Goal: Task Accomplishment & Management: Complete application form

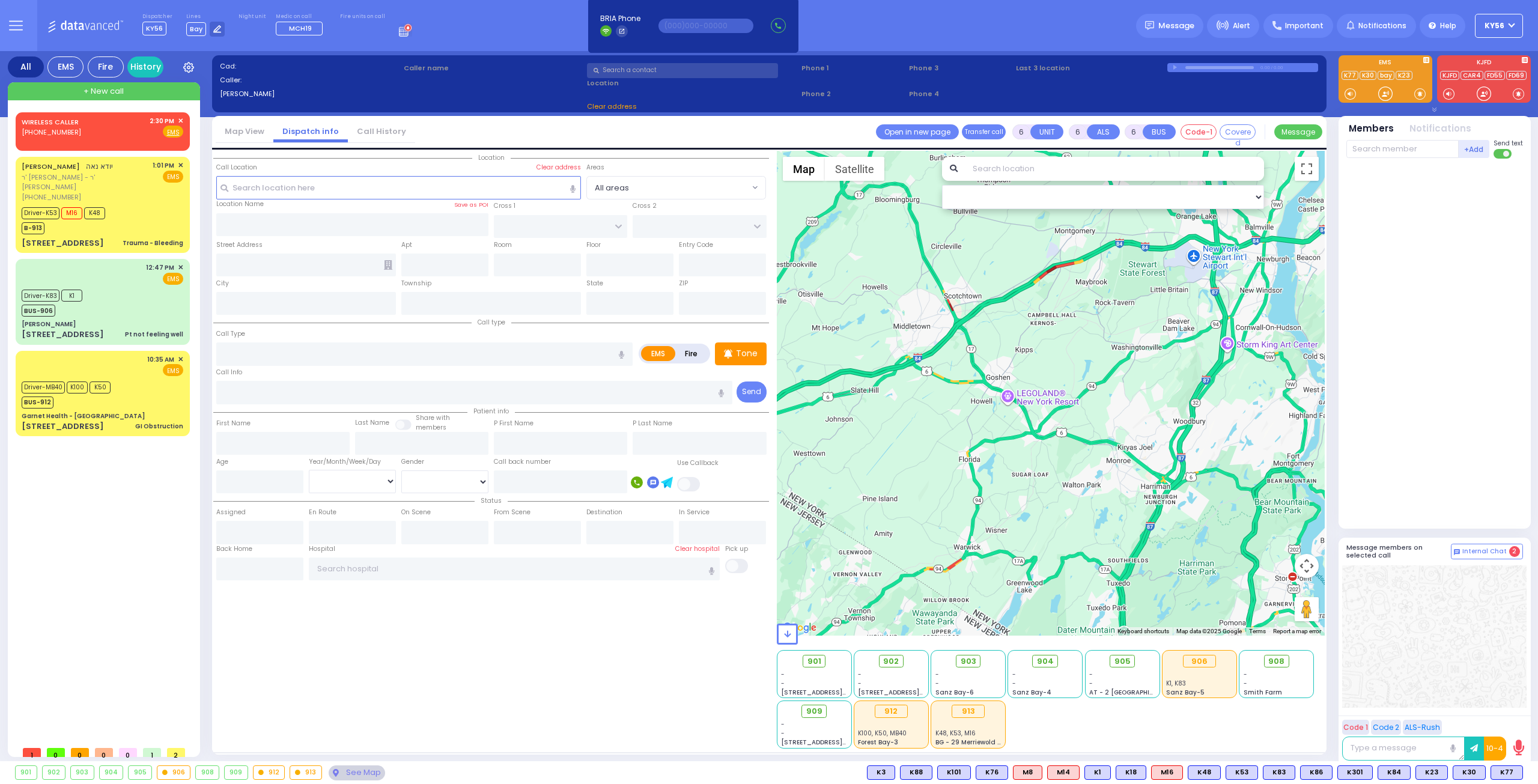
select select
click at [181, 121] on span "✕" at bounding box center [180, 121] width 5 height 10
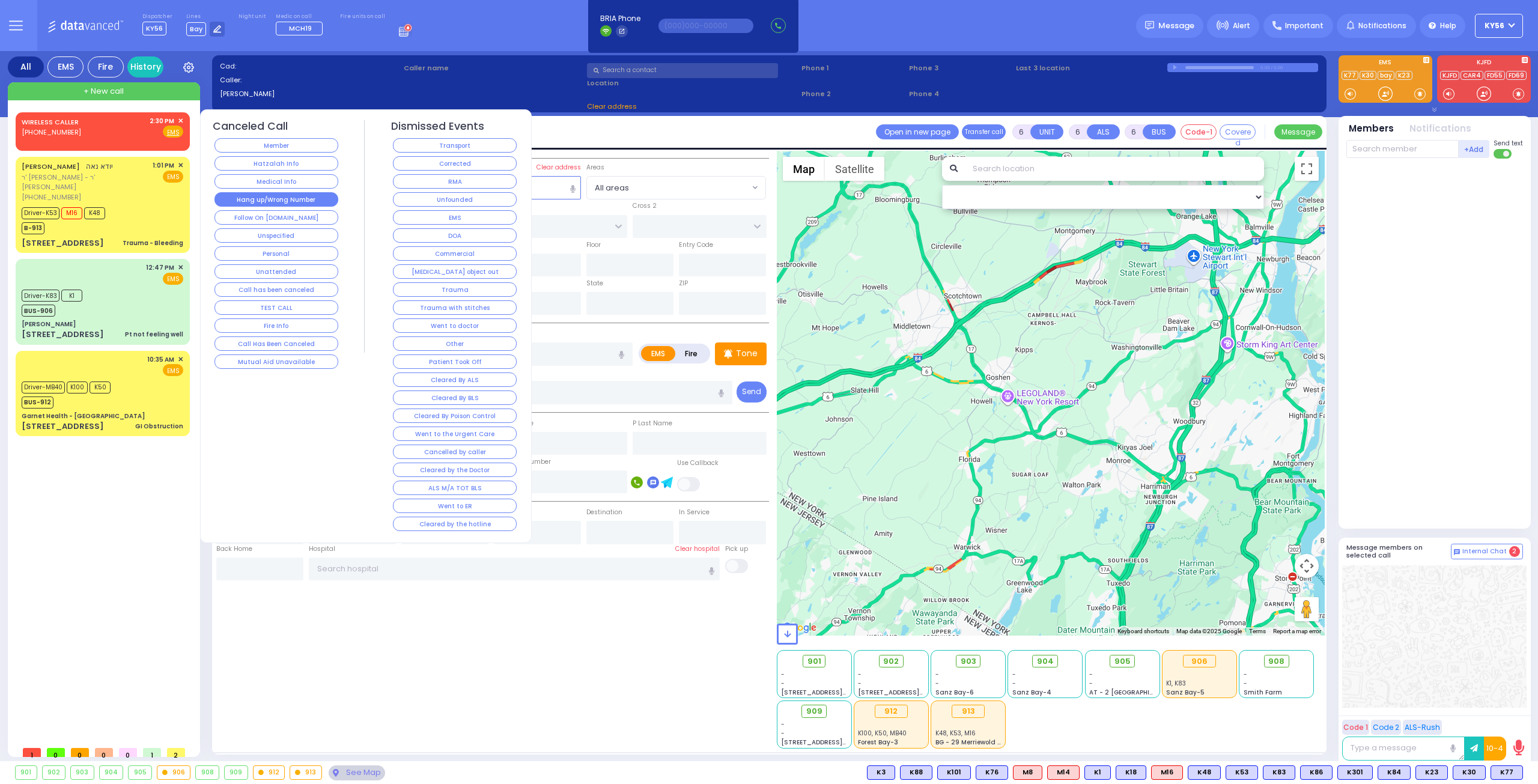
click at [277, 198] on button "Hang up/Wrong Number" at bounding box center [276, 199] width 124 height 15
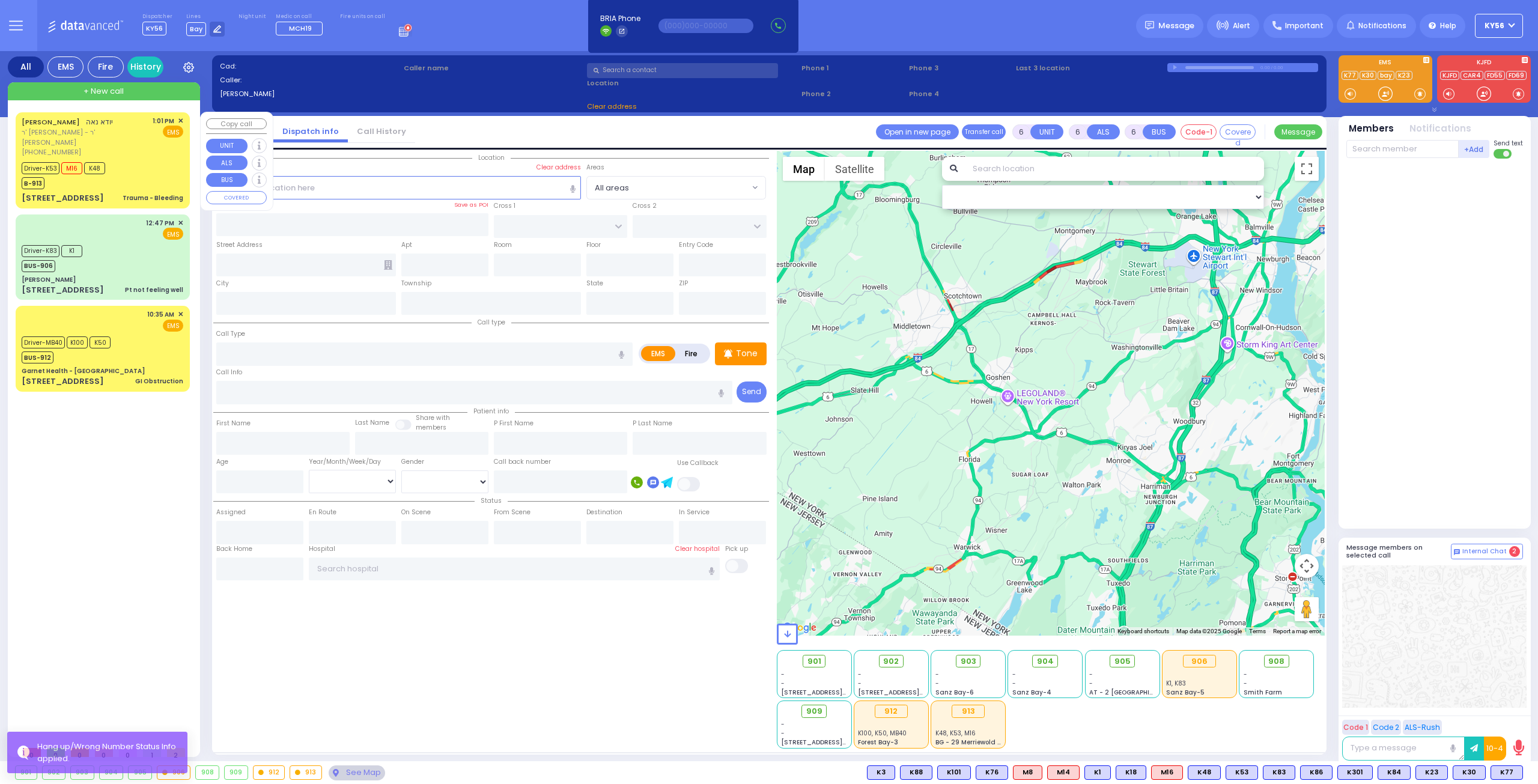
click at [145, 167] on div "Driver-K53 M16 K48 B-913" at bounding box center [102, 174] width 161 height 30
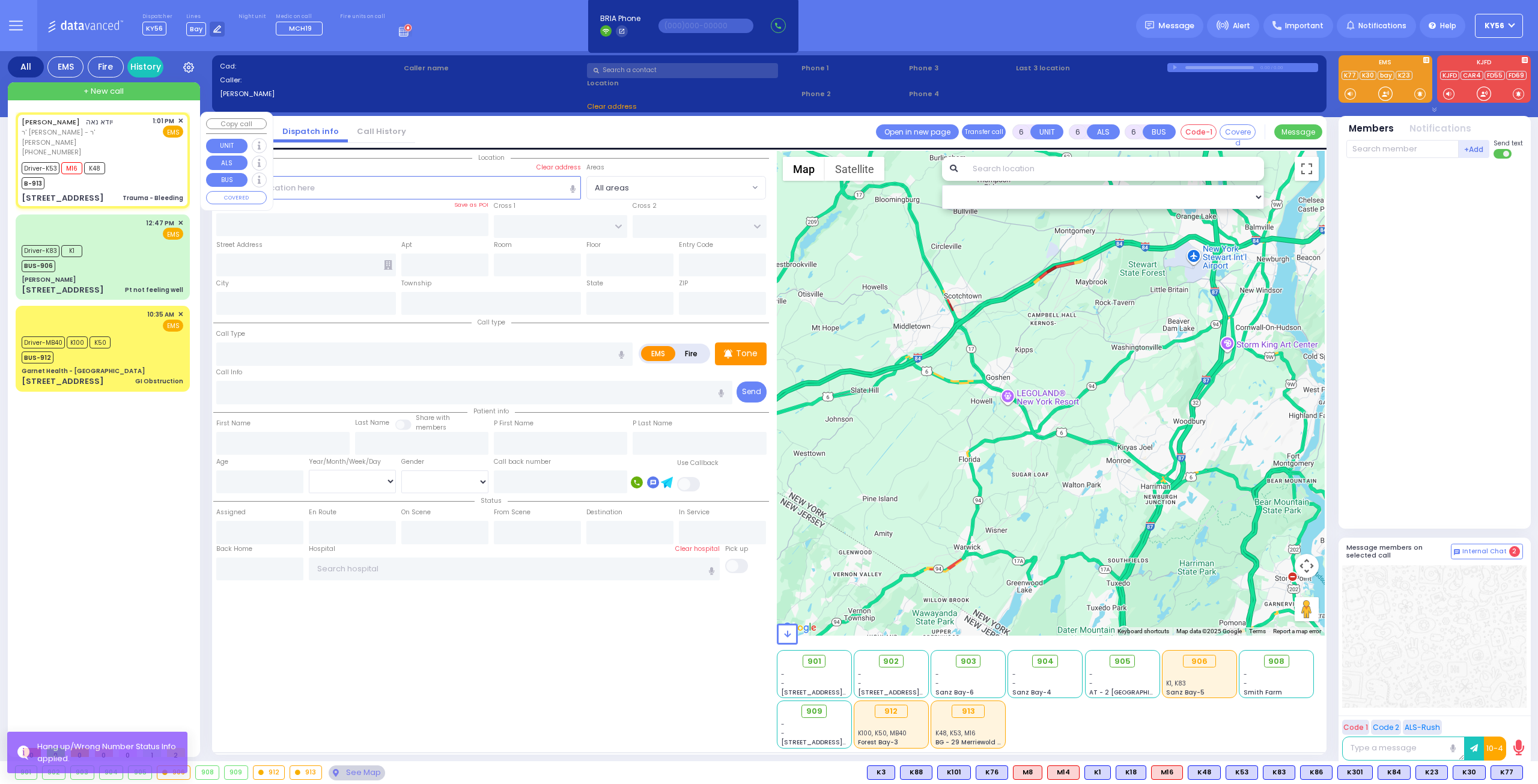
select select
type input "Trauma - Bleeding"
radio input "true"
type input "YIDA"
type input "NOE"
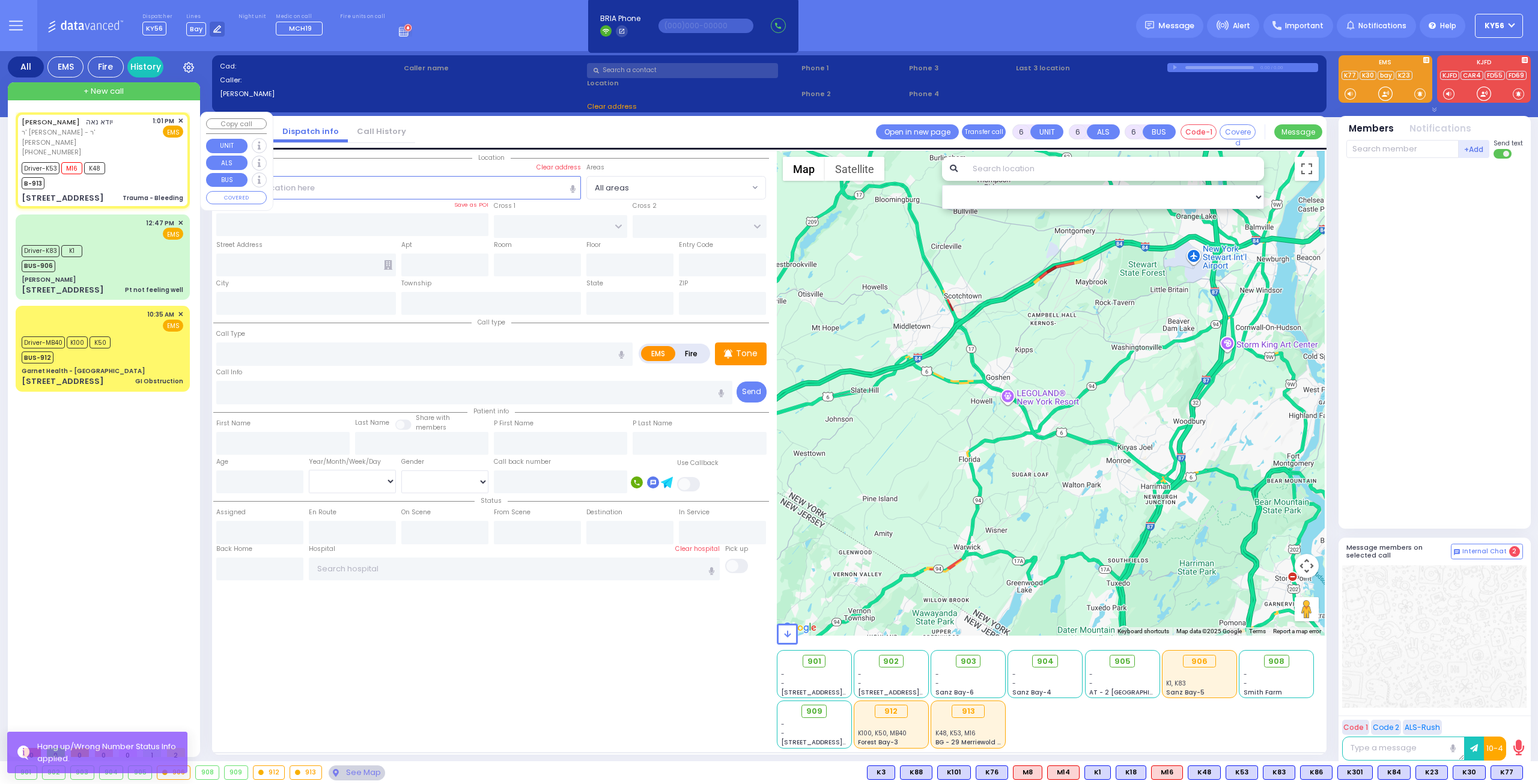
type input "Menachem"
type input "Gold"
type input "1"
select select "Year"
select select "[DEMOGRAPHIC_DATA]"
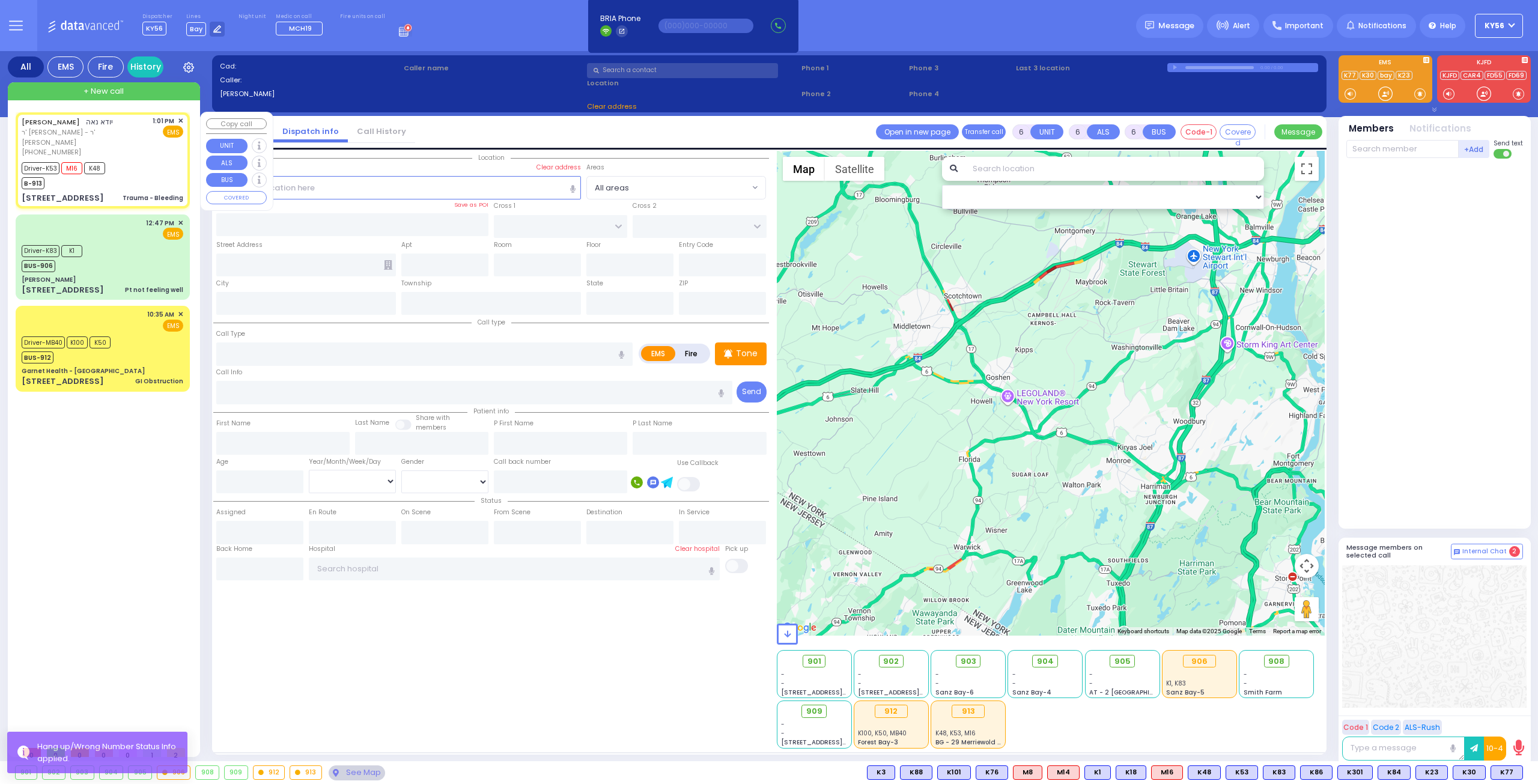
type input "13:01"
type input "13:02"
type input "13:06"
type input "13:19"
type input "14:20"
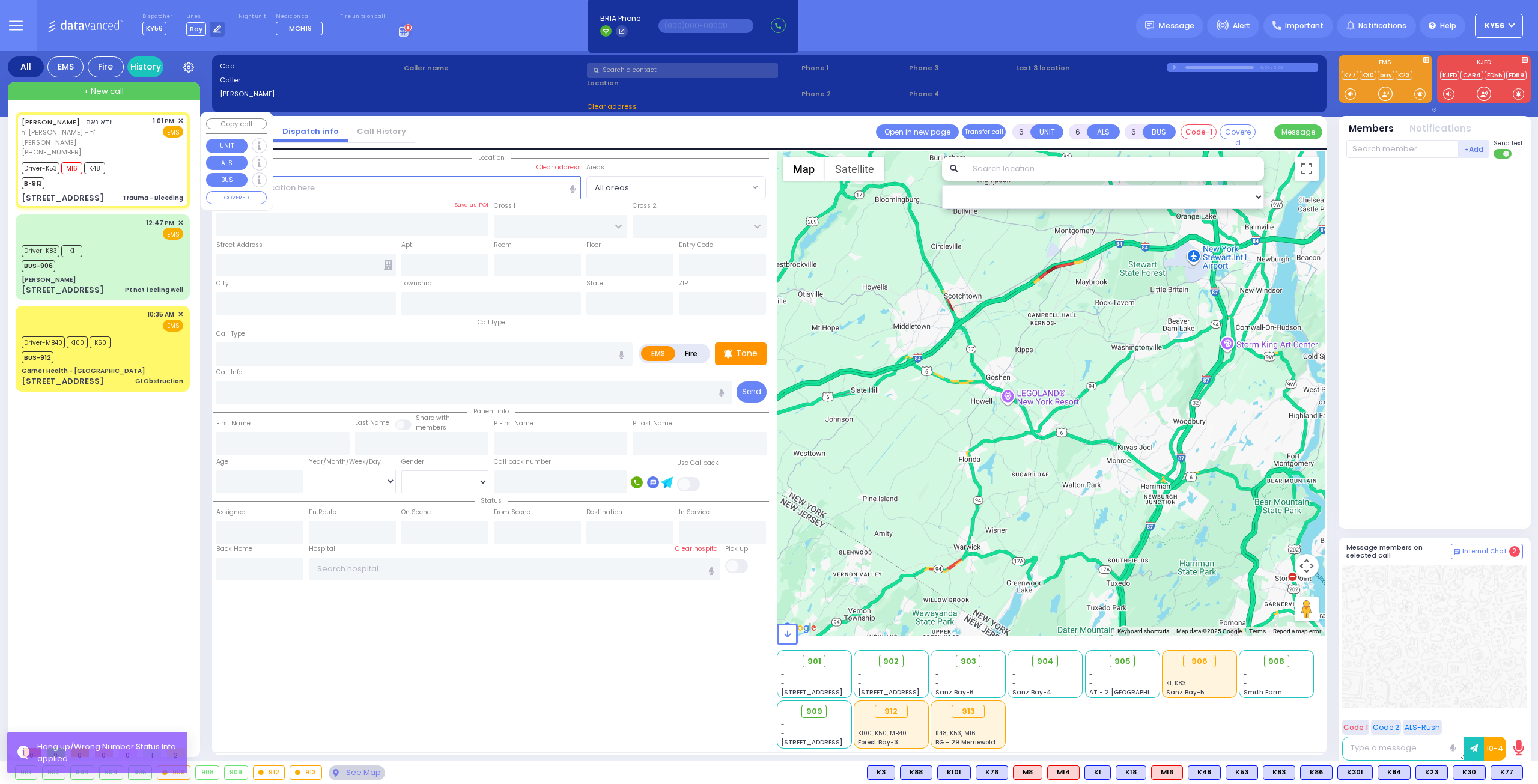
type input "14:23"
type input "New York Presbyterian Hospital- Columbia Campus"
type input "ROBIN RD"
type input "MERRIEWOLD LN NORTH"
type input "385 LAKE SHORE DR"
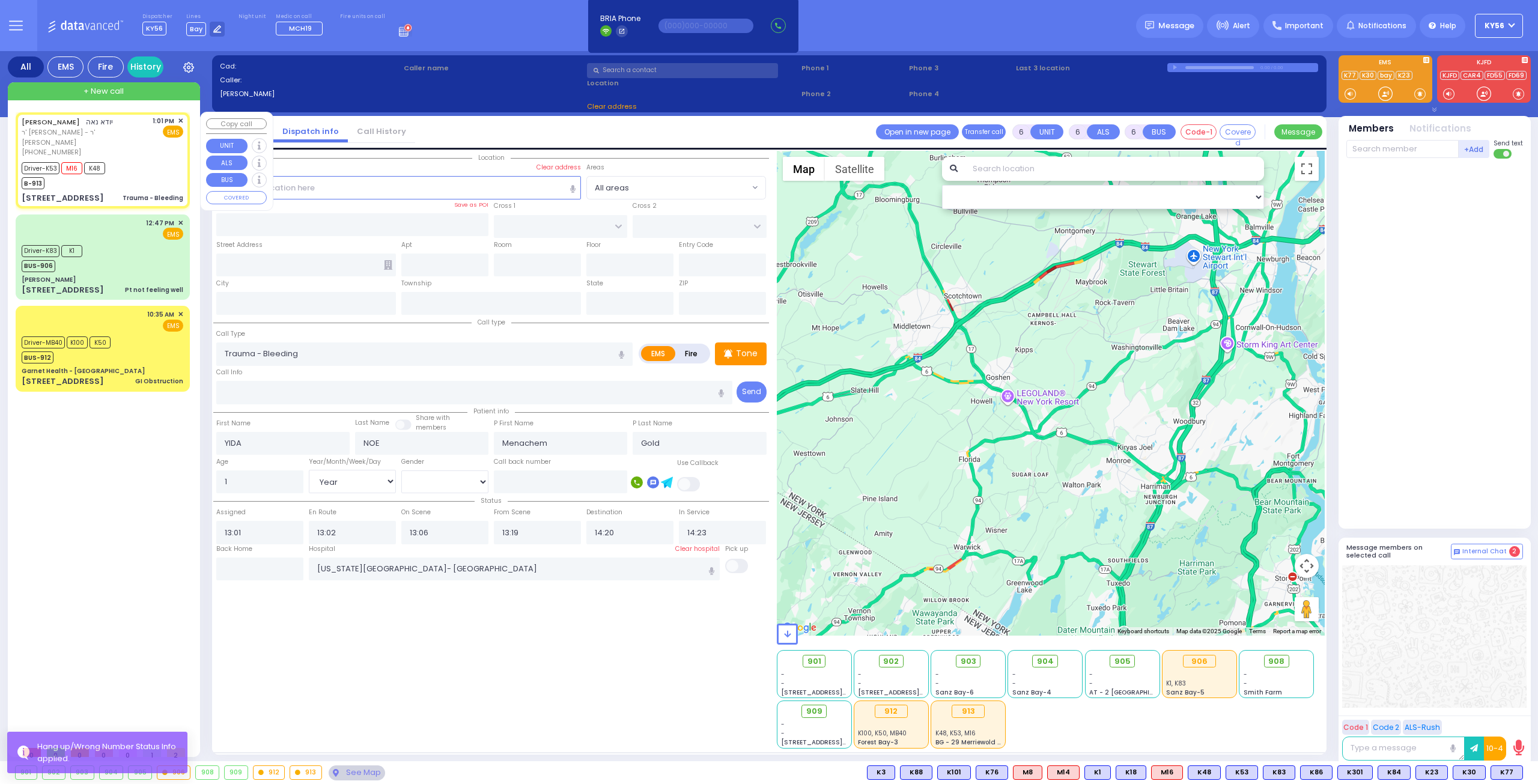
type input "Monroe"
type input "New York"
type input "10950"
select select "Hatzalah Garages"
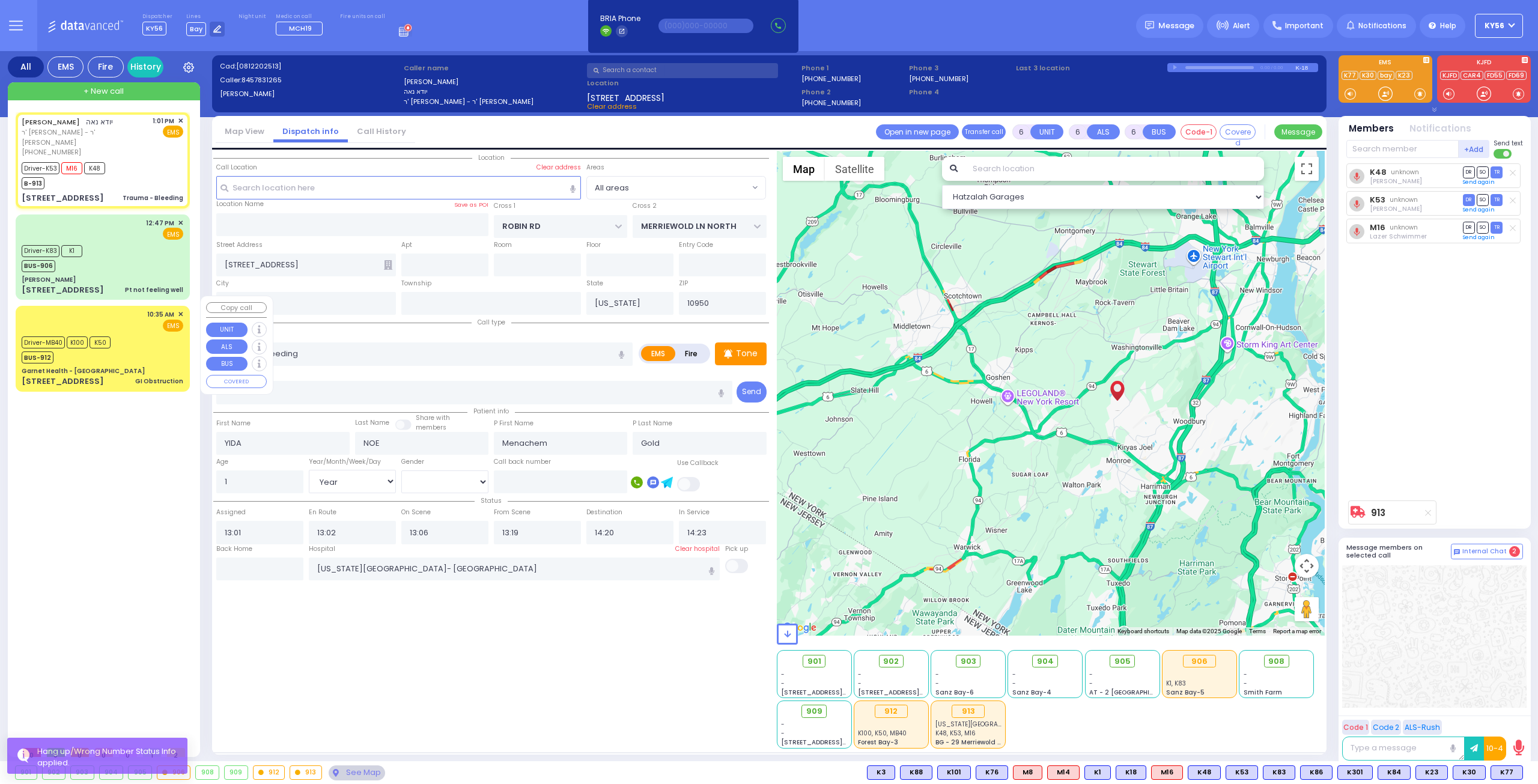
click at [134, 318] on div "10:35 AM ✕ EMS" at bounding box center [102, 320] width 161 height 22
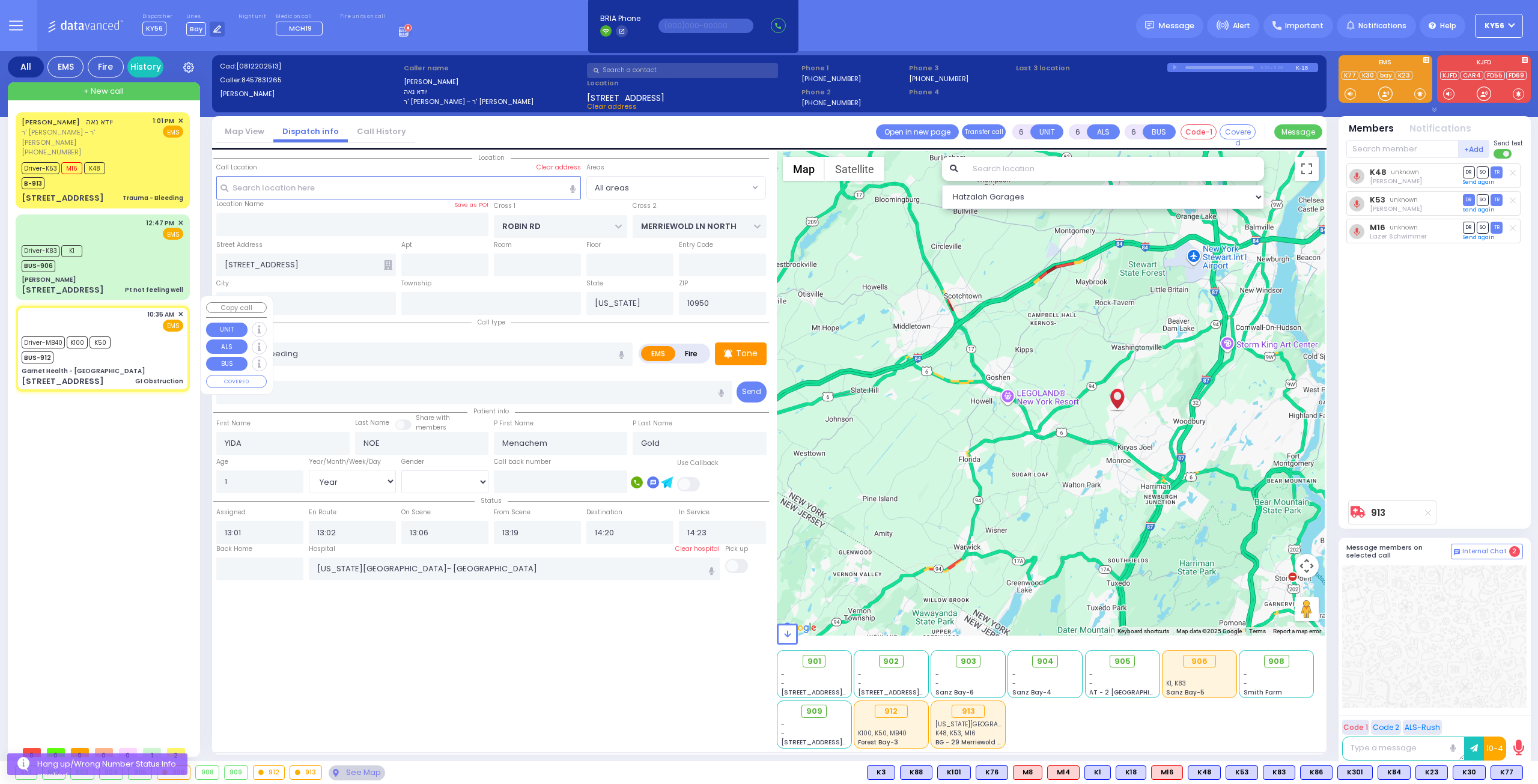
select select
type input "GI Obstruction"
radio input "true"
type input "Mark"
type input "Itshakov"
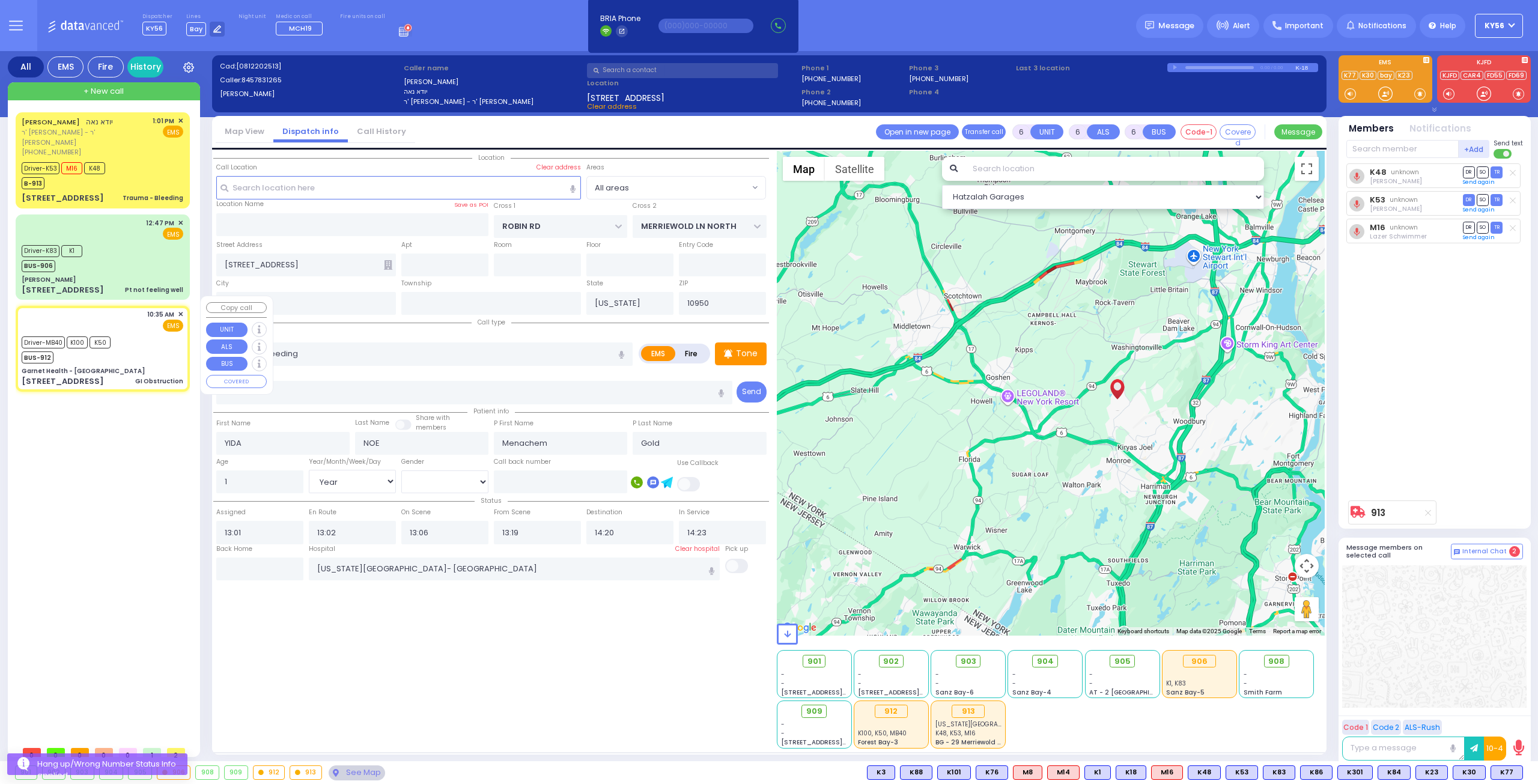
type input "62"
select select "Year"
select select "[DEMOGRAPHIC_DATA]"
type input "10:35"
type input "10:36"
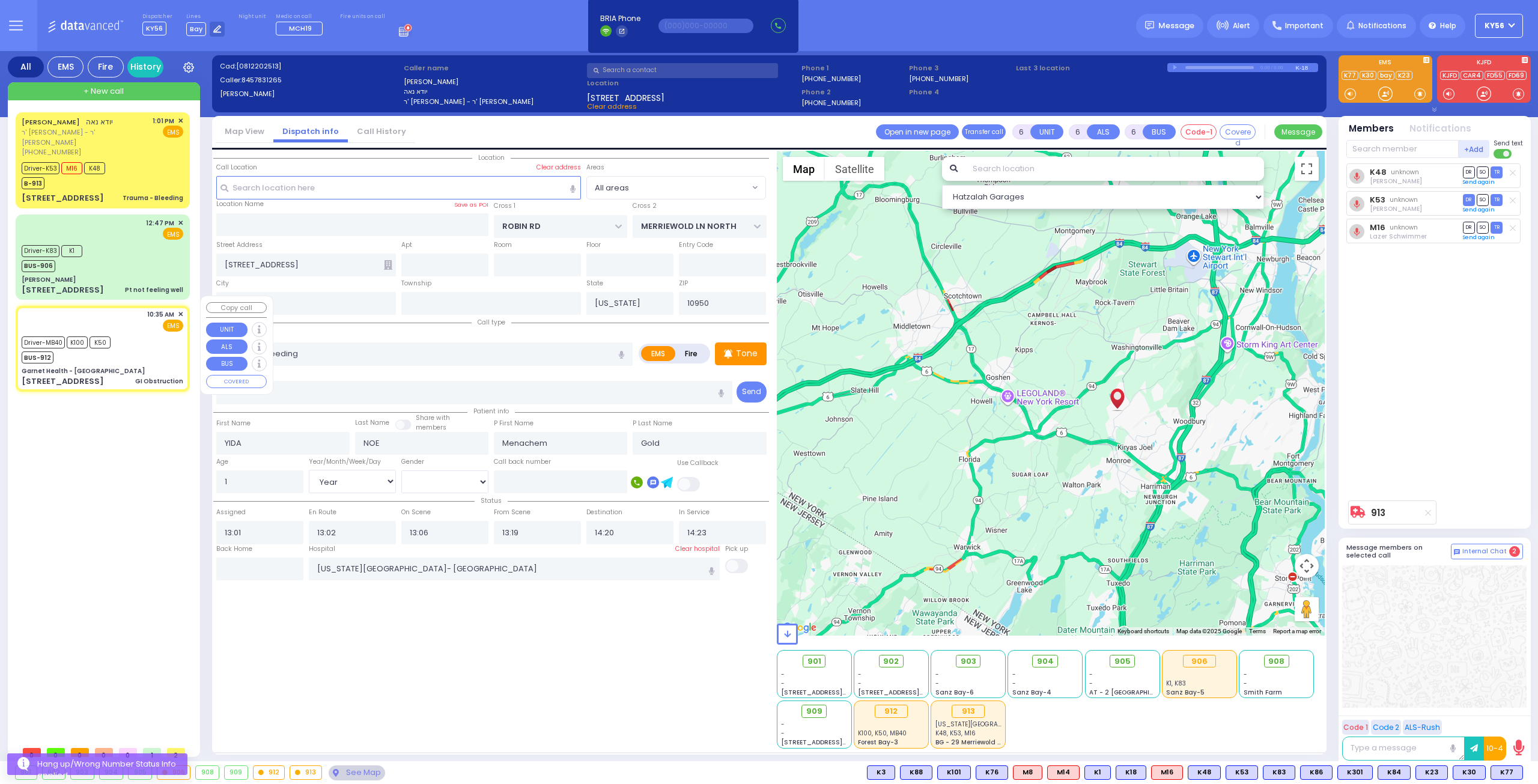
type input "11:03"
type input "11:19"
type input "Northwell Health Lenox Hill"
select select "Hatzalah Garages"
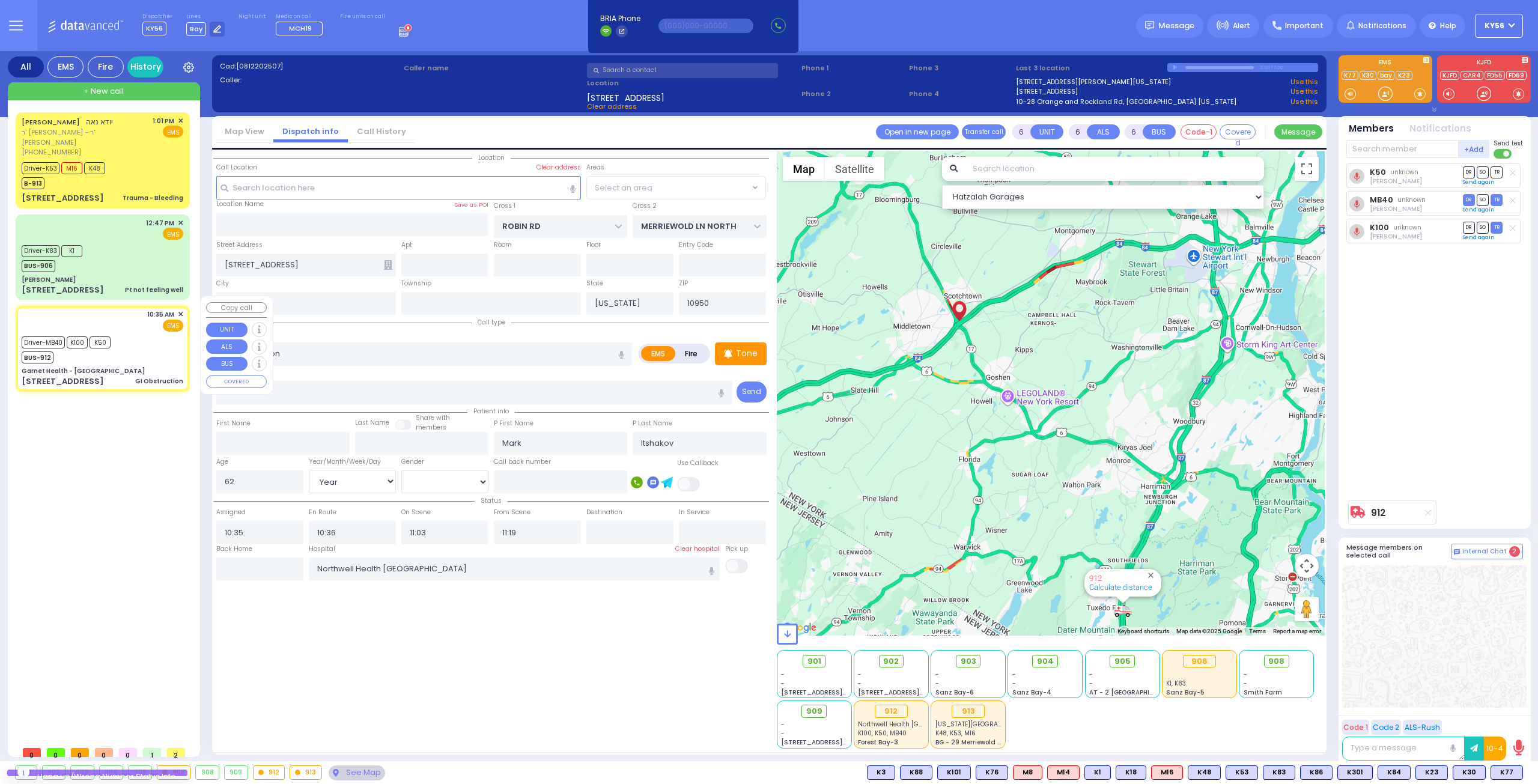
type input "Garnet Health - Middletown"
type input "GOLF LINKS RD"
type input "EAST MAIN ST"
type input "707 East Main Street"
type input "Middletown"
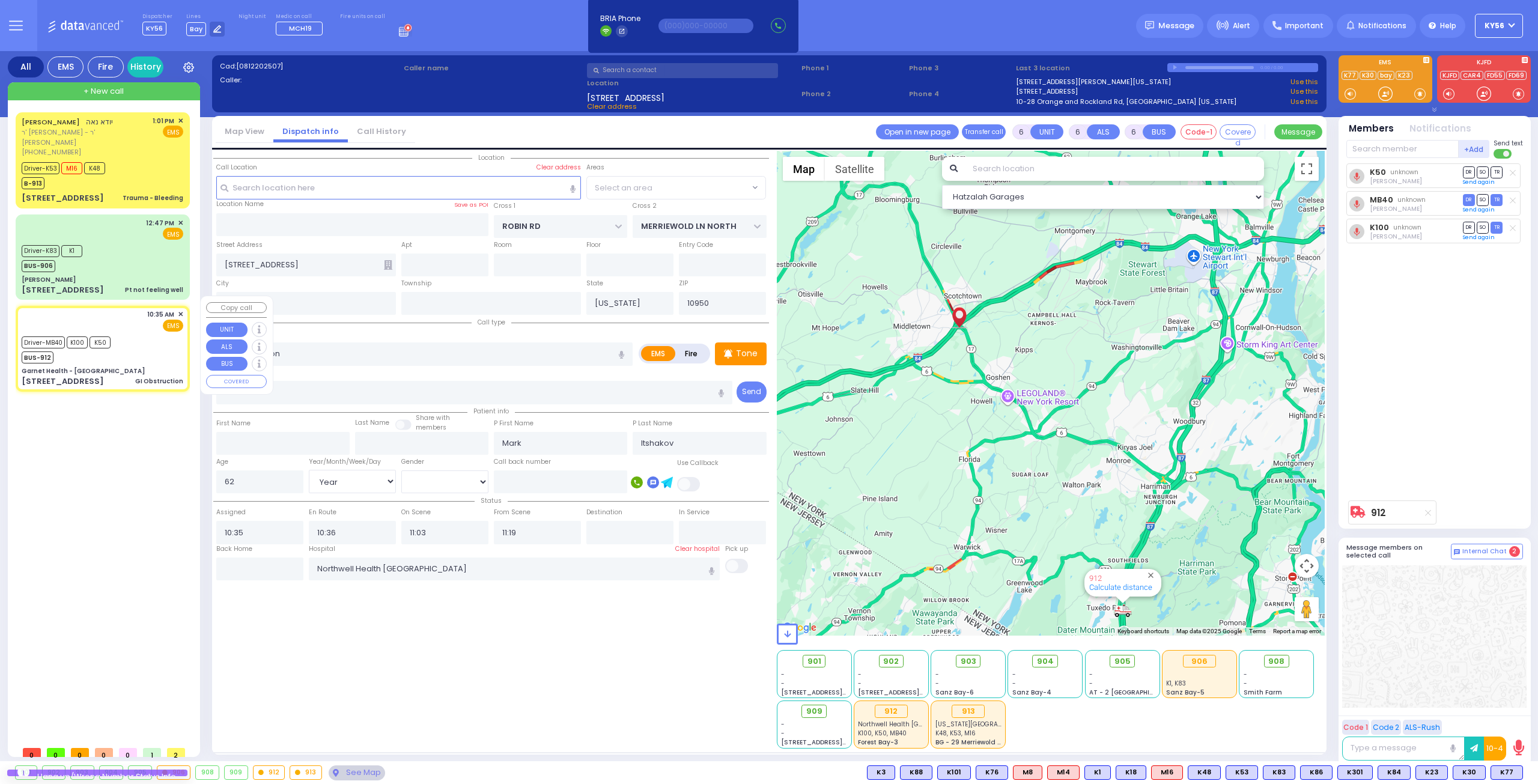
type input "10940"
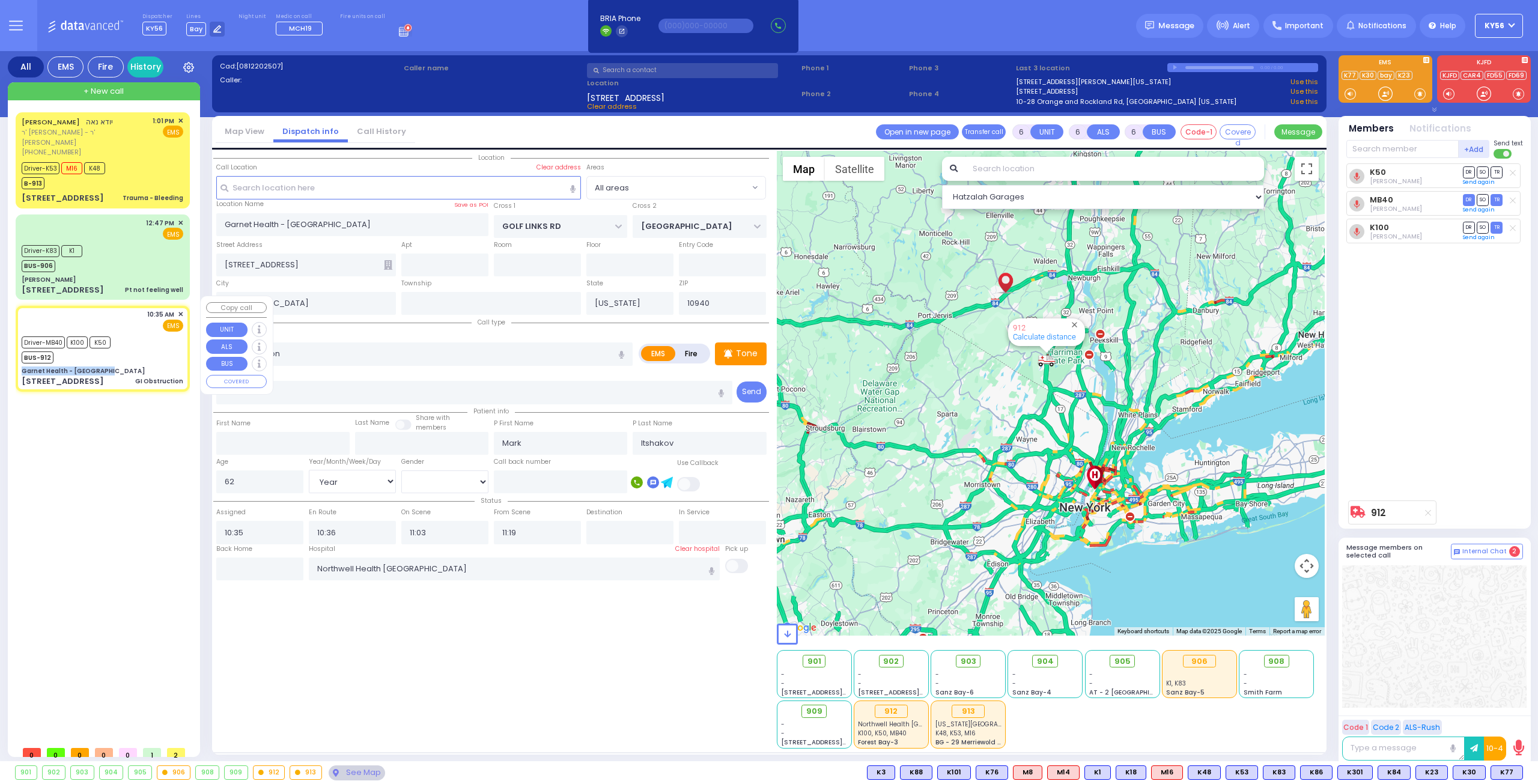
click at [150, 351] on div "10:35 AM ✕ EMS K100 K50" at bounding box center [102, 348] width 170 height 81
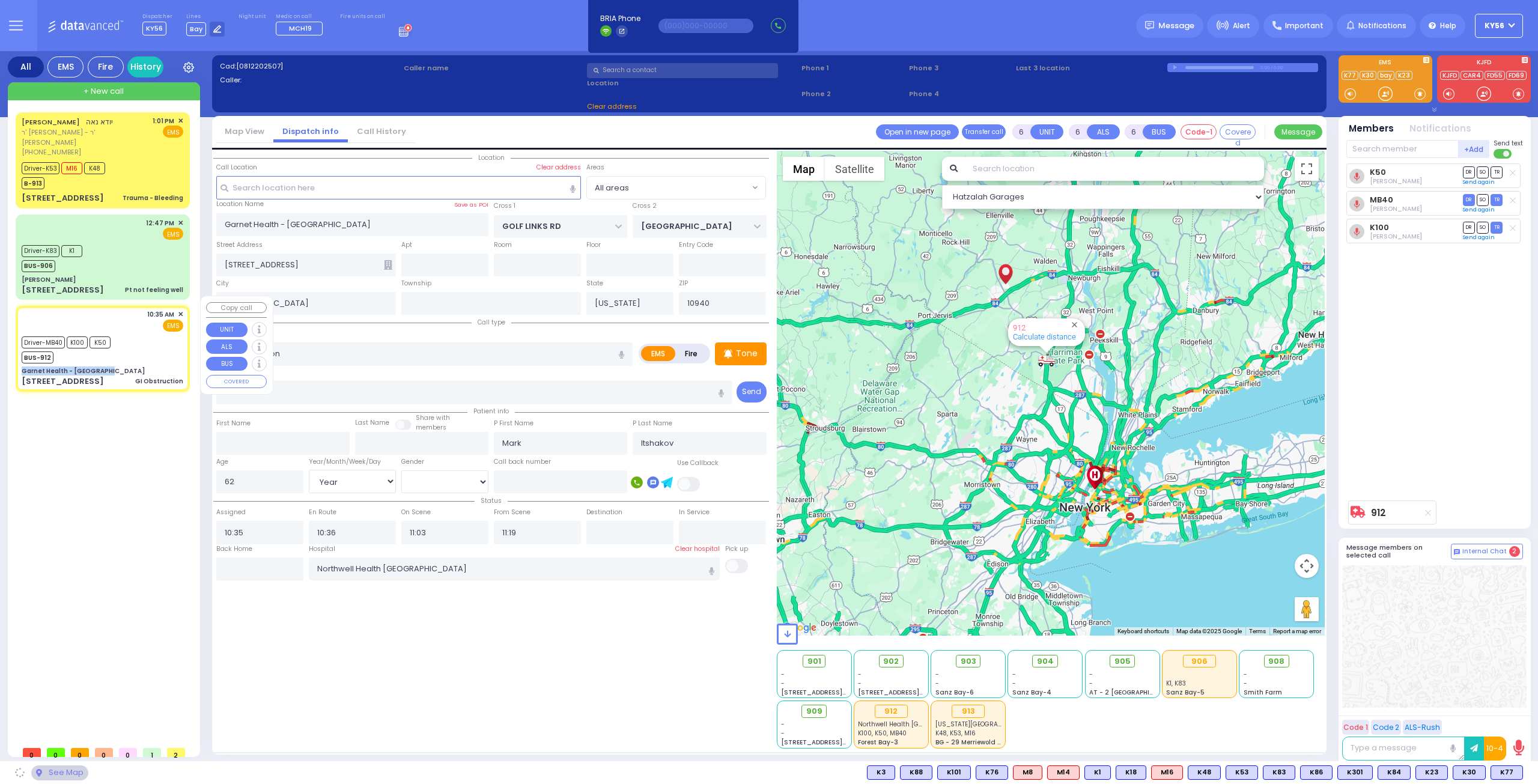
select select
radio input "true"
select select "Year"
select select "[DEMOGRAPHIC_DATA]"
select select "Hatzalah Garages"
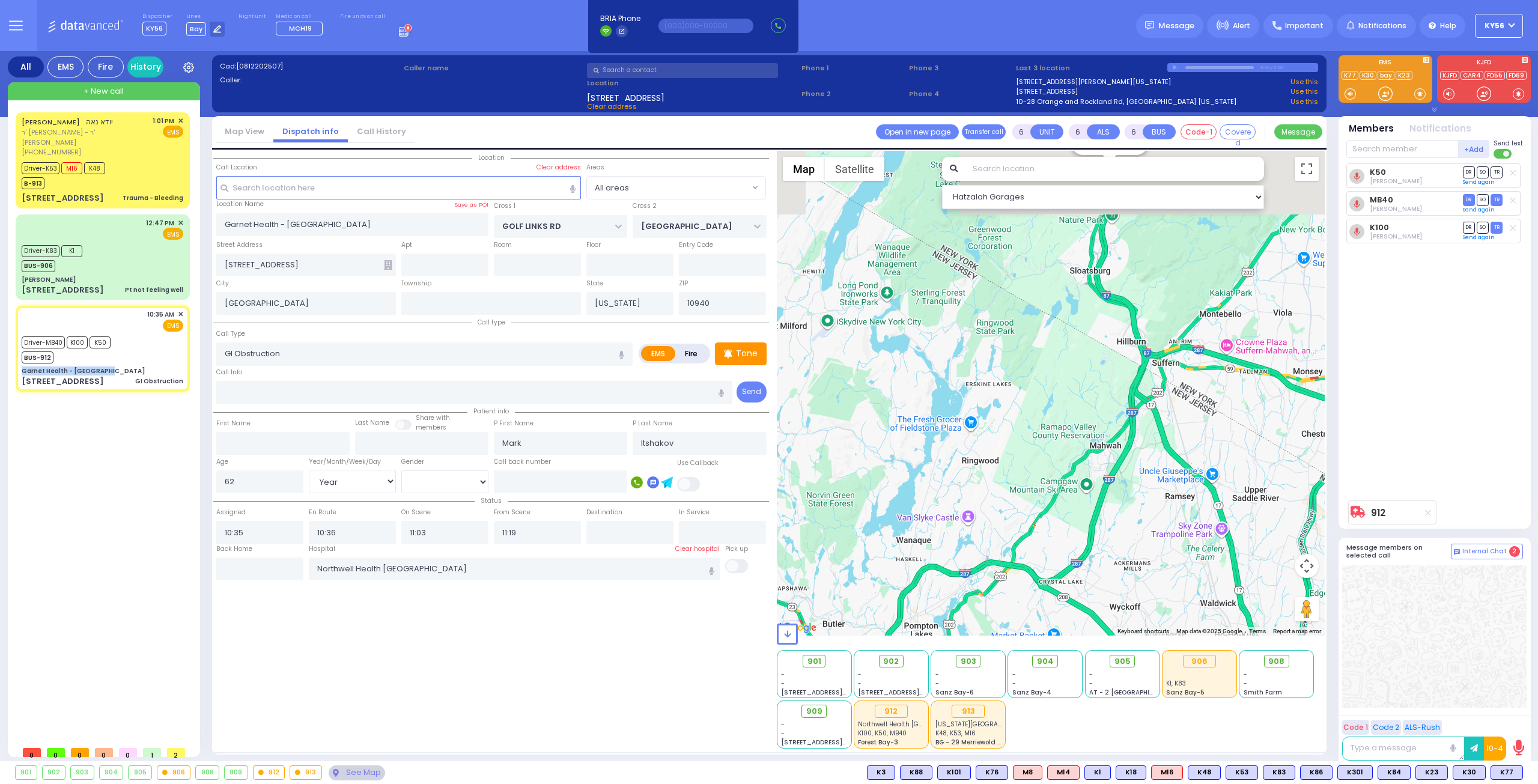
drag, startPoint x: 1016, startPoint y: 359, endPoint x: 1010, endPoint y: 456, distance: 97.2
click at [1010, 448] on div "912 Calculate distance" at bounding box center [1051, 392] width 549 height 485
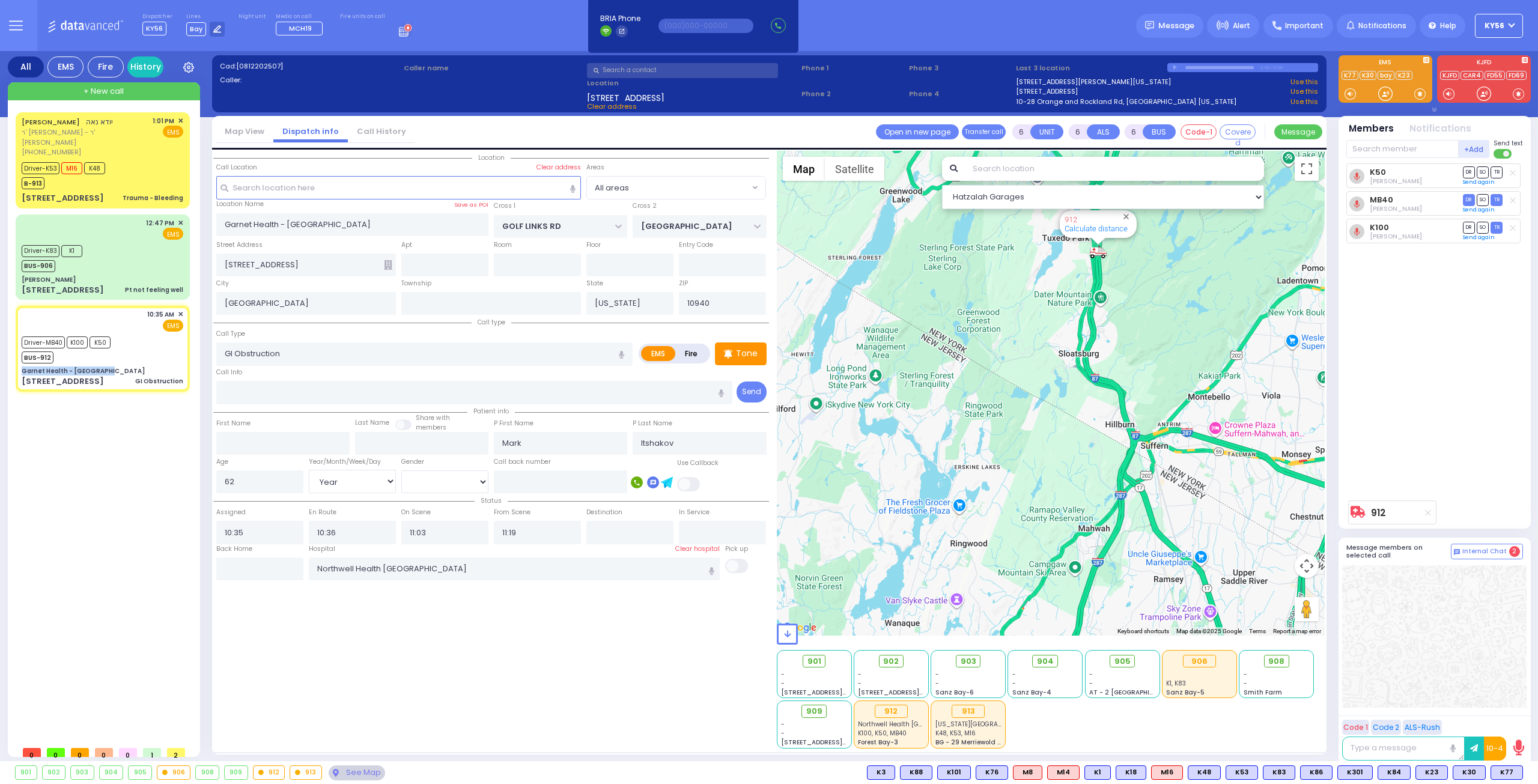
drag, startPoint x: 1052, startPoint y: 392, endPoint x: 1035, endPoint y: 454, distance: 64.3
click at [1035, 452] on div "912 Calculate distance" at bounding box center [1051, 392] width 549 height 485
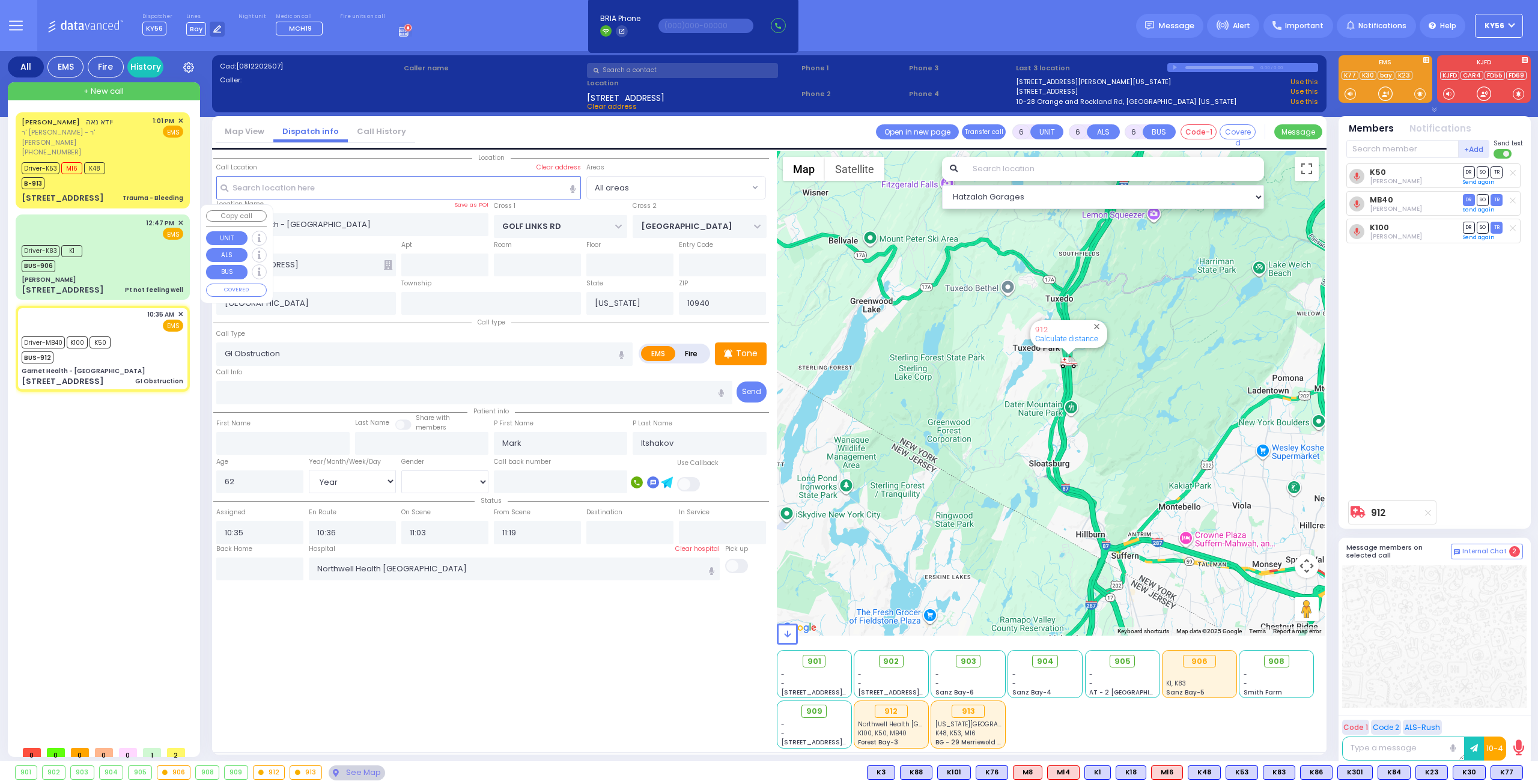
click at [142, 246] on div "Driver-K83 K1 BUS-906" at bounding box center [102, 256] width 161 height 30
select select
type input "Pt not feeling well"
radio input "true"
type input "Unknown"
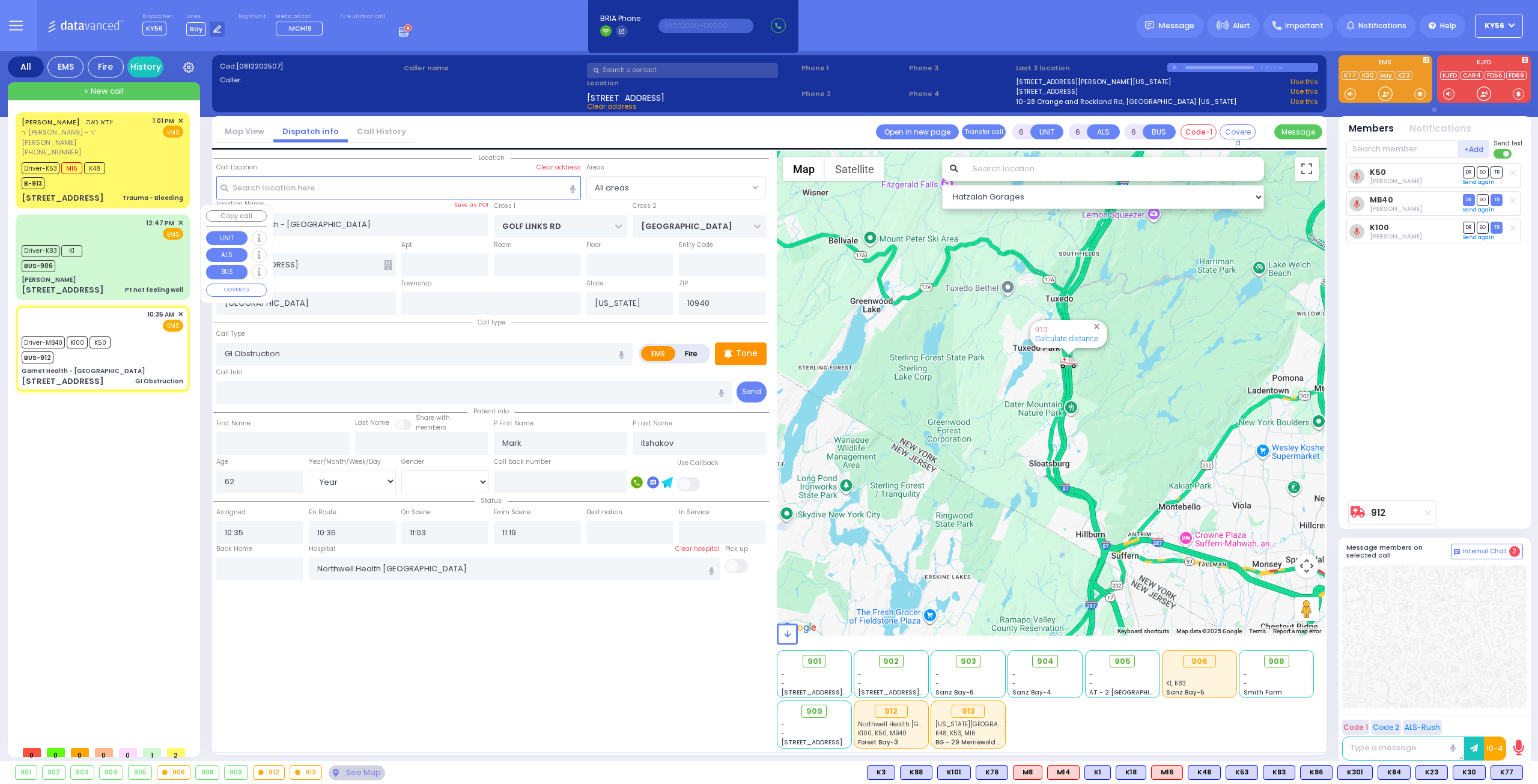
type input "Unknown"
type input "36"
select select "Year"
select select "[DEMOGRAPHIC_DATA]"
type input "12:47"
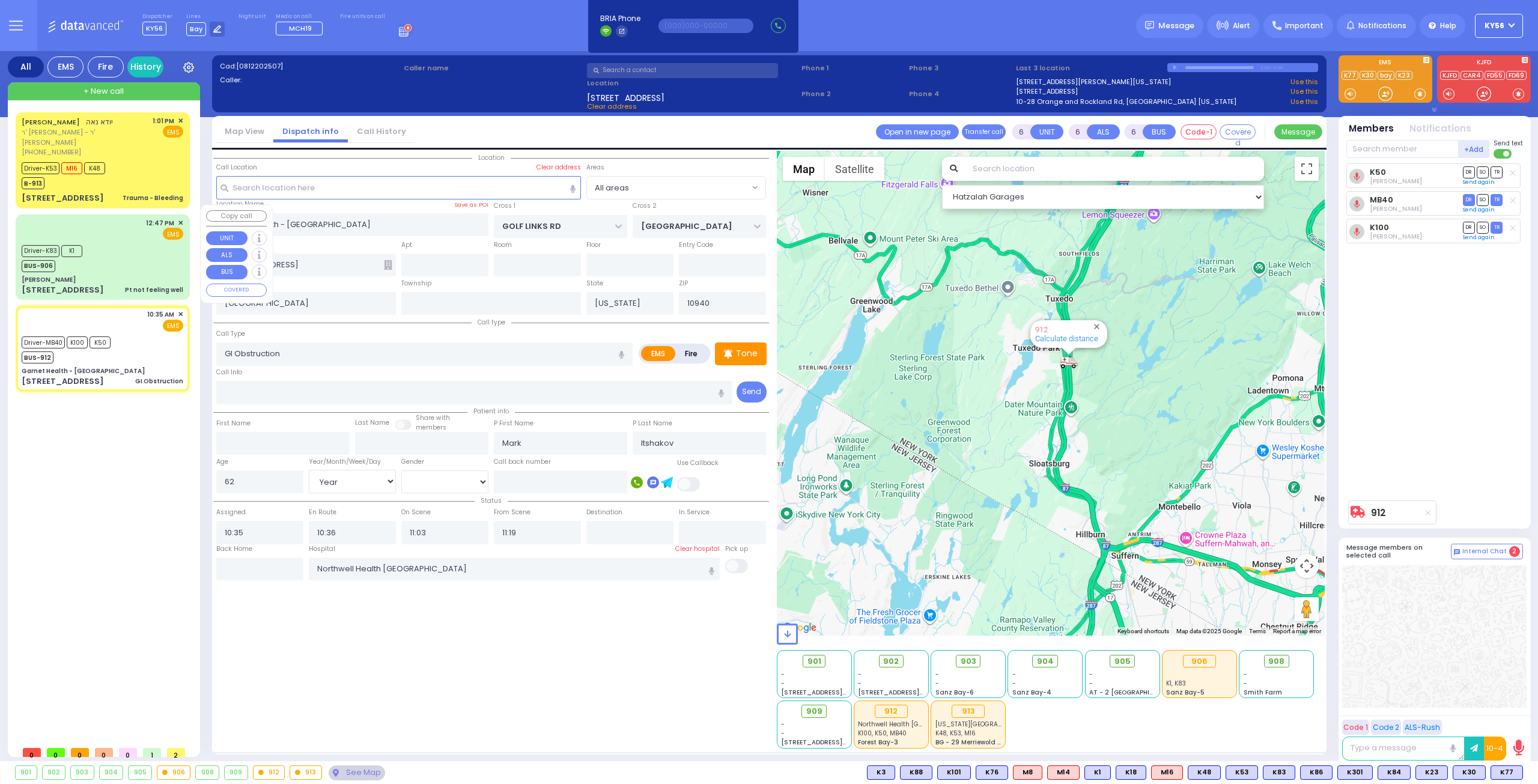
type input "12:50"
type input "13:20"
select select "Hatzalah Garages"
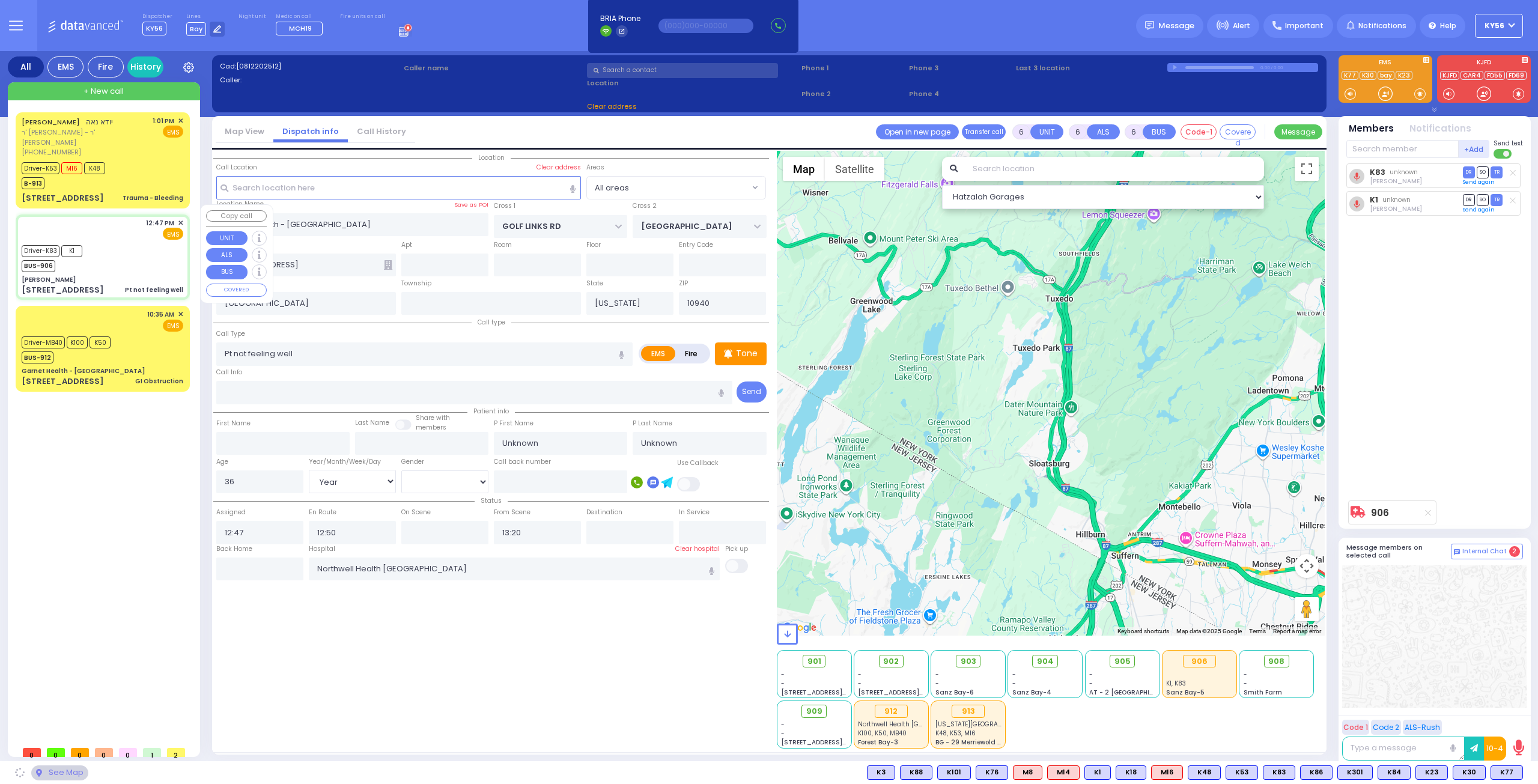
type input "Dr. Markowitz - ZelCare"
type input "BAKERTOWN RD"
type input "3 Hamaspik Way"
type input "011"
type input "Kiryas Joel"
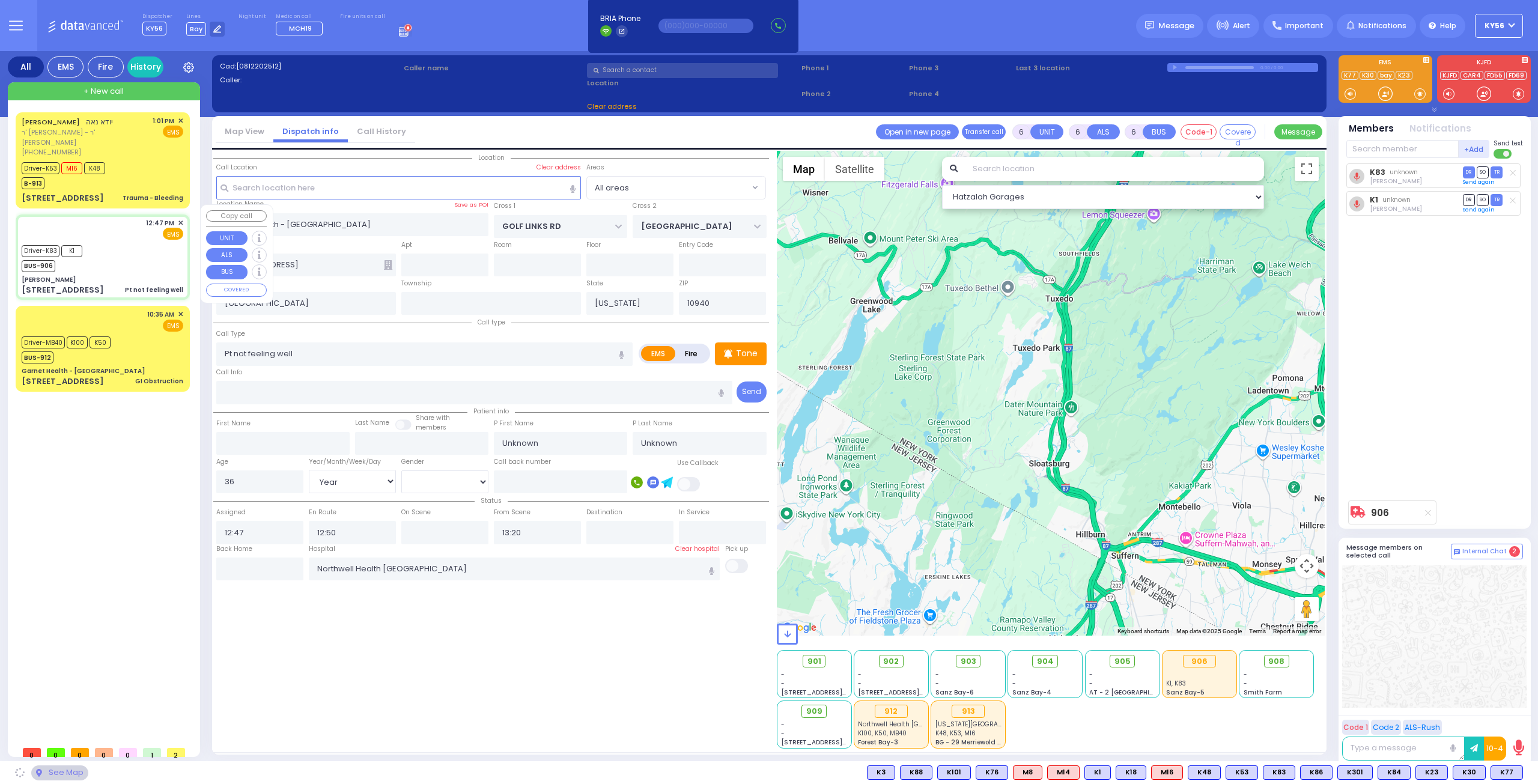
type input "10950"
select select "SECTION 4"
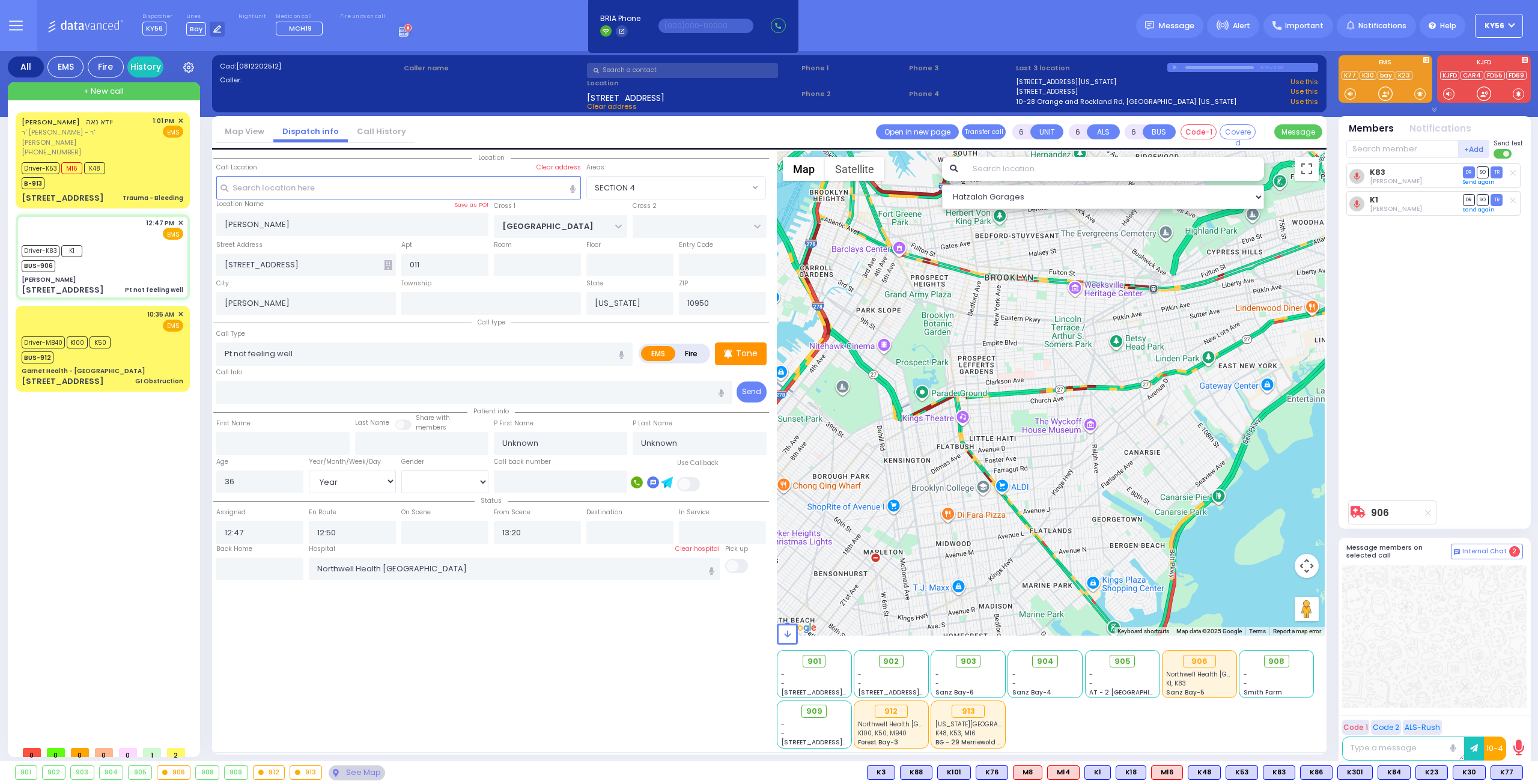
drag, startPoint x: 1068, startPoint y: 371, endPoint x: 1055, endPoint y: 543, distance: 172.5
click at [1054, 503] on div "906 Calculate distance" at bounding box center [1051, 392] width 549 height 485
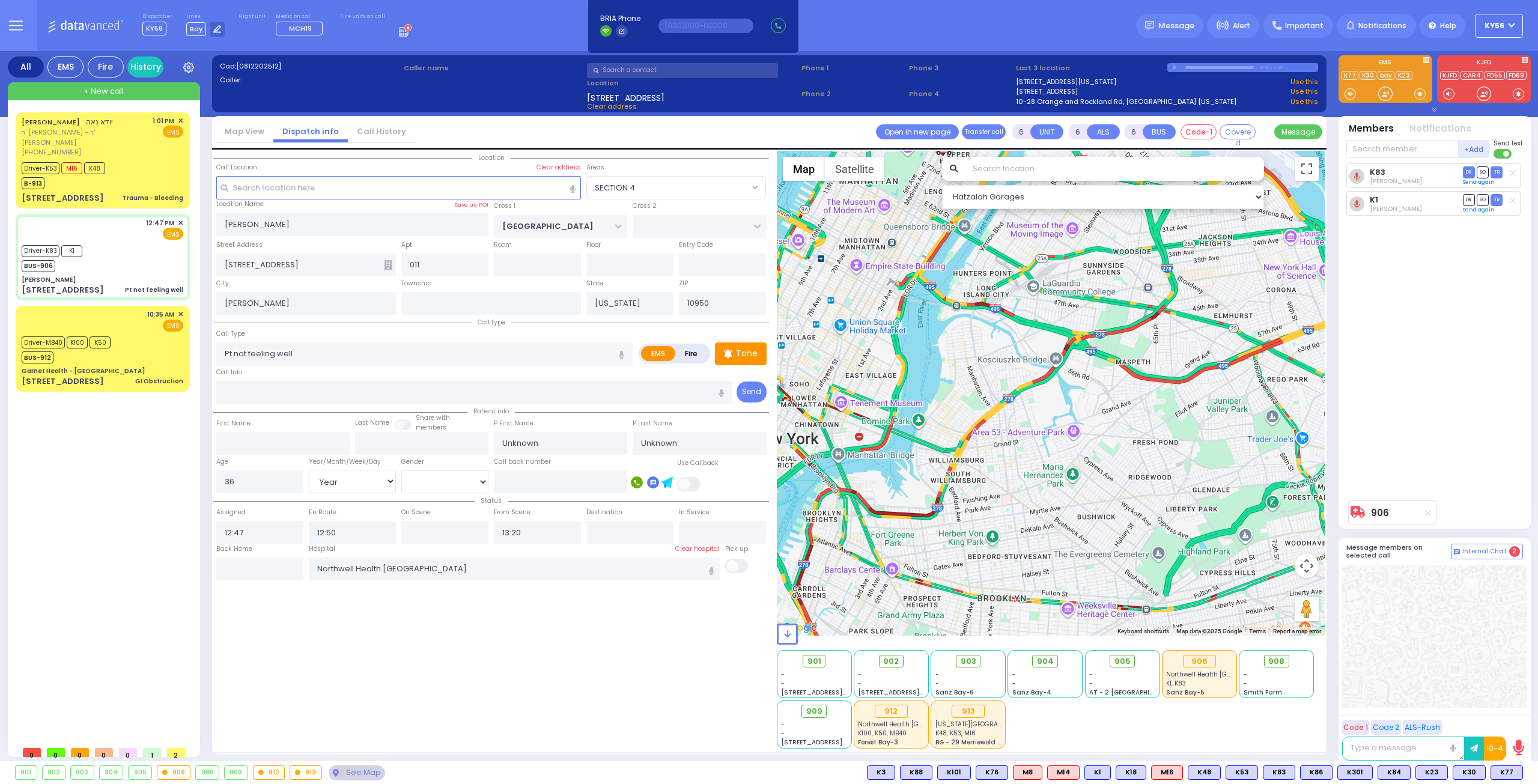
drag, startPoint x: 1021, startPoint y: 491, endPoint x: 1025, endPoint y: 529, distance: 38.2
click at [1025, 528] on div "906 Calculate distance" at bounding box center [1051, 392] width 549 height 485
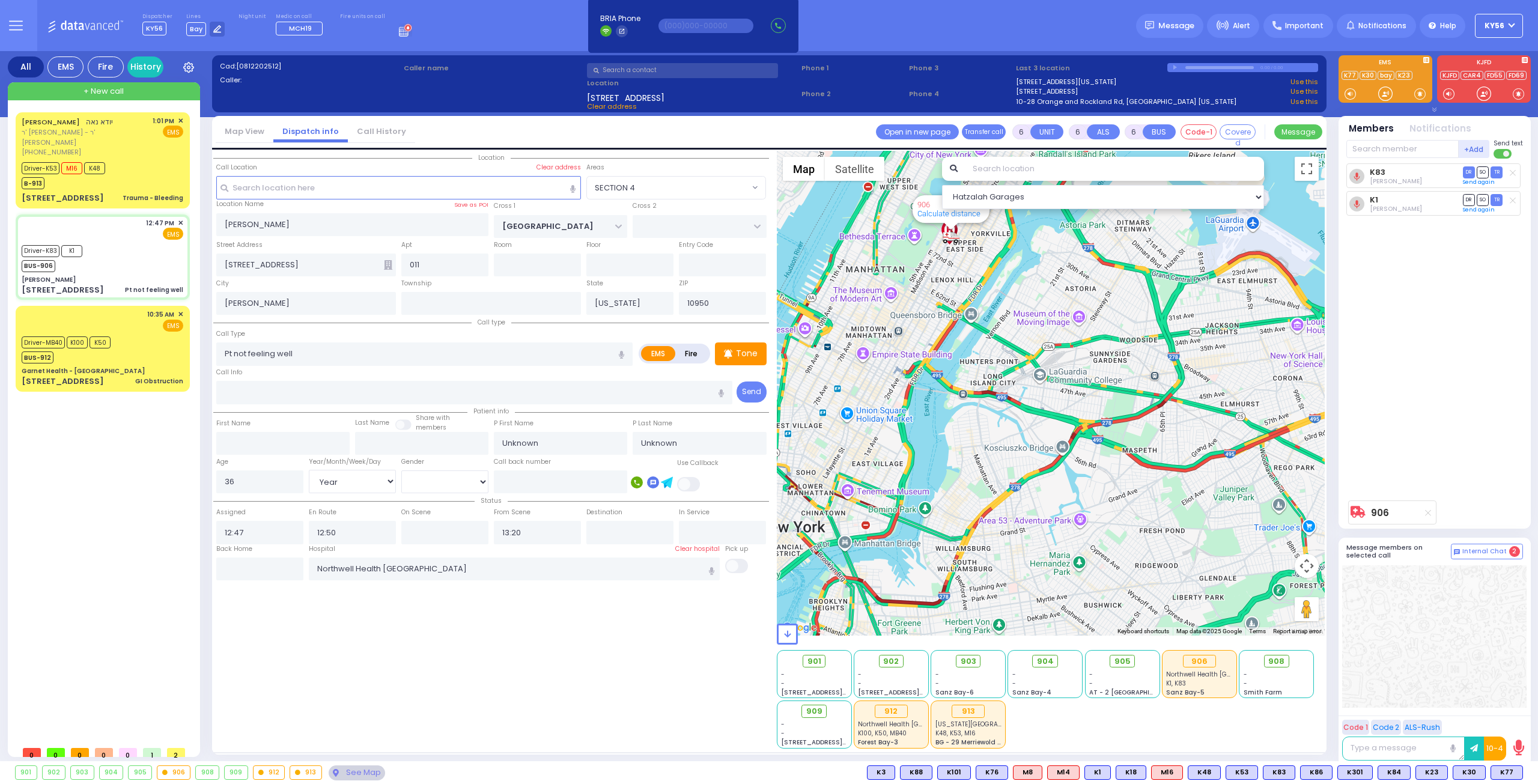
drag, startPoint x: 1012, startPoint y: 488, endPoint x: 1013, endPoint y: 514, distance: 26.0
click at [1013, 513] on div "906 Calculate distance" at bounding box center [1051, 392] width 549 height 485
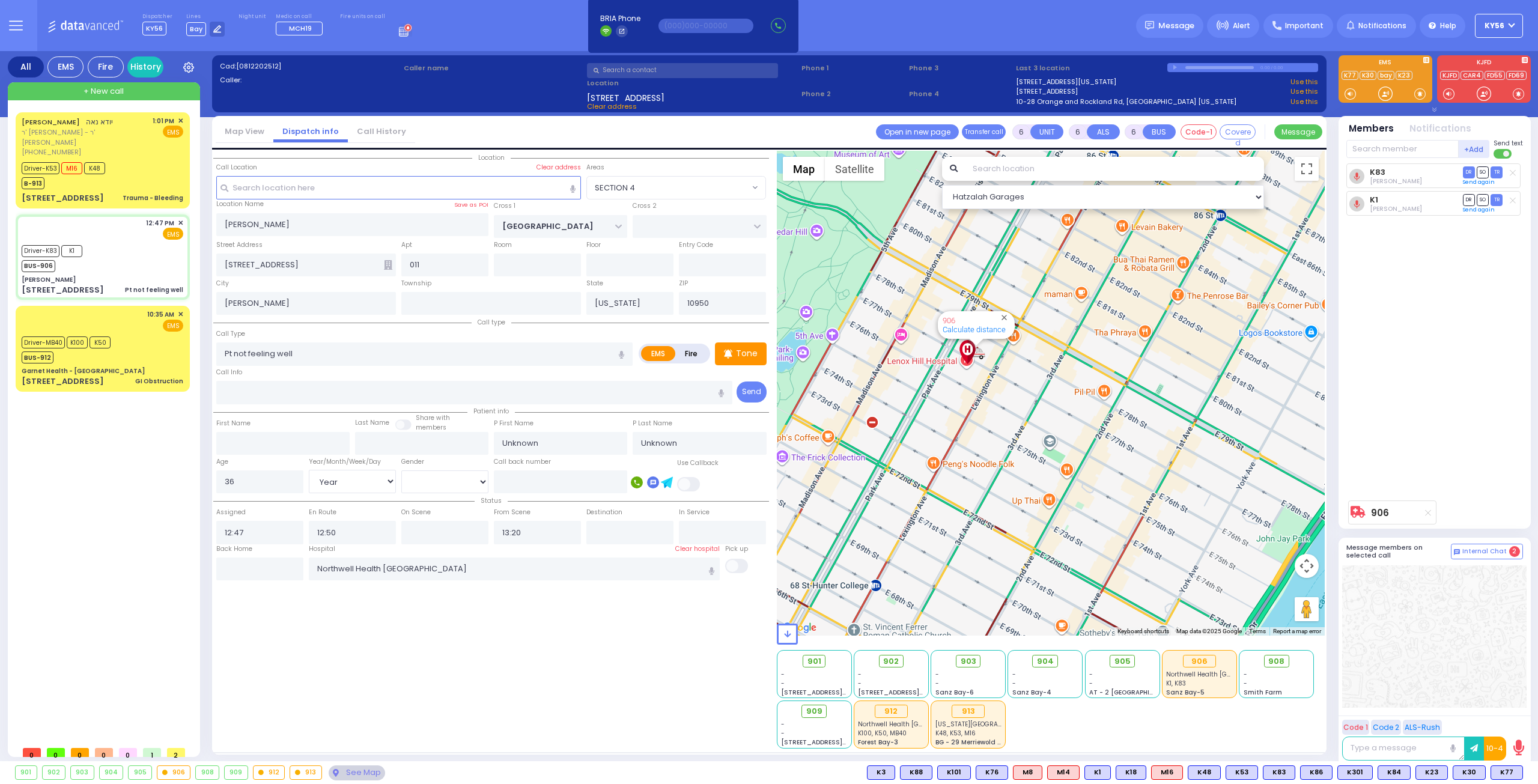
drag, startPoint x: 967, startPoint y: 395, endPoint x: 967, endPoint y: 444, distance: 49.0
click at [966, 422] on div "906 Calculate distance" at bounding box center [1051, 392] width 549 height 485
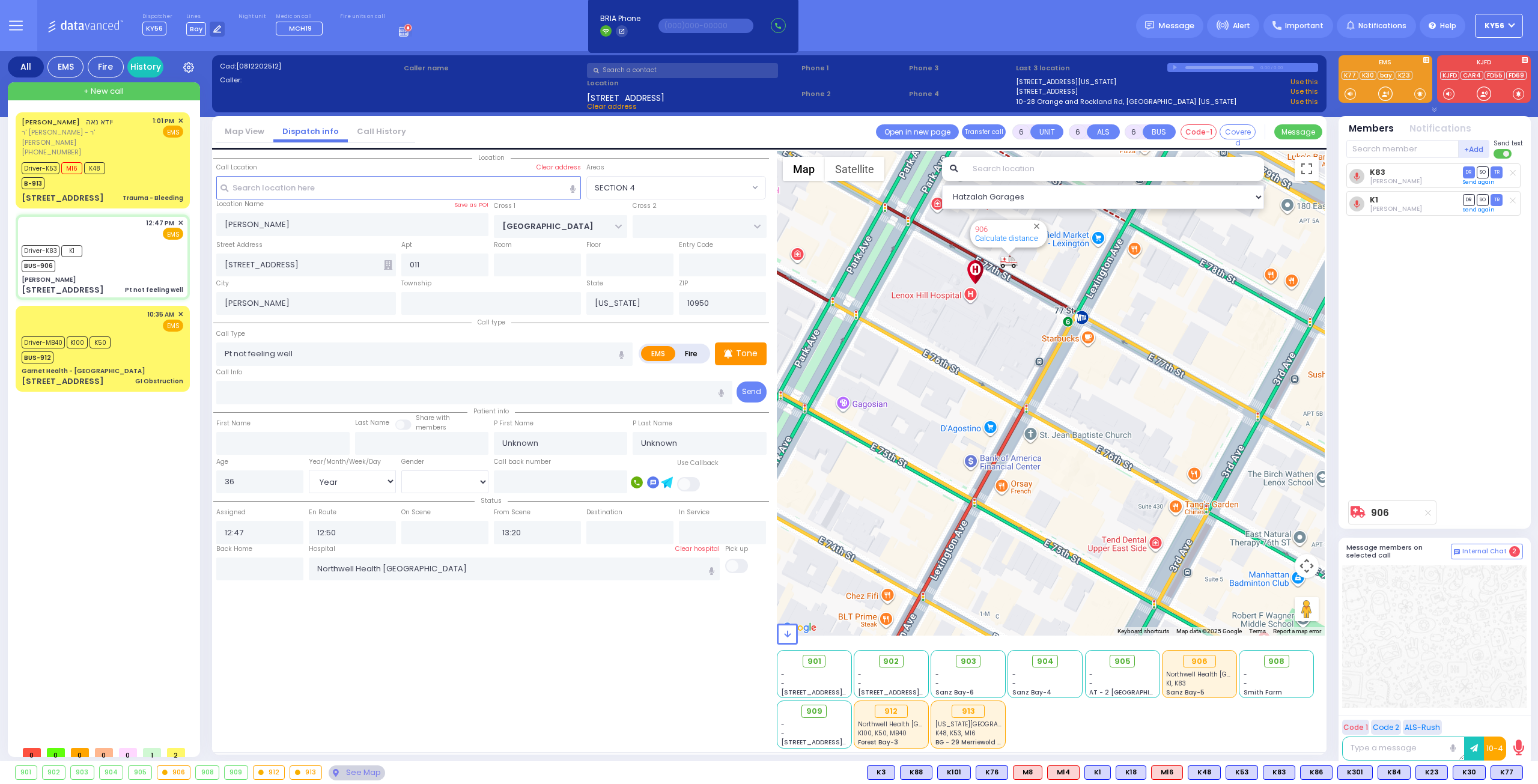
drag, startPoint x: 968, startPoint y: 362, endPoint x: 977, endPoint y: 464, distance: 102.4
click at [978, 455] on div "906 Calculate distance" at bounding box center [1051, 392] width 549 height 485
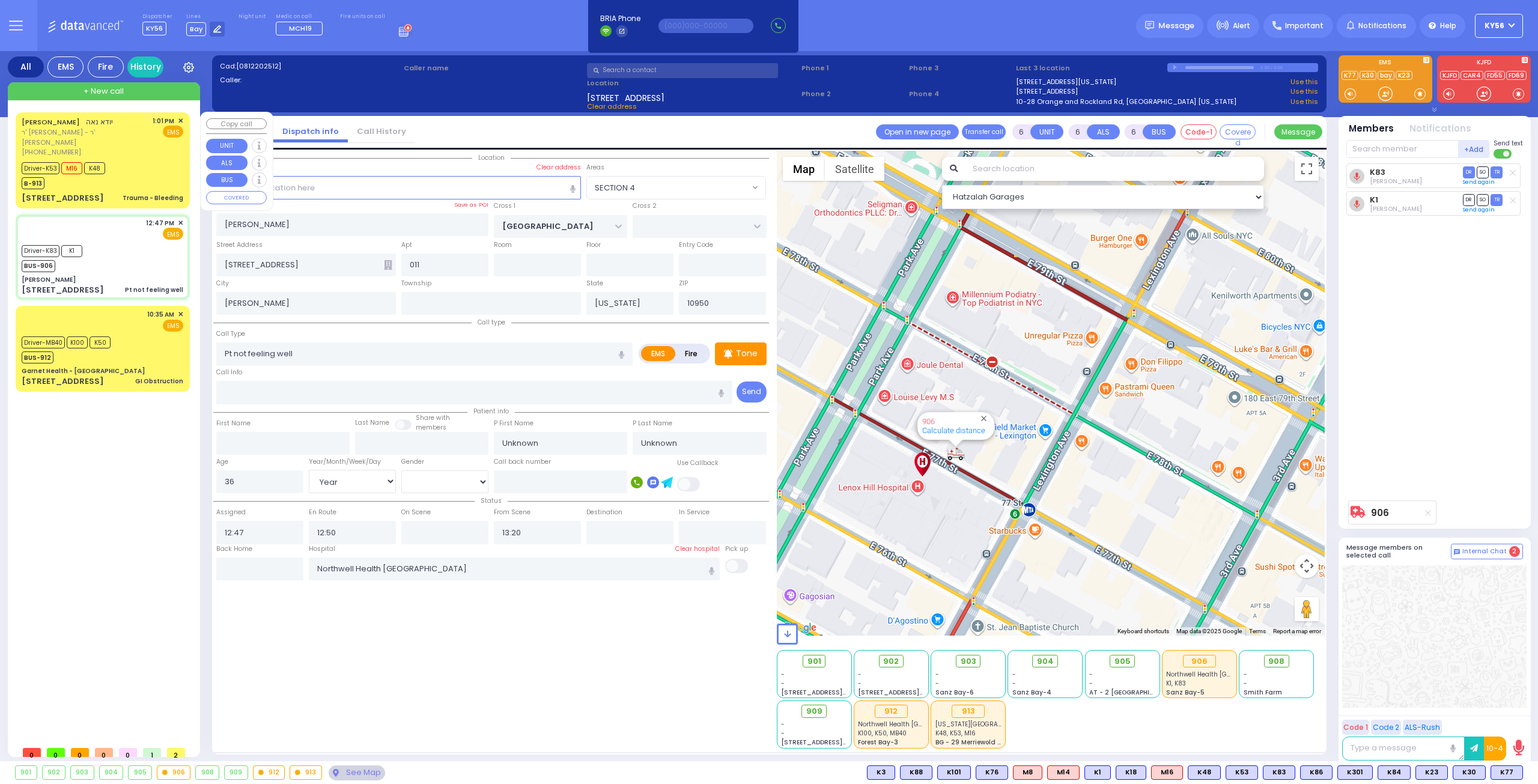
click at [134, 180] on div "YIDA NOE יודא נאה ר' יצחק - ר' הערש ראלניצקי (845) 783-1265 1:01 PM ✕ EMS Drive…" at bounding box center [102, 160] width 170 height 92
select select
type input "Trauma - Bleeding"
radio input "true"
type input "YIDA"
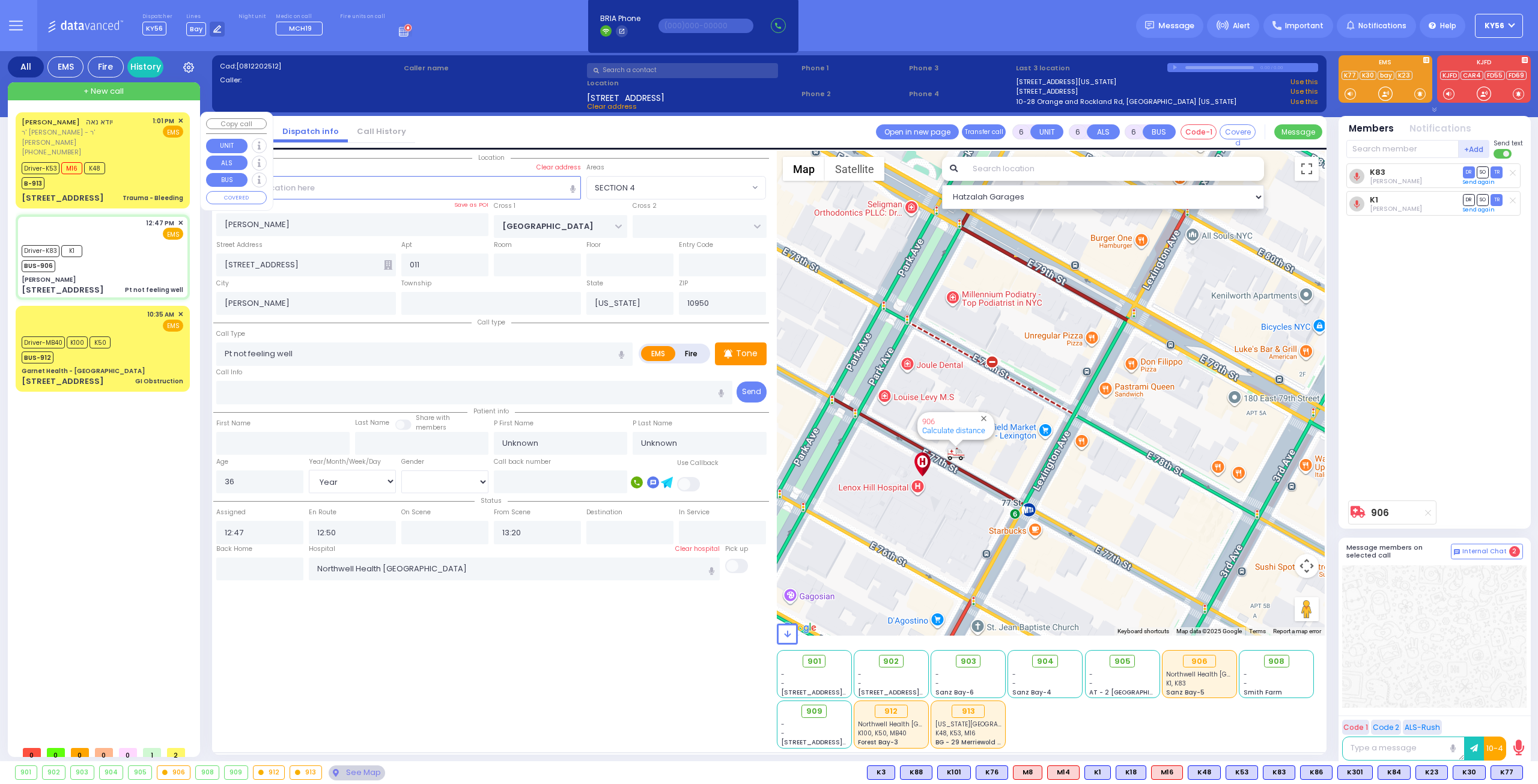
type input "NOE"
type input "Menachem"
type input "Gold"
type input "1"
select select "Year"
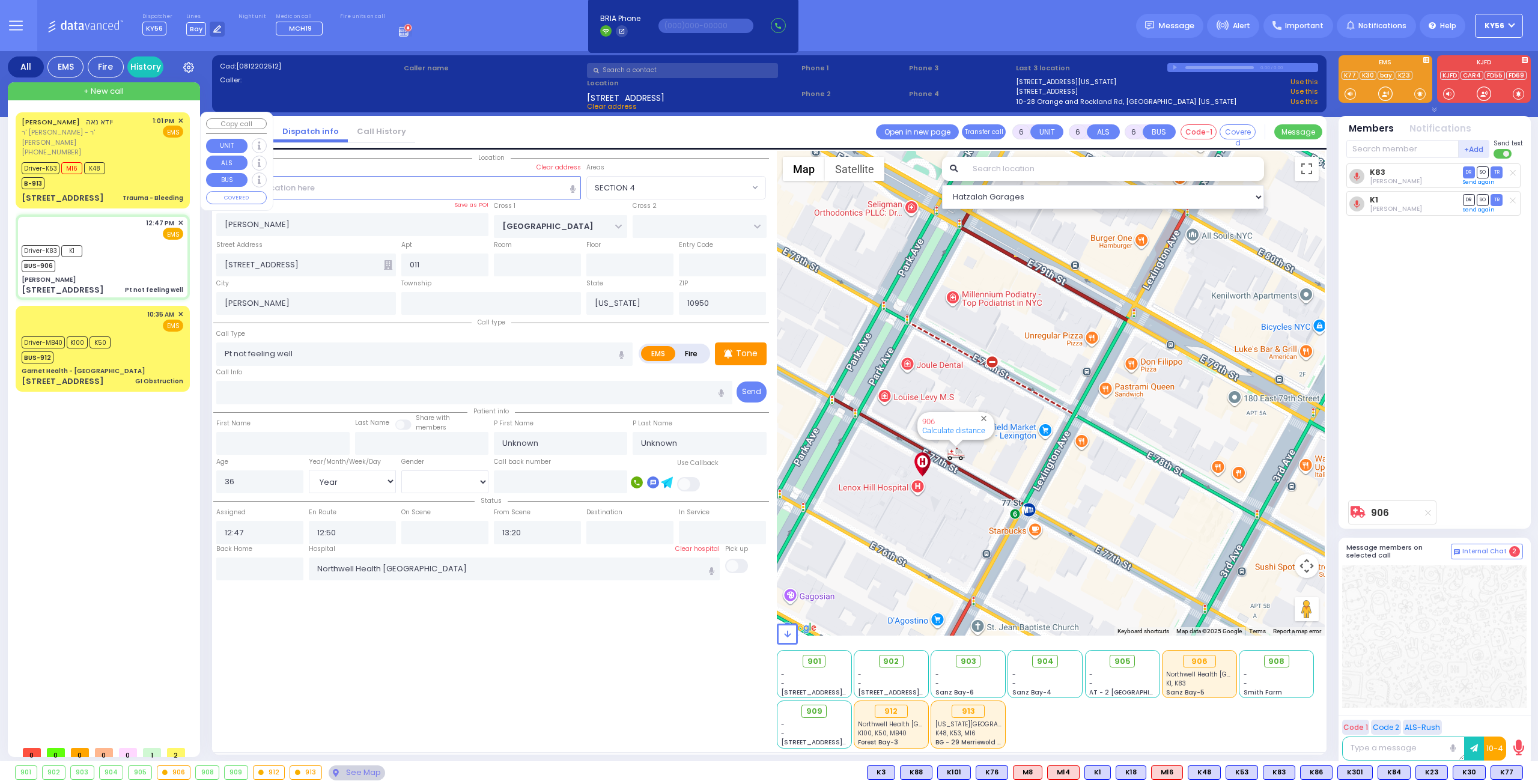
select select "[DEMOGRAPHIC_DATA]"
type input "13:01"
type input "13:02"
type input "13:06"
type input "13:19"
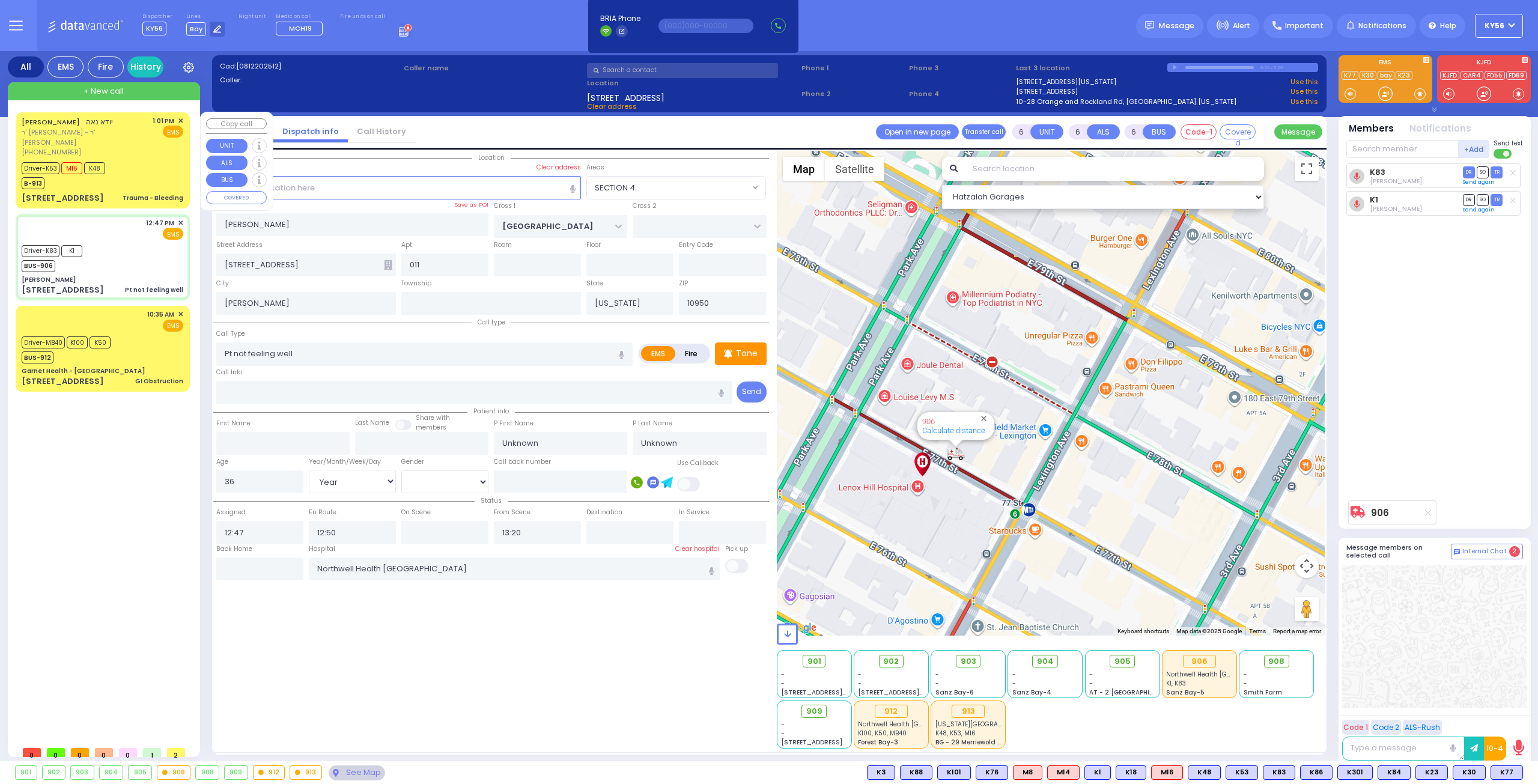
type input "14:20"
type input "14:23"
type input "New York Presbyterian Hospital- Columbia Campus"
select select "Hatzalah Garages"
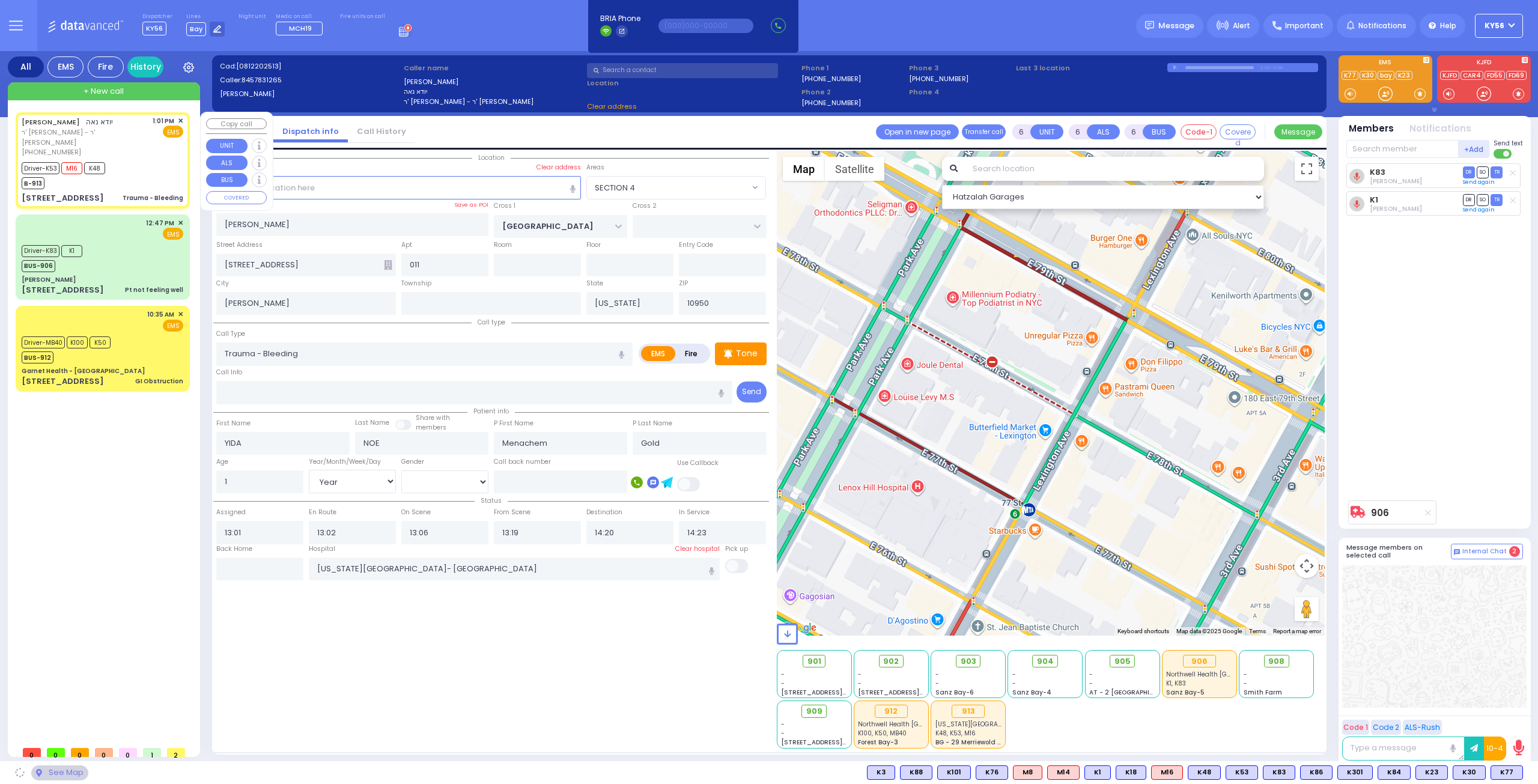
type input "ROBIN RD"
type input "MERRIEWOLD LN NORTH"
type input "385 LAKE SHORE DR"
type input "Monroe"
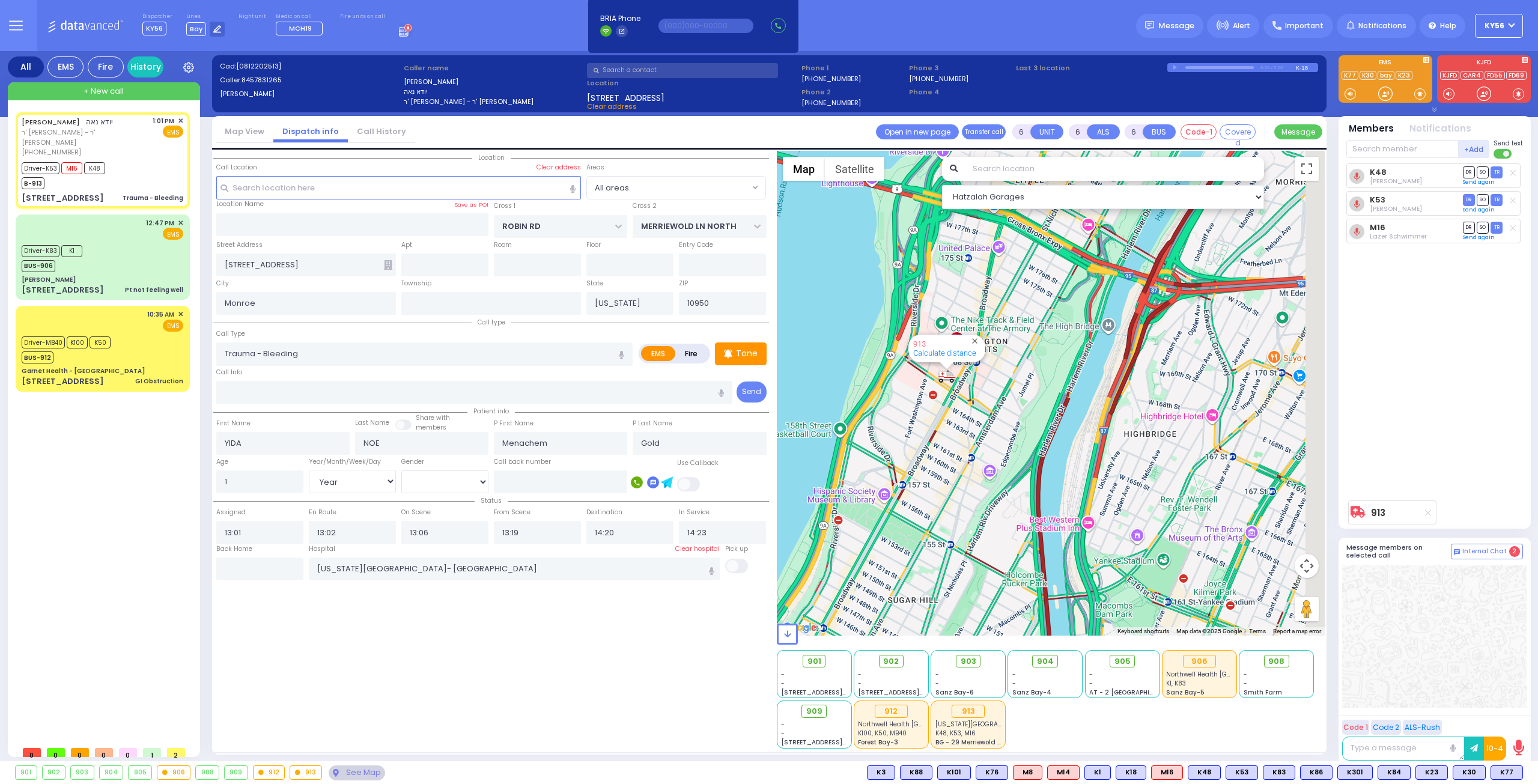
drag, startPoint x: 925, startPoint y: 433, endPoint x: 920, endPoint y: 459, distance: 26.5
click at [921, 455] on div "913 Calculate distance" at bounding box center [1051, 392] width 549 height 485
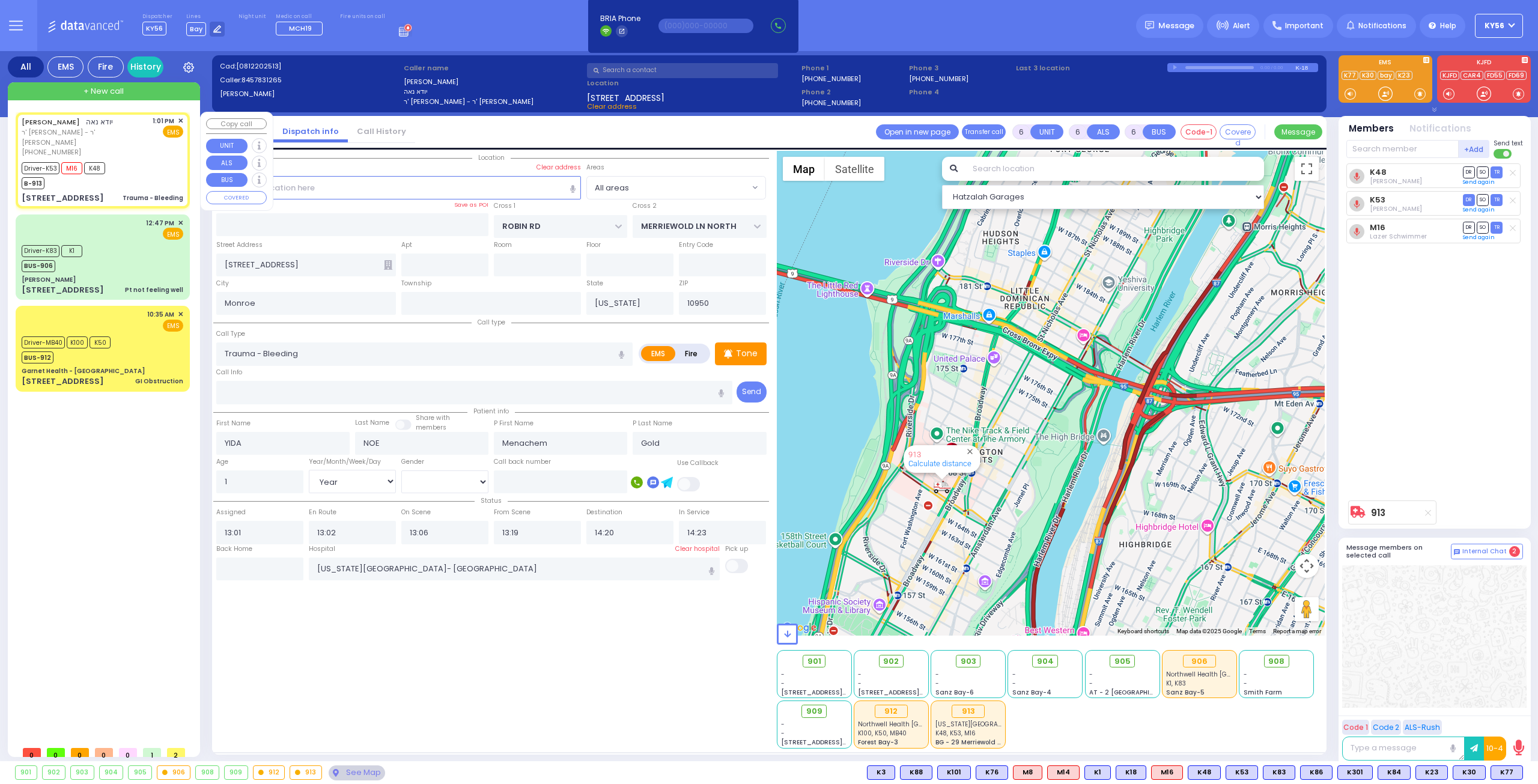
click at [128, 164] on div "Driver-K53 M16 K48 B-913" at bounding box center [102, 174] width 161 height 30
select select
radio input "true"
select select "Year"
select select "[DEMOGRAPHIC_DATA]"
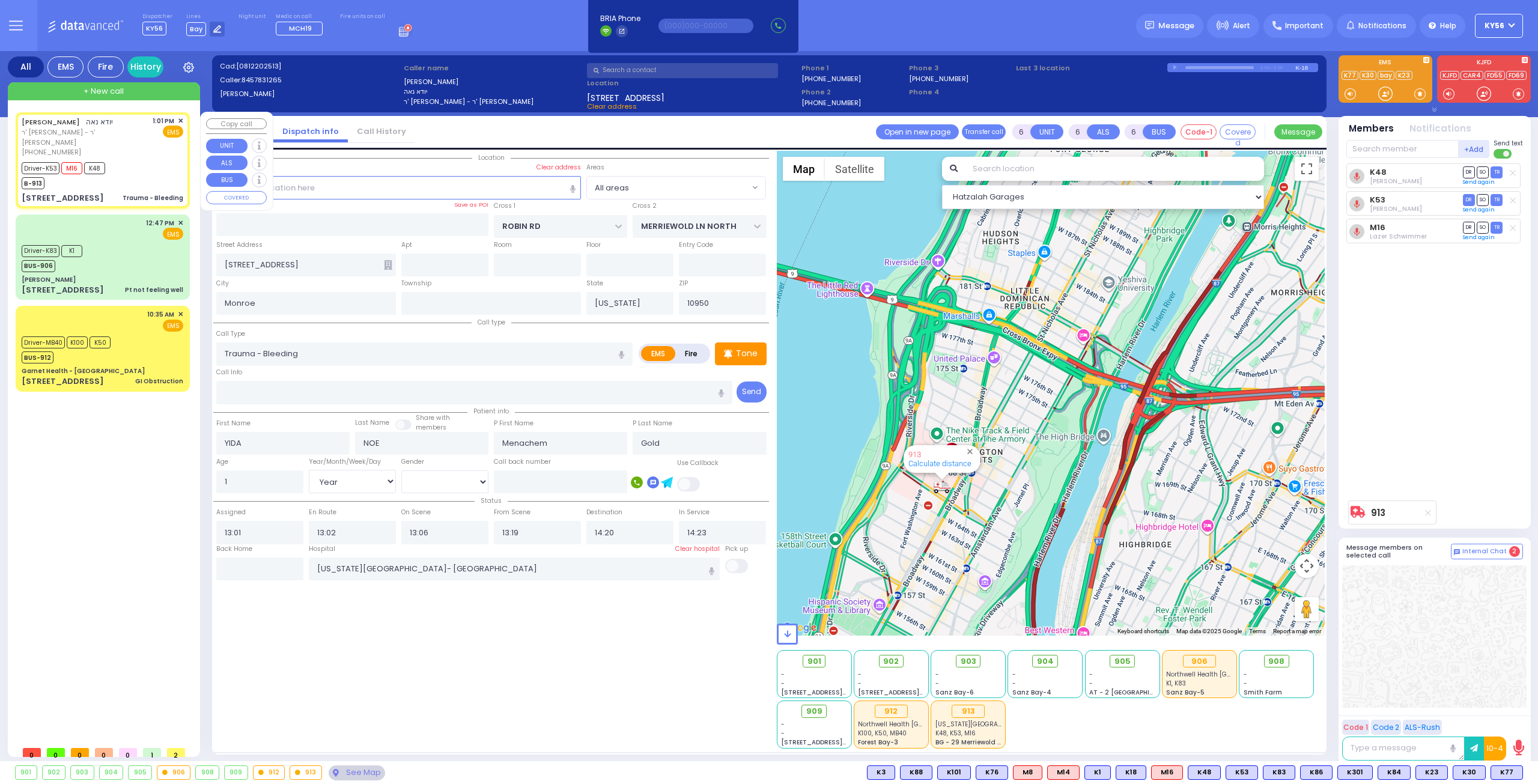
select select "Hatzalah Garages"
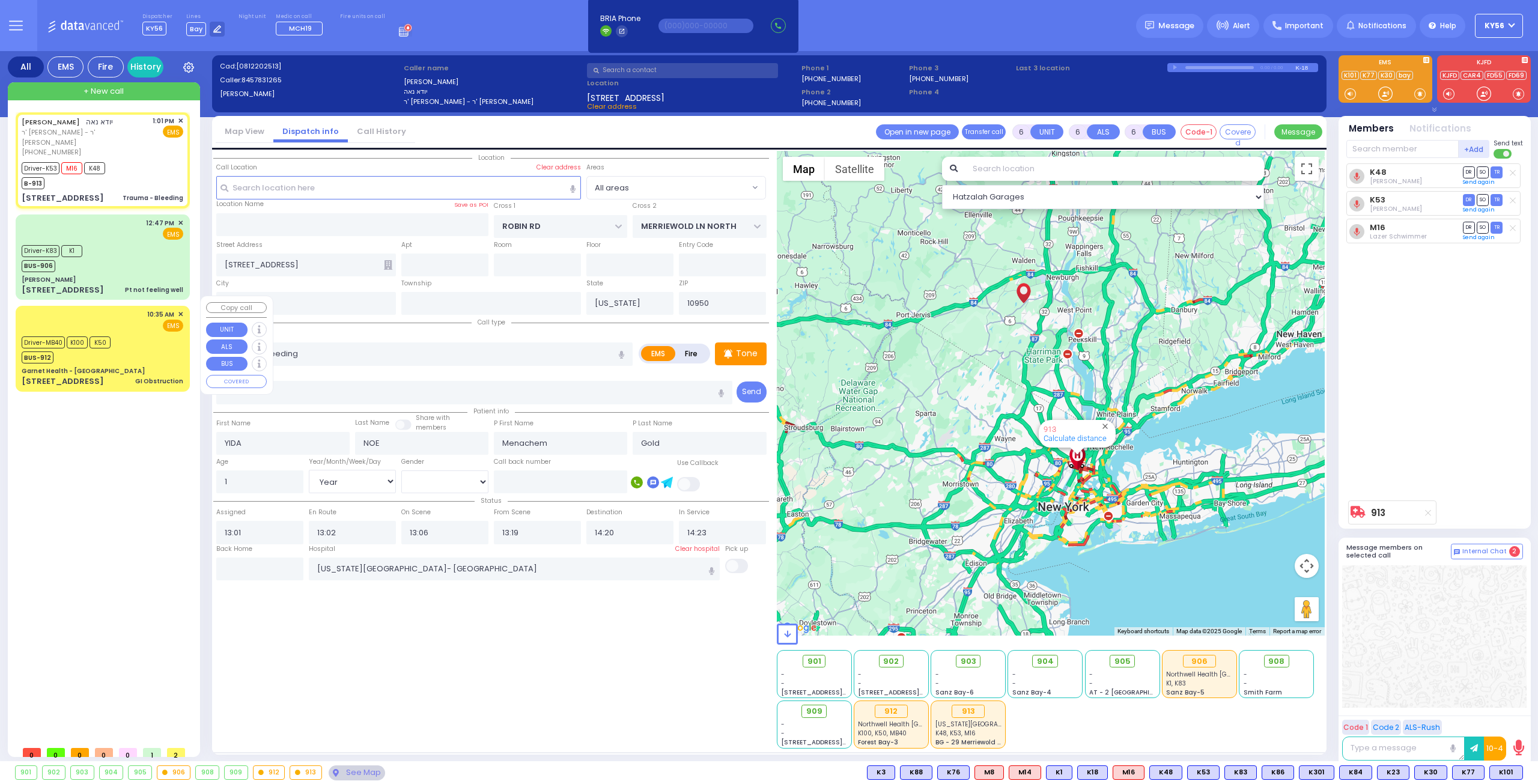
click at [125, 351] on div "Driver-MB40 K100 K50 BUS-912" at bounding box center [102, 348] width 161 height 30
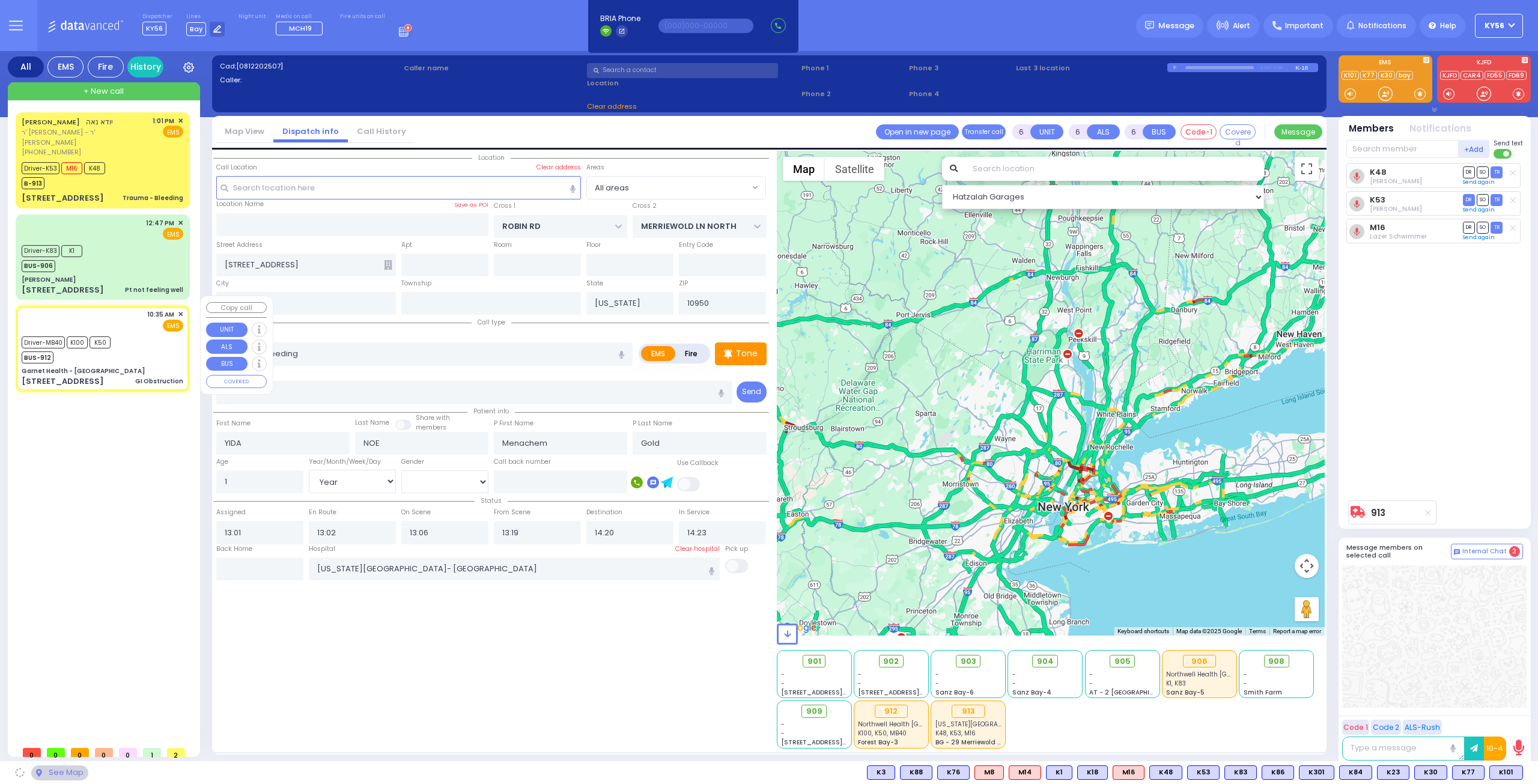
select select
type input "GI Obstruction"
radio input "true"
type input "Mark"
type input "Itshakov"
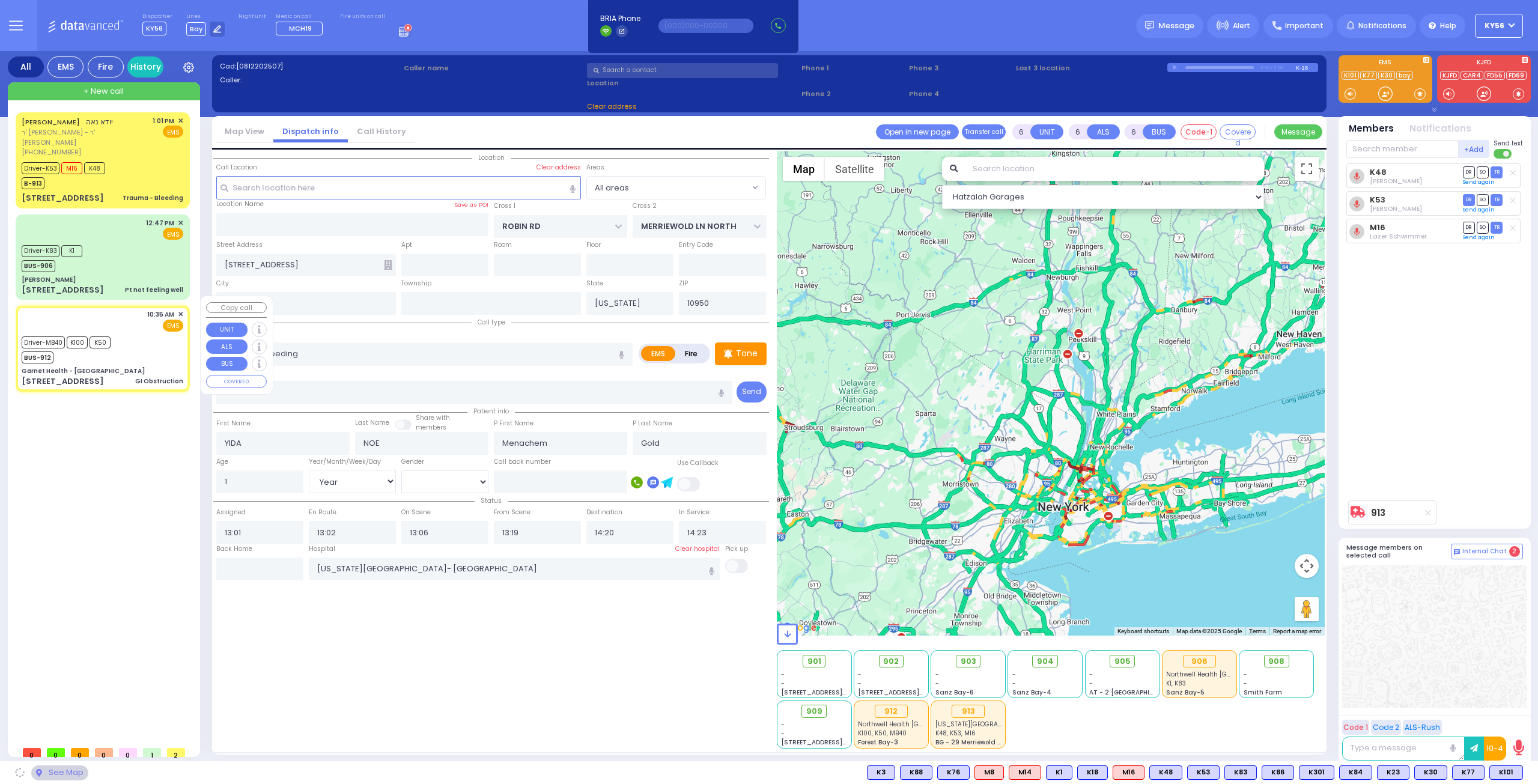
type input "62"
select select "Year"
select select "[DEMOGRAPHIC_DATA]"
type input "10:35"
type input "10:36"
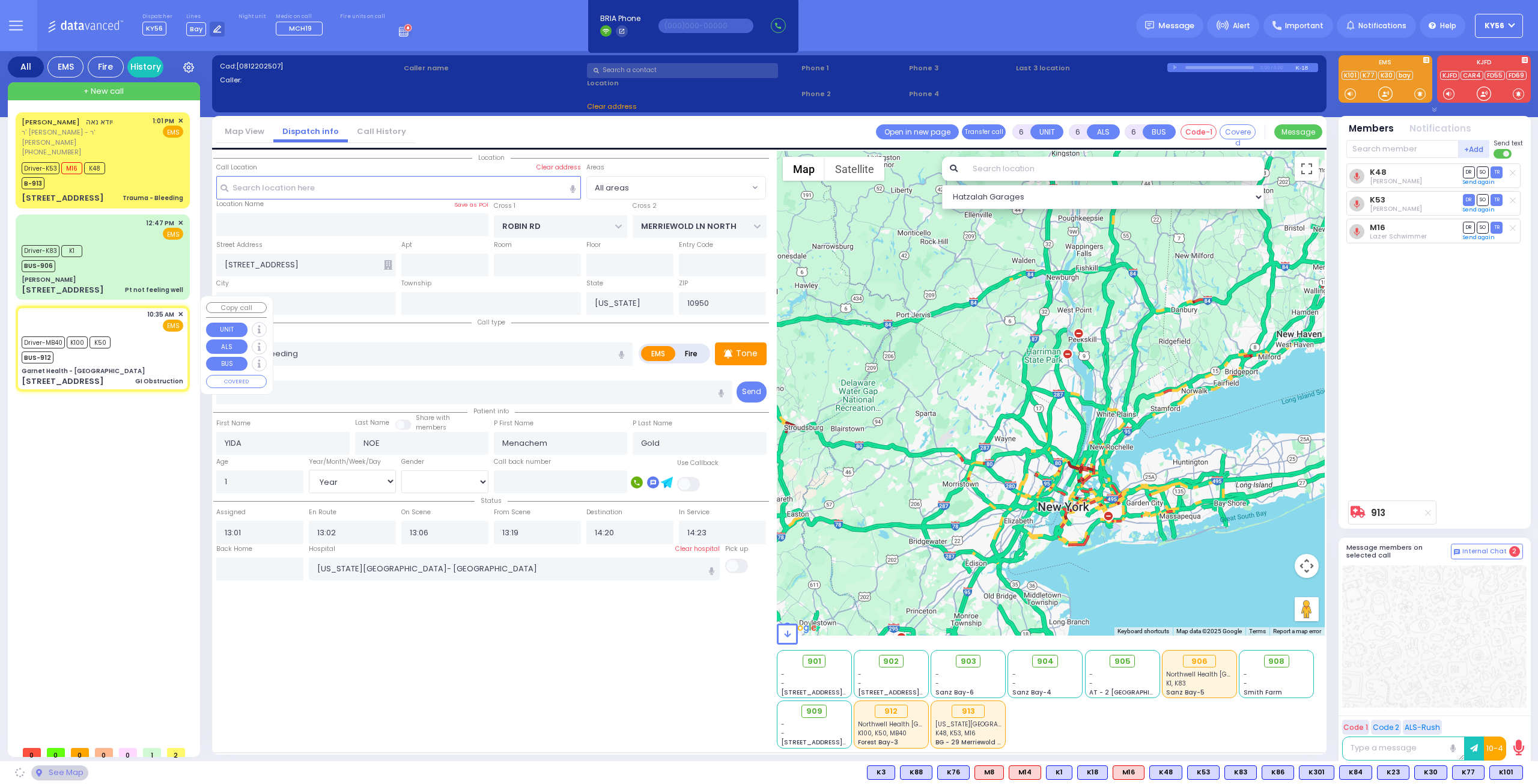
type input "11:03"
type input "11:19"
type input "Northwell Health Lenox Hill"
select select "Hatzalah Garages"
type input "Garnet Health - Middletown"
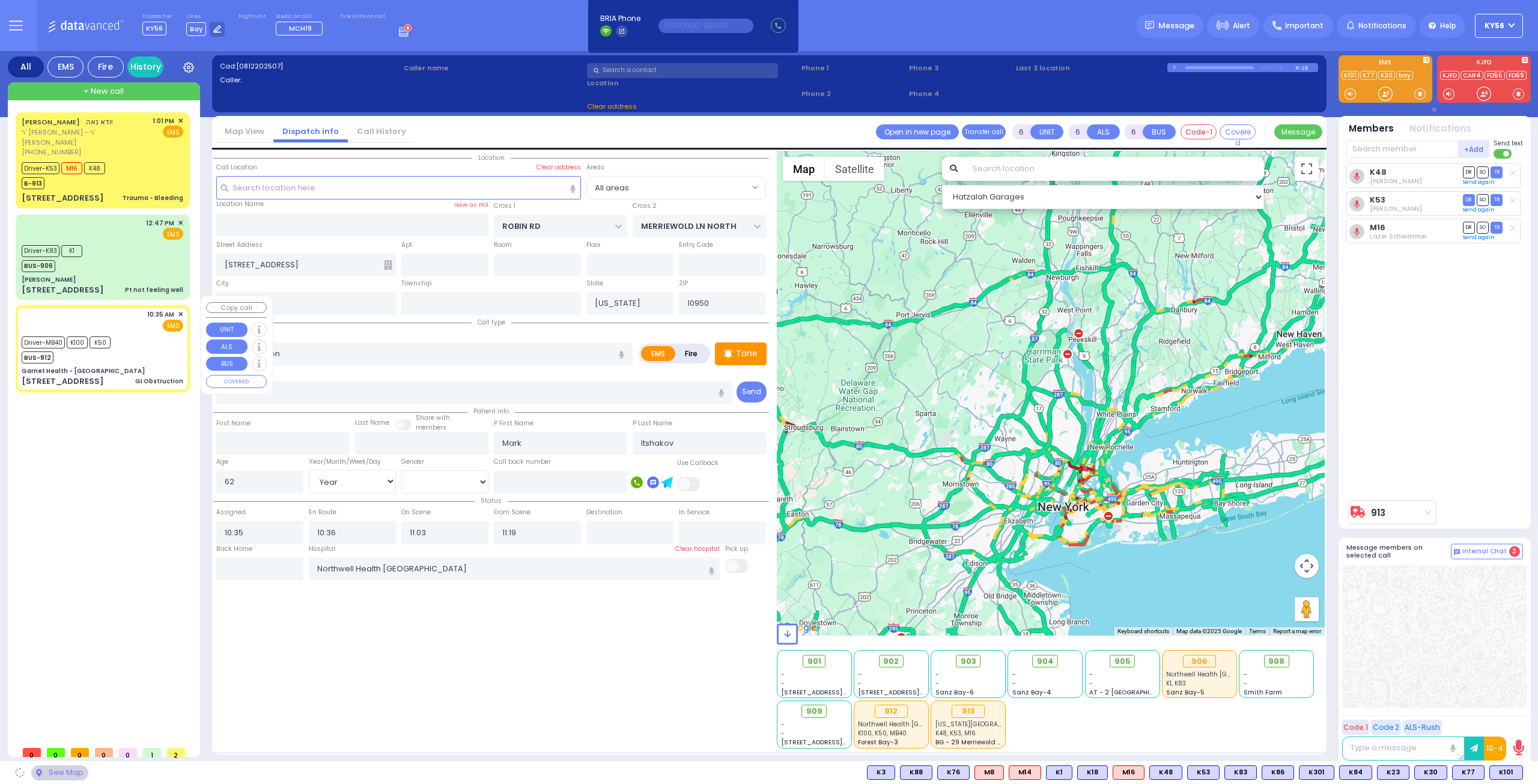
type input "GOLF LINKS RD"
type input "EAST MAIN ST"
type input "707 East Main Street"
type input "Middletown"
type input "10940"
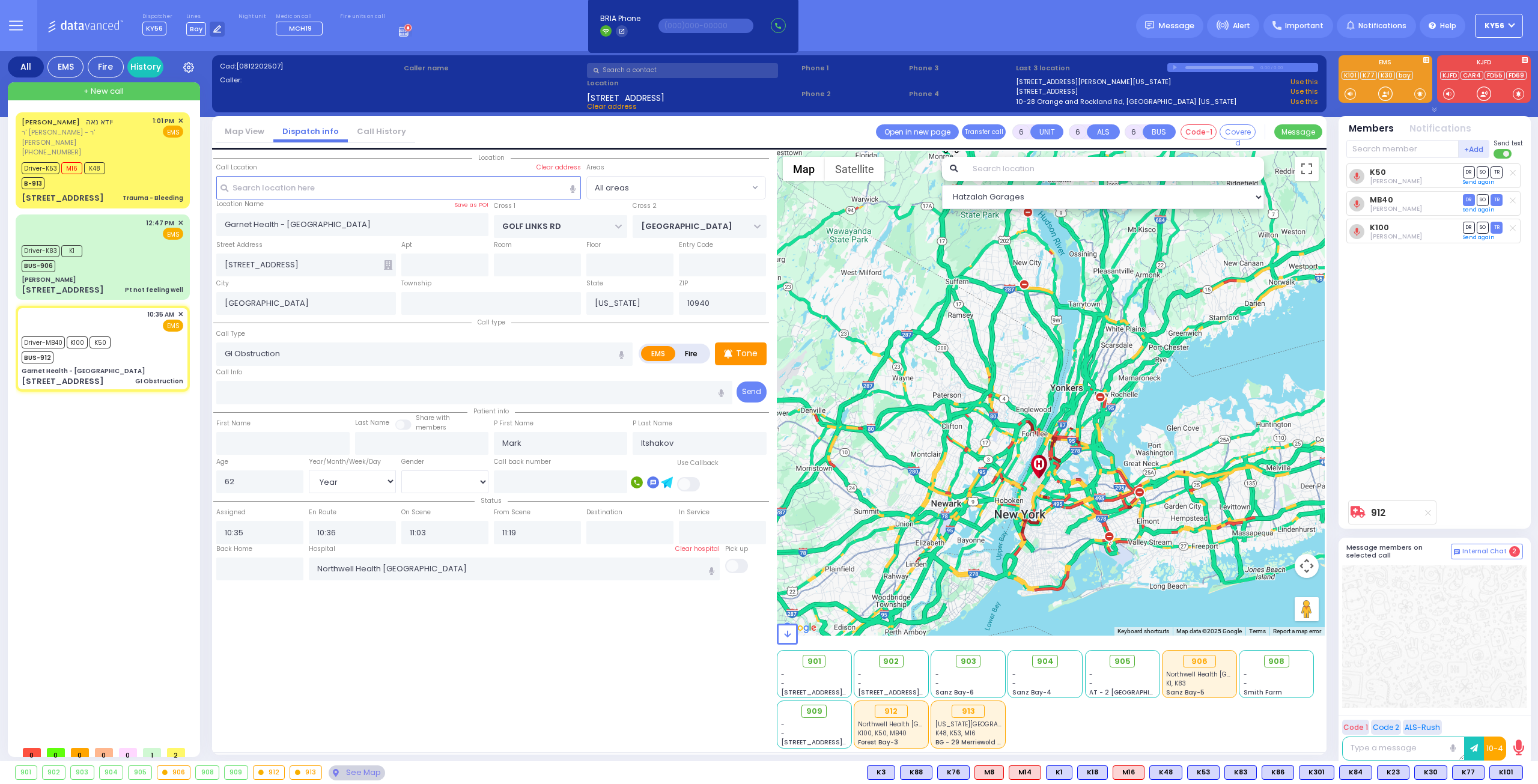
drag, startPoint x: 1000, startPoint y: 373, endPoint x: 1057, endPoint y: 539, distance: 175.5
click at [1054, 538] on div "912 Calculate distance" at bounding box center [1051, 392] width 549 height 485
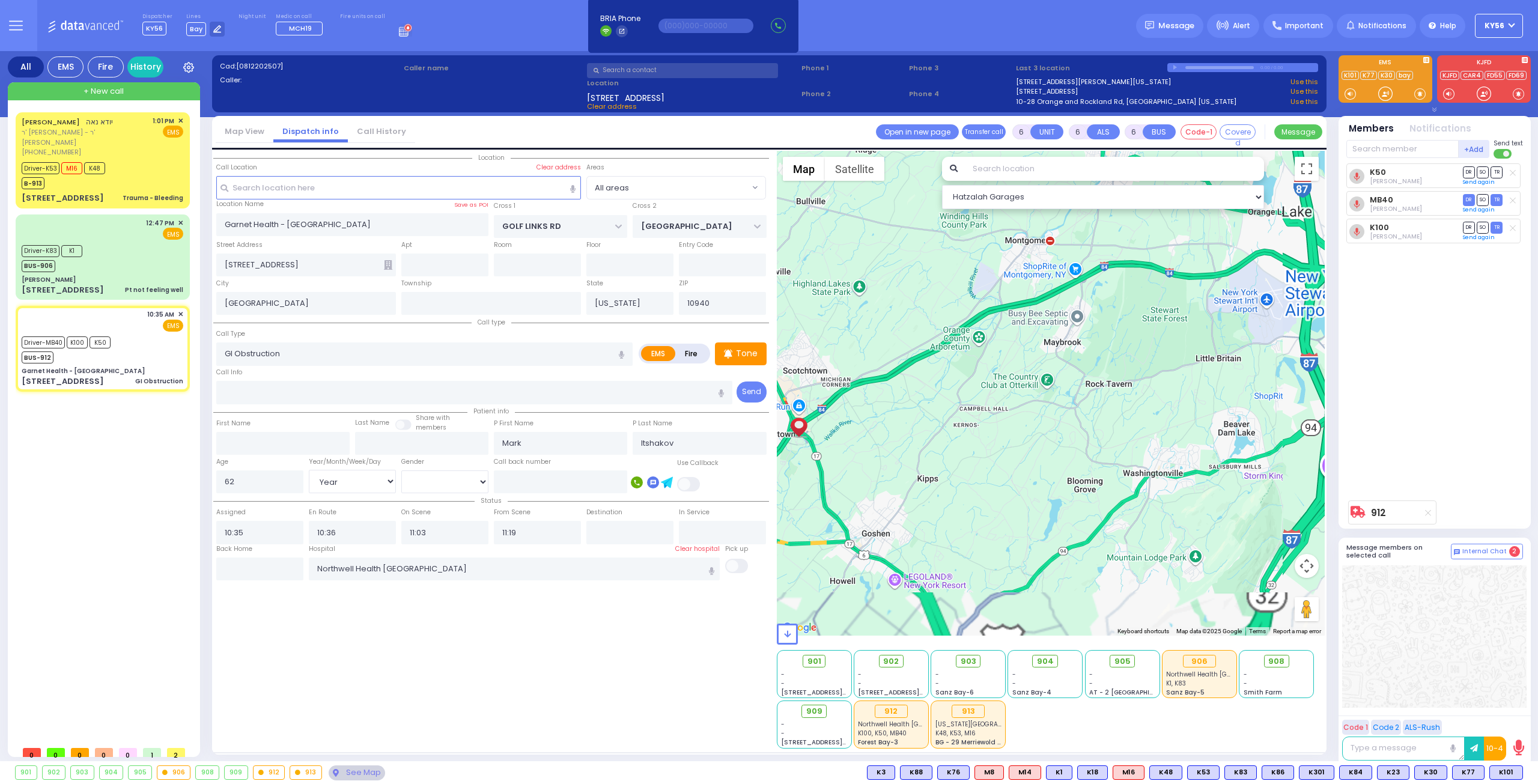
drag, startPoint x: 1165, startPoint y: 521, endPoint x: 1037, endPoint y: 351, distance: 212.8
click at [1042, 364] on div "912 Calculate distance" at bounding box center [1051, 392] width 549 height 485
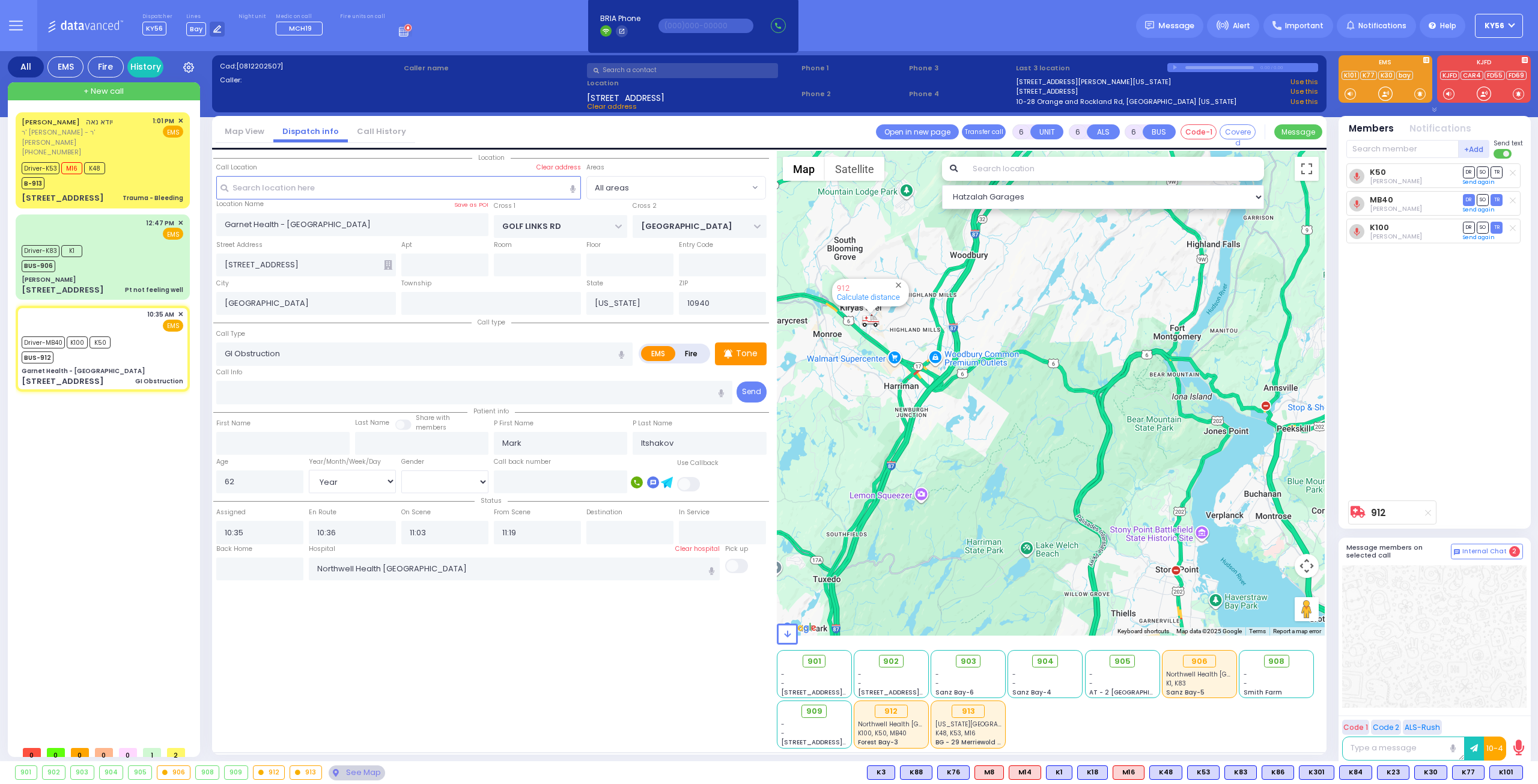
drag, startPoint x: 1079, startPoint y: 432, endPoint x: 1082, endPoint y: 488, distance: 56.1
click at [1114, 489] on div "912 Calculate distance" at bounding box center [1051, 392] width 549 height 485
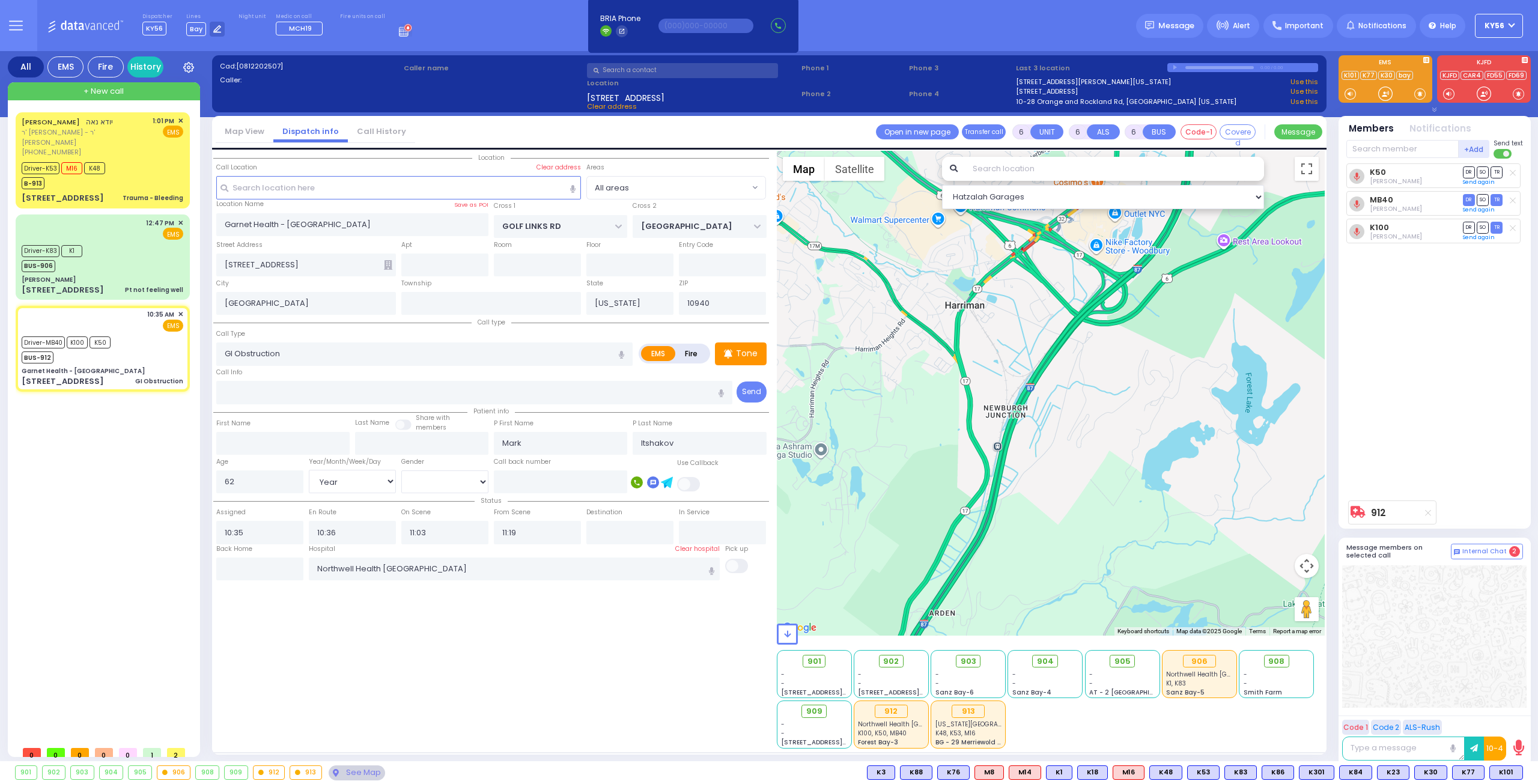
drag, startPoint x: 897, startPoint y: 438, endPoint x: 1013, endPoint y: 541, distance: 155.1
click at [991, 528] on div "912 Calculate distance" at bounding box center [1051, 392] width 549 height 485
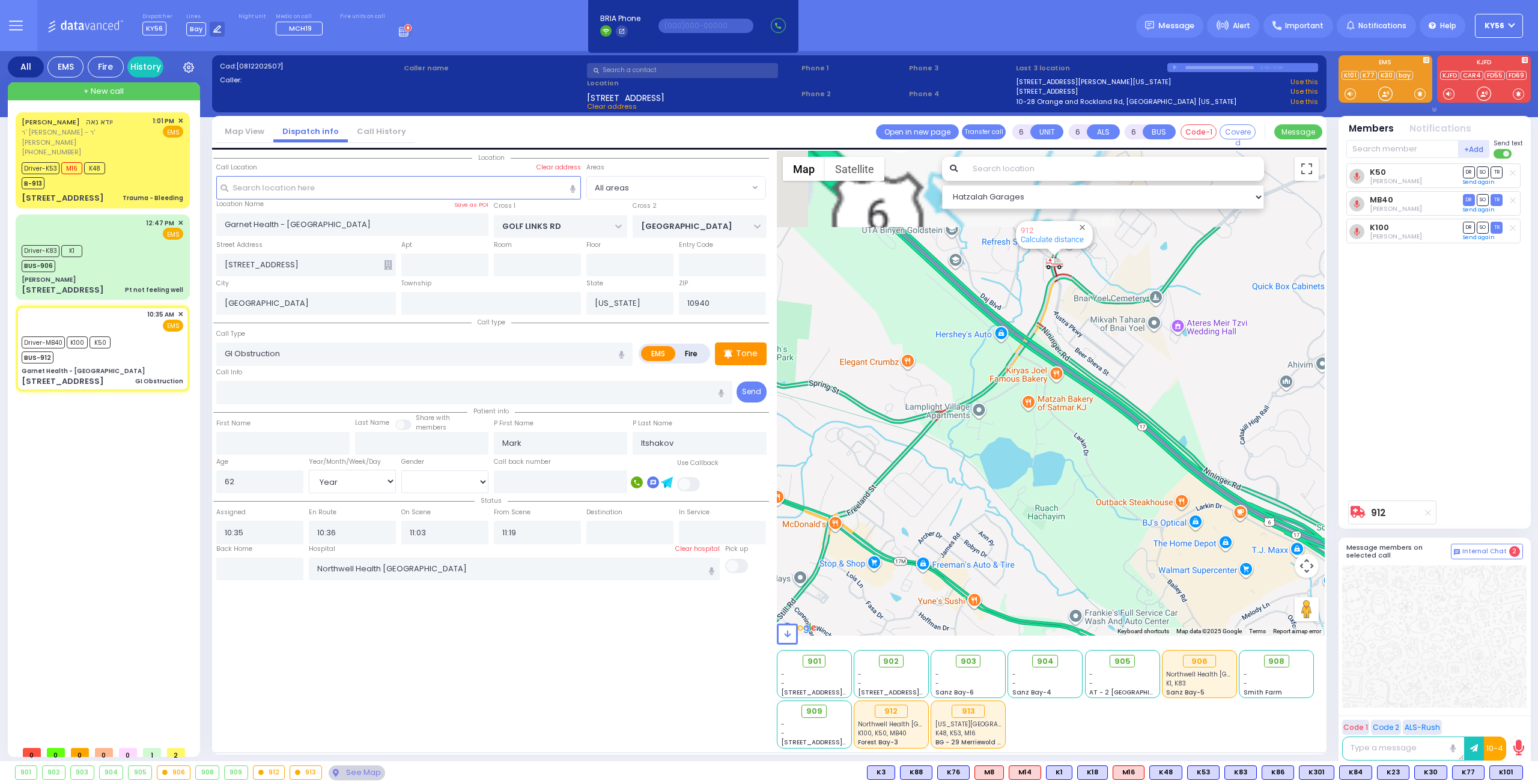
drag, startPoint x: 1085, startPoint y: 427, endPoint x: 1036, endPoint y: 557, distance: 138.9
click at [1037, 556] on div "912 Calculate distance" at bounding box center [1051, 392] width 549 height 485
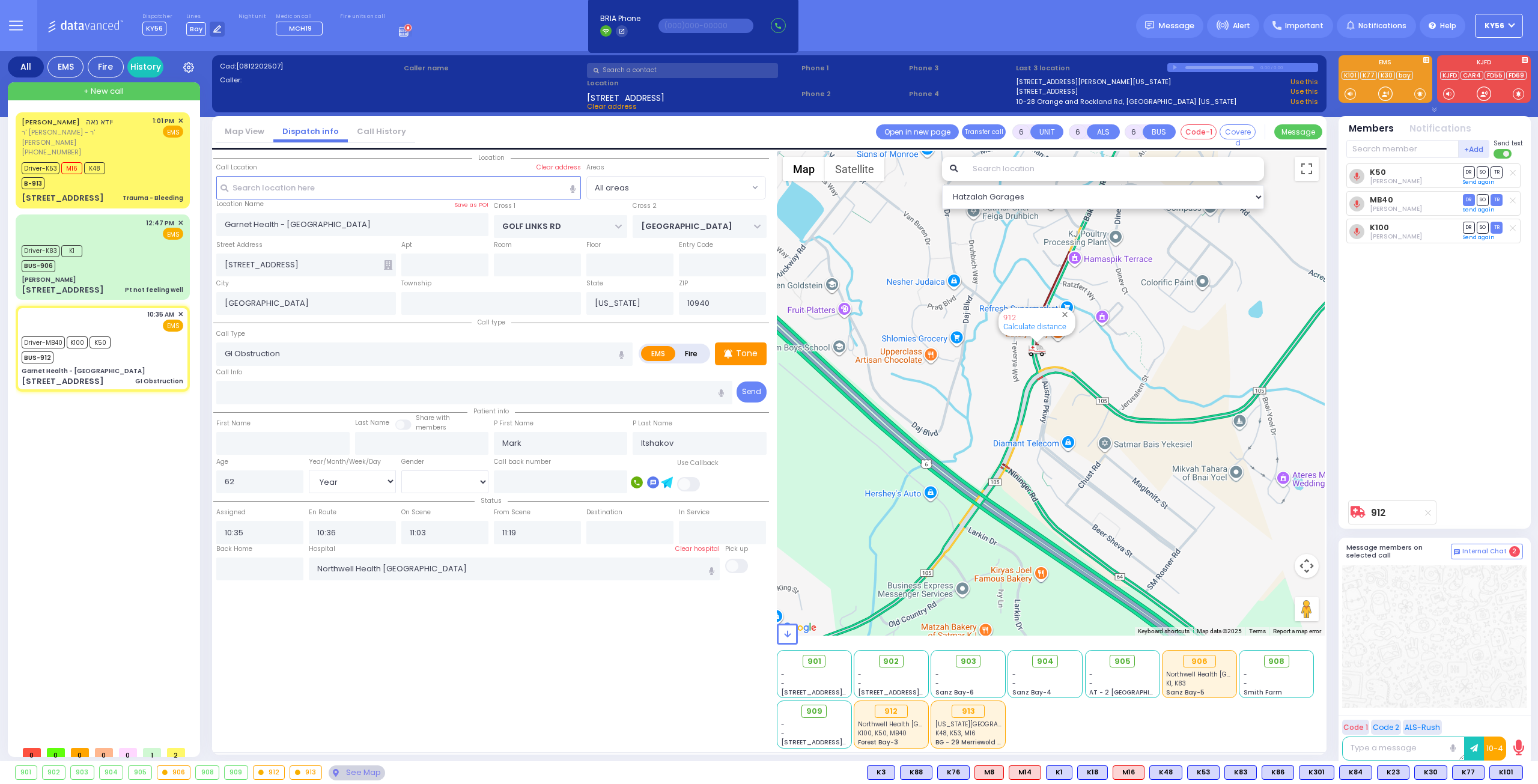
drag, startPoint x: 989, startPoint y: 401, endPoint x: 988, endPoint y: 432, distance: 31.0
click at [989, 417] on div "912 Calculate distance" at bounding box center [1051, 392] width 549 height 485
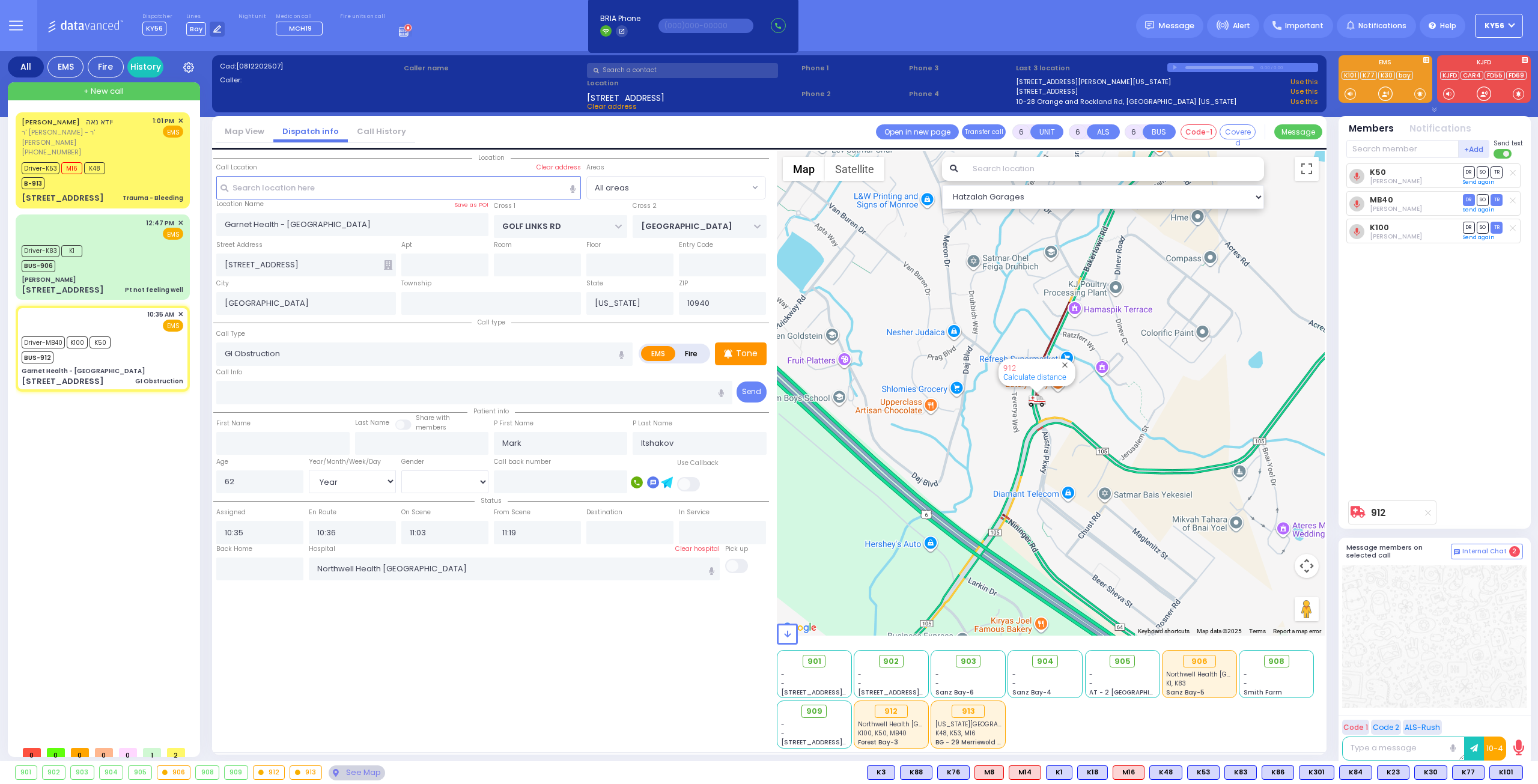
drag, startPoint x: 962, startPoint y: 429, endPoint x: 954, endPoint y: 445, distance: 17.9
click at [961, 432] on div "912 Calculate distance" at bounding box center [1051, 392] width 549 height 485
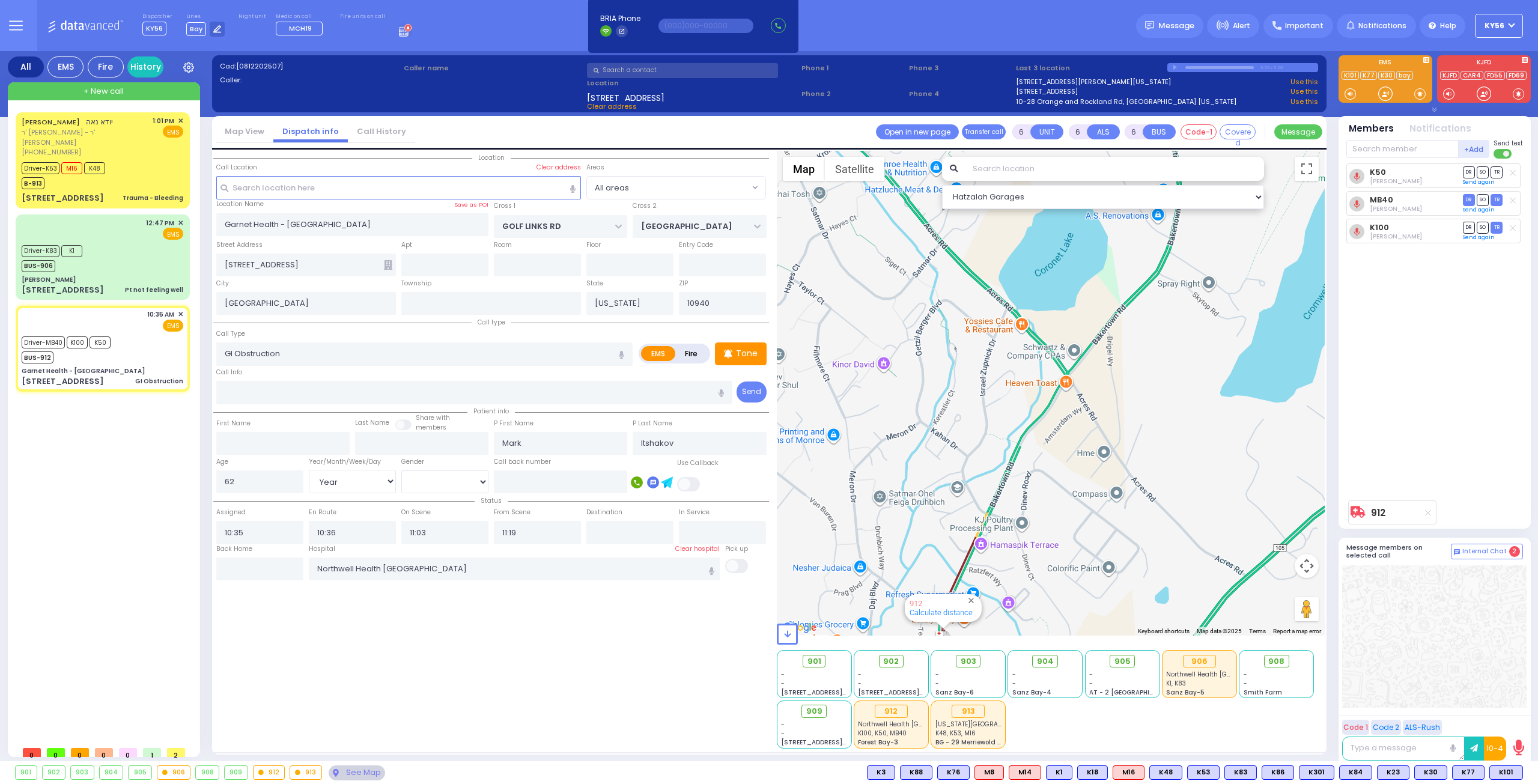
drag, startPoint x: 939, startPoint y: 428, endPoint x: 1049, endPoint y: 480, distance: 121.7
click at [1043, 481] on div "912 Calculate distance" at bounding box center [1051, 392] width 549 height 485
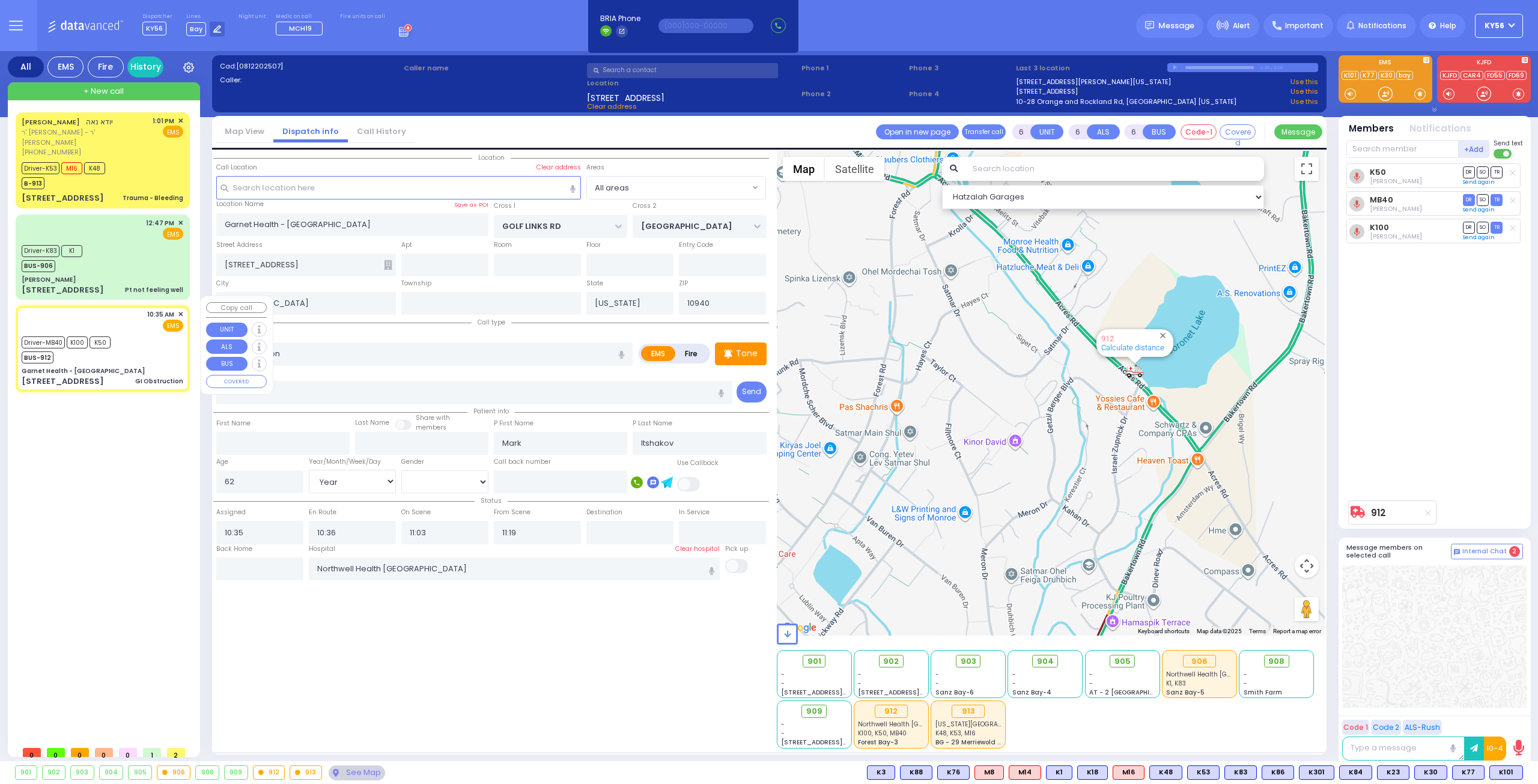
click at [114, 366] on div "Garnet Health - Middletown" at bounding box center [102, 371] width 161 height 9
select select
radio input "true"
select select "Year"
select select "[DEMOGRAPHIC_DATA]"
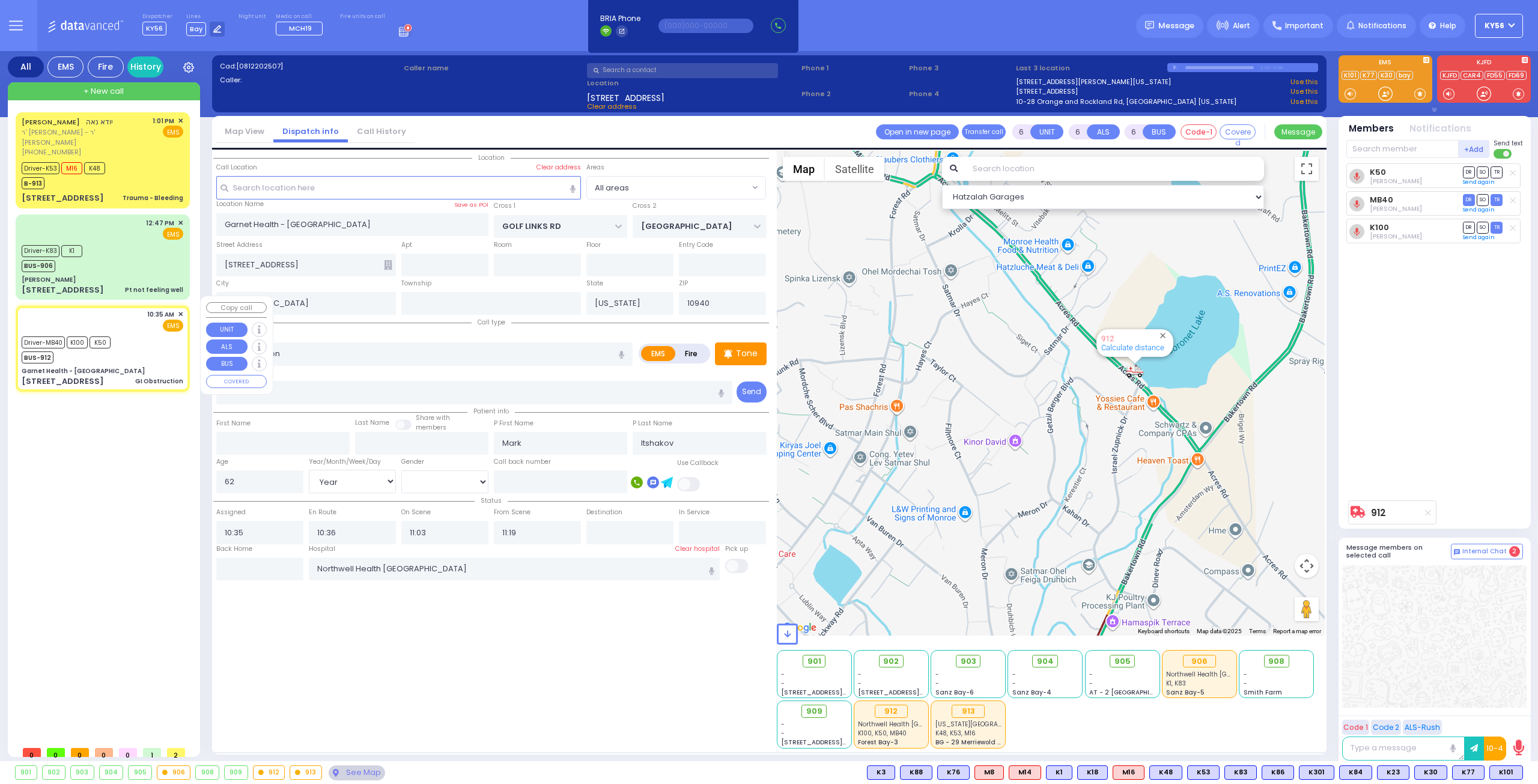
select select "Hatzalah Garages"
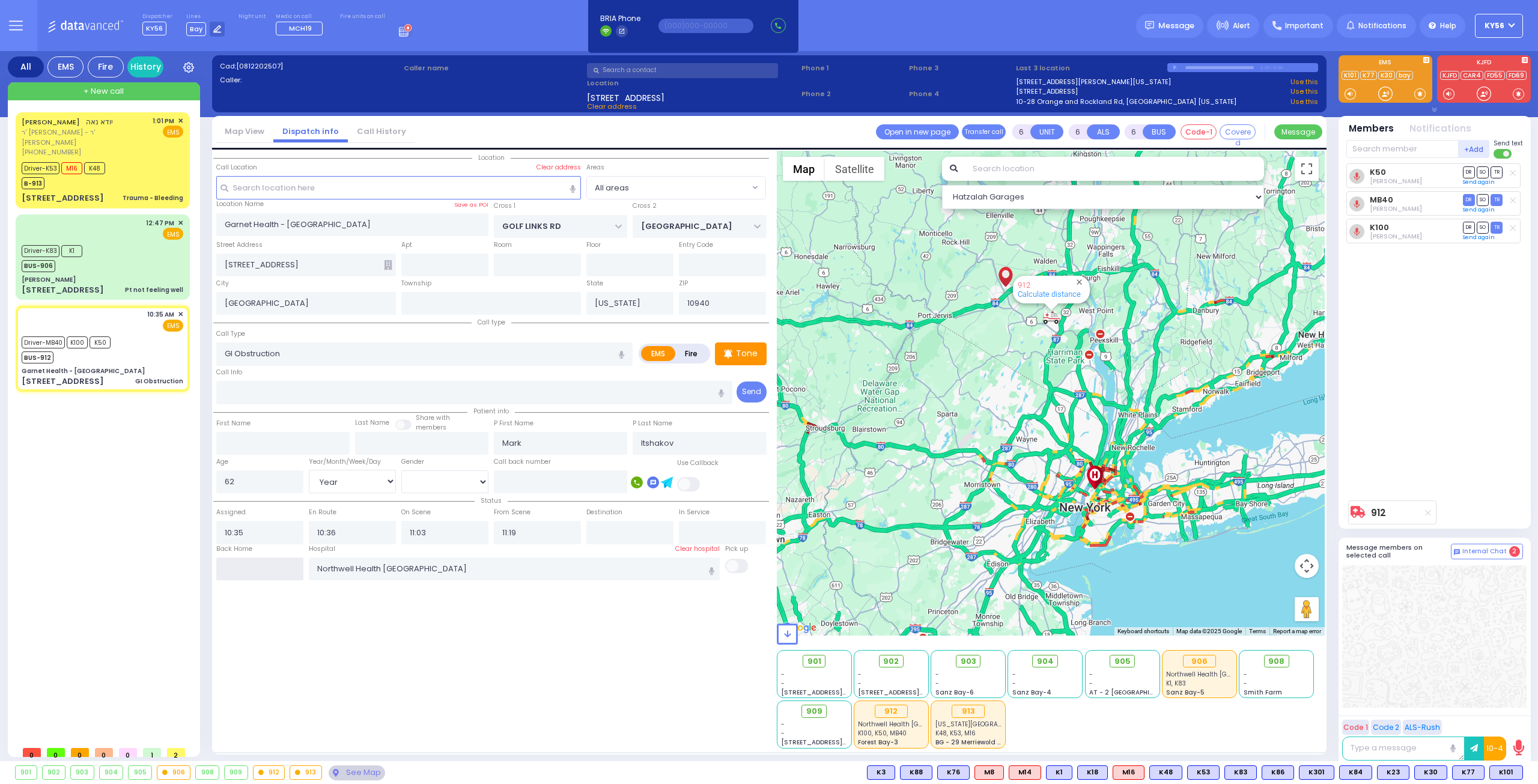
click at [240, 564] on input "text" at bounding box center [260, 569] width 87 height 23
type input "14:37"
select select
radio input "true"
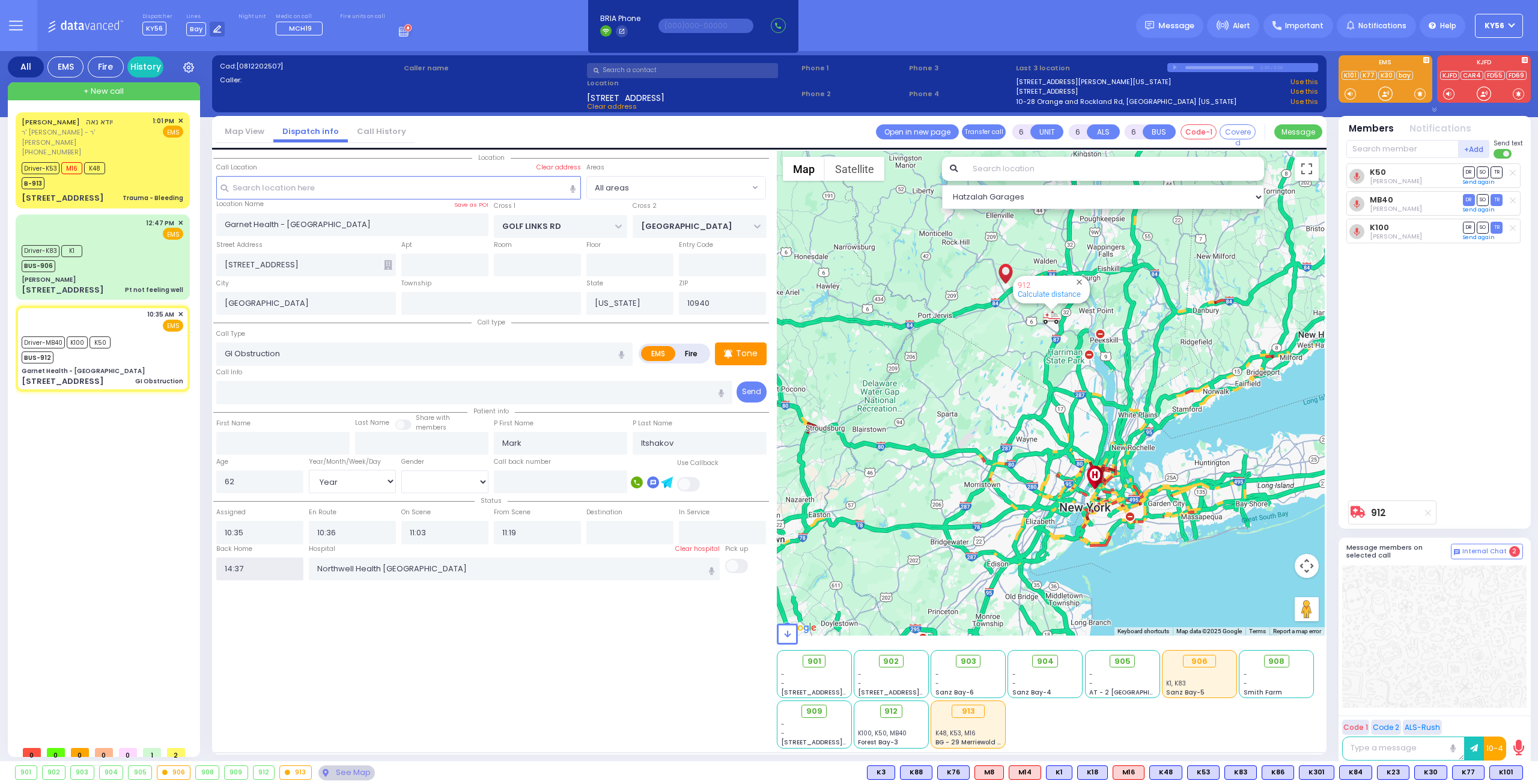
select select
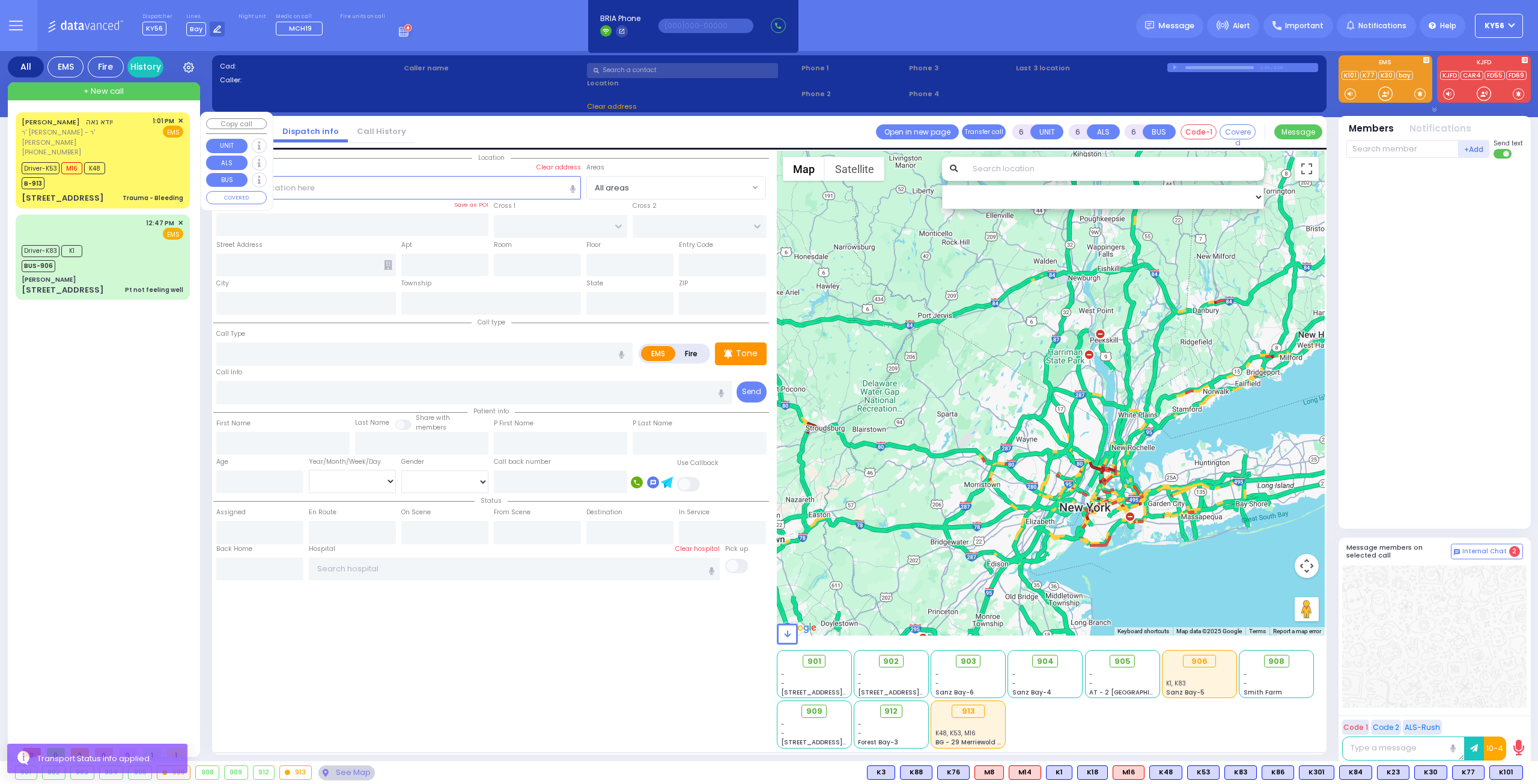
click at [115, 192] on div "385 LAKE SHORE DR Trauma - Bleeding" at bounding box center [102, 198] width 161 height 12
select select
type input "Trauma - Bleeding"
radio input "true"
type input "YIDA"
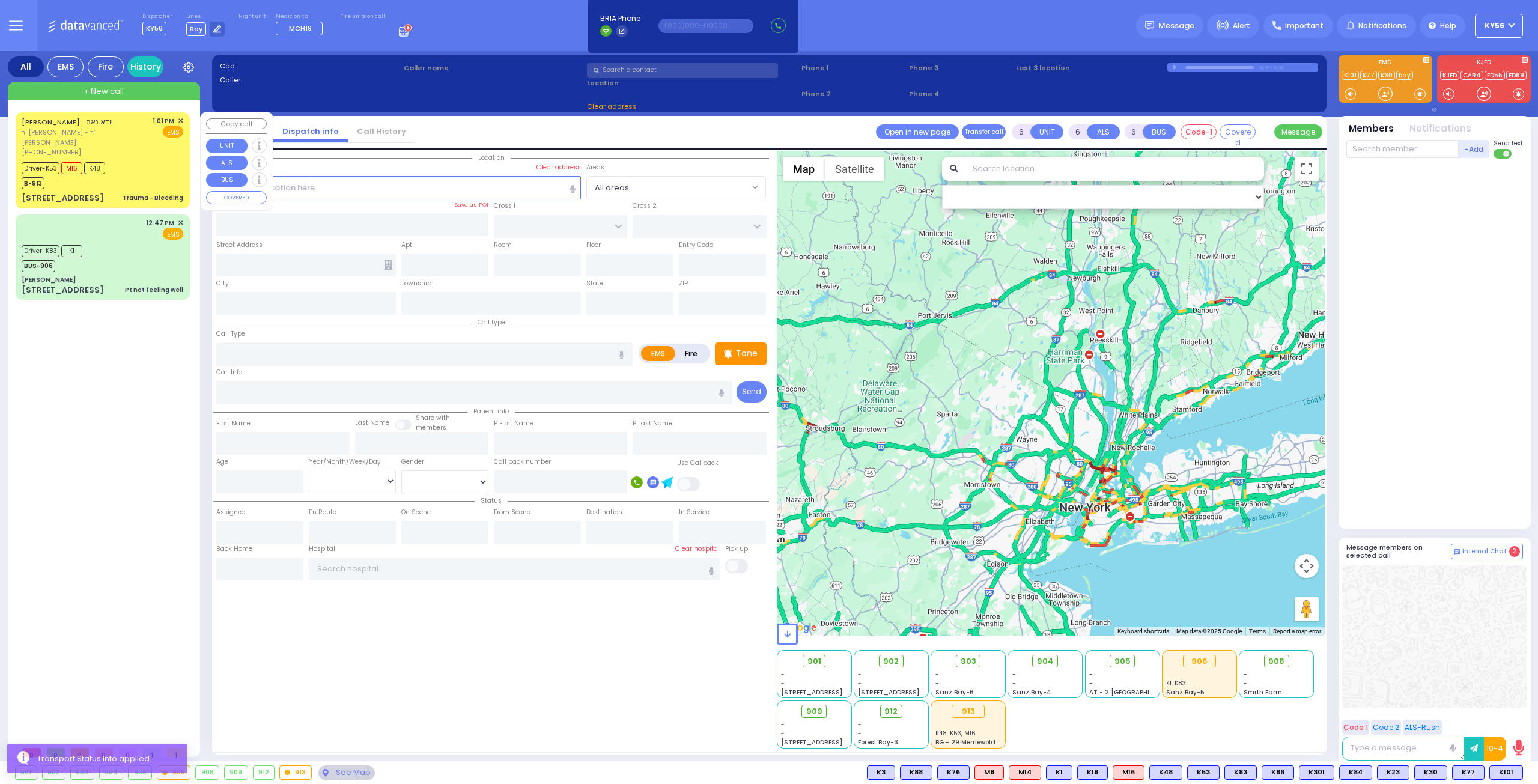
type input "NOE"
type input "Menachem"
type input "Gold"
type input "1"
select select "Year"
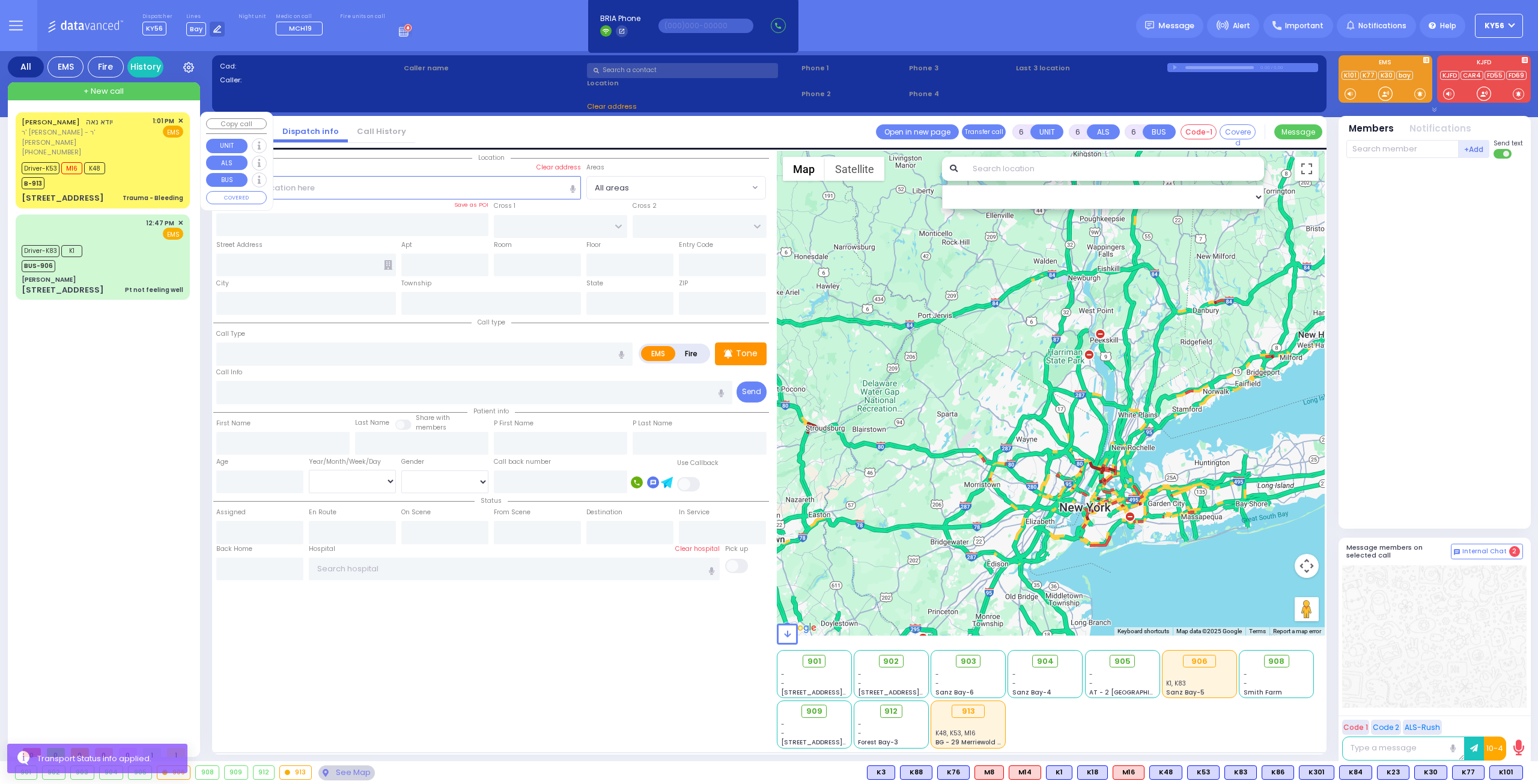
select select "[DEMOGRAPHIC_DATA]"
type input "13:01"
type input "13:02"
type input "13:06"
type input "13:19"
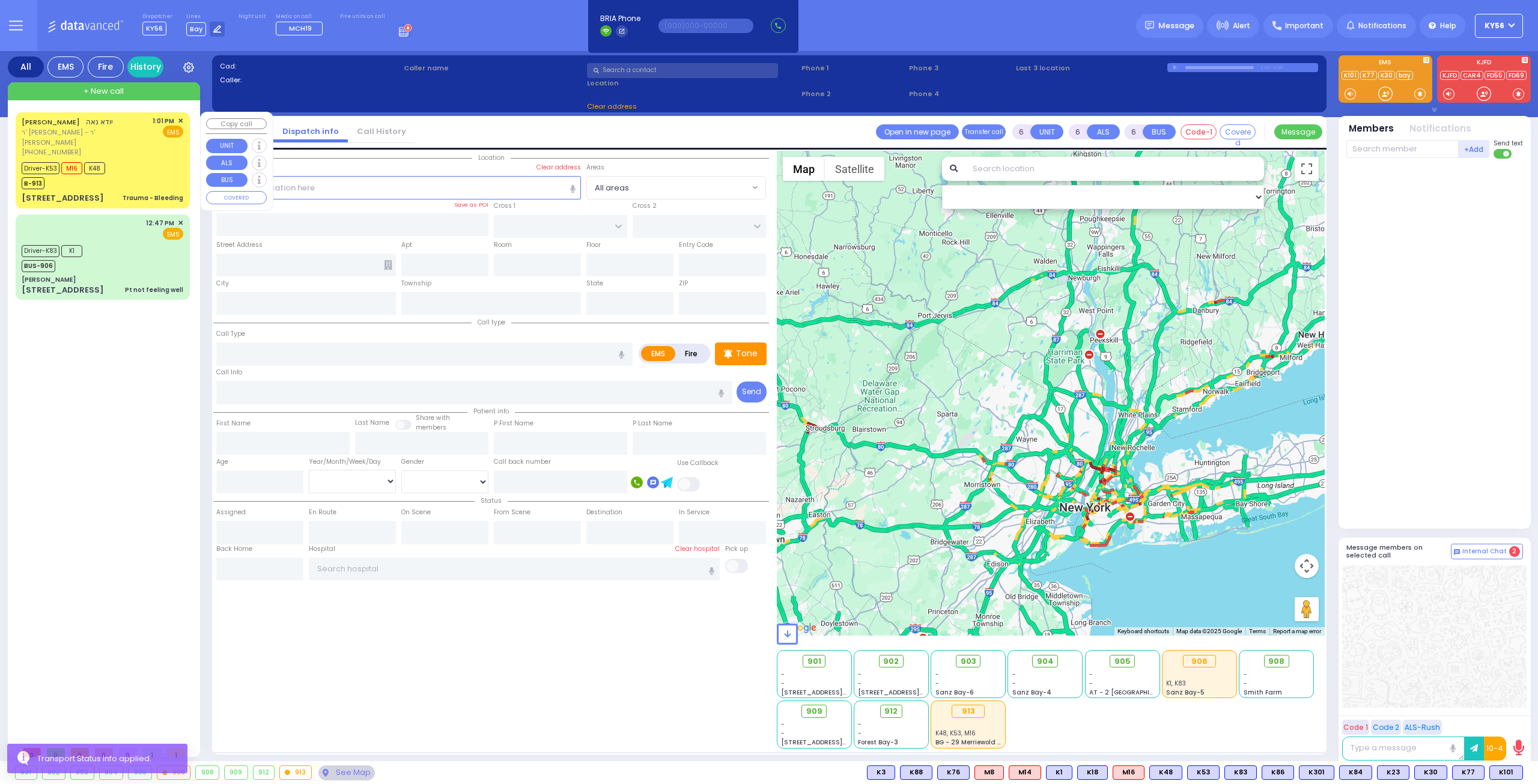
type input "14:20"
type input "14:23"
type input "New York Presbyterian Hospital- Columbia Campus"
select select "Hatzalah Garages"
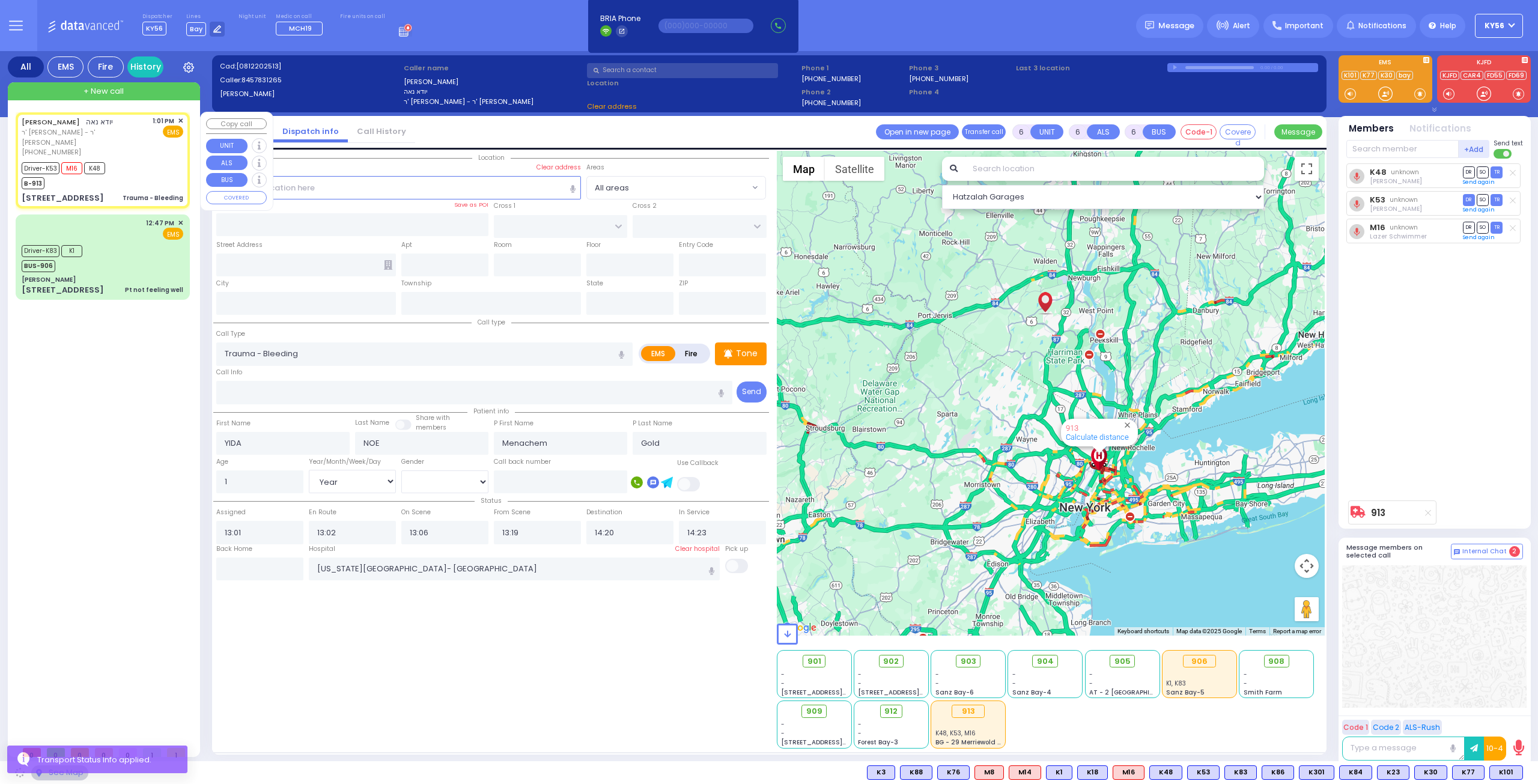
type input "ROBIN RD"
type input "MERRIEWOLD LN NORTH"
type input "385 LAKE SHORE DR"
type input "Monroe"
type input "New York"
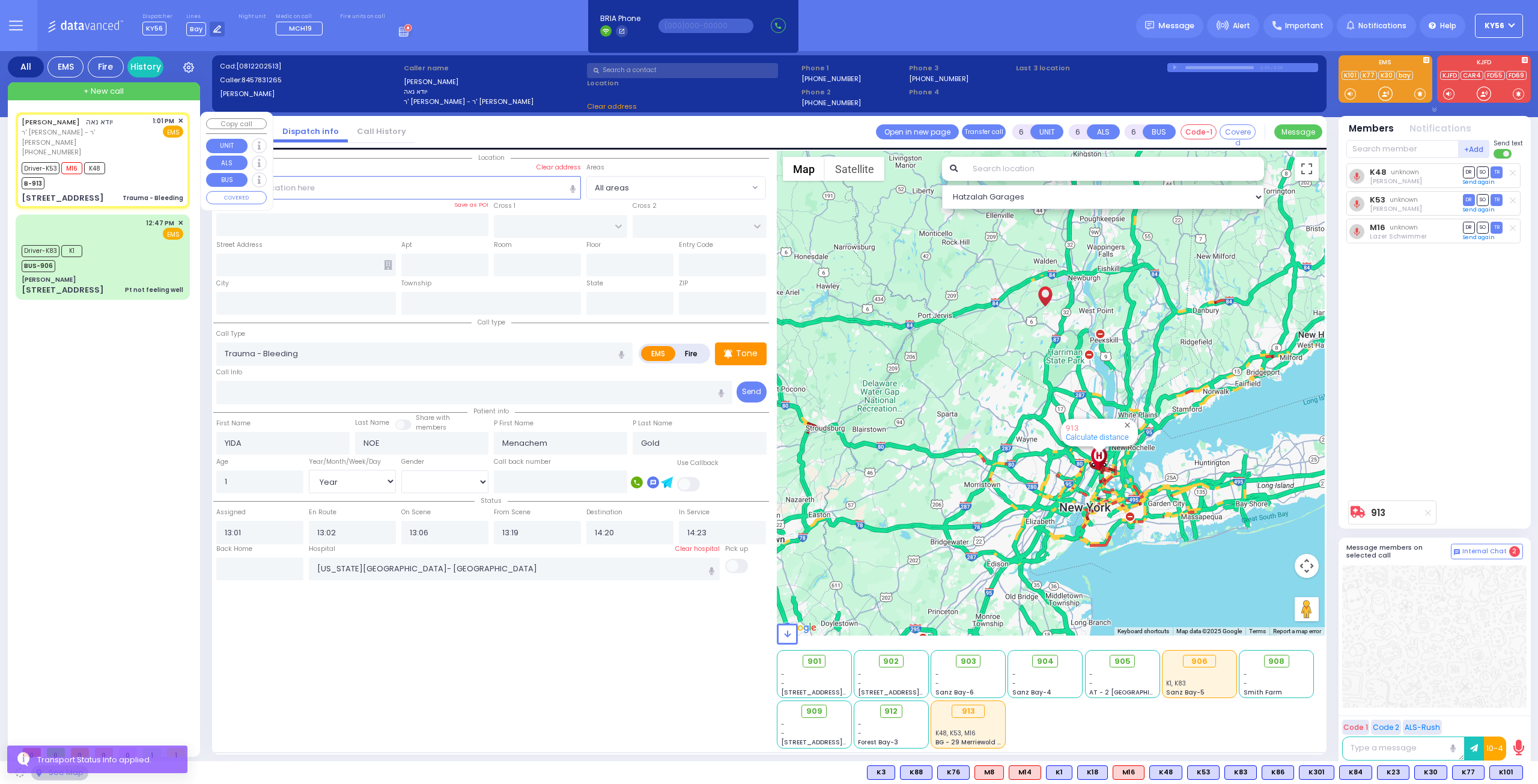
type input "10950"
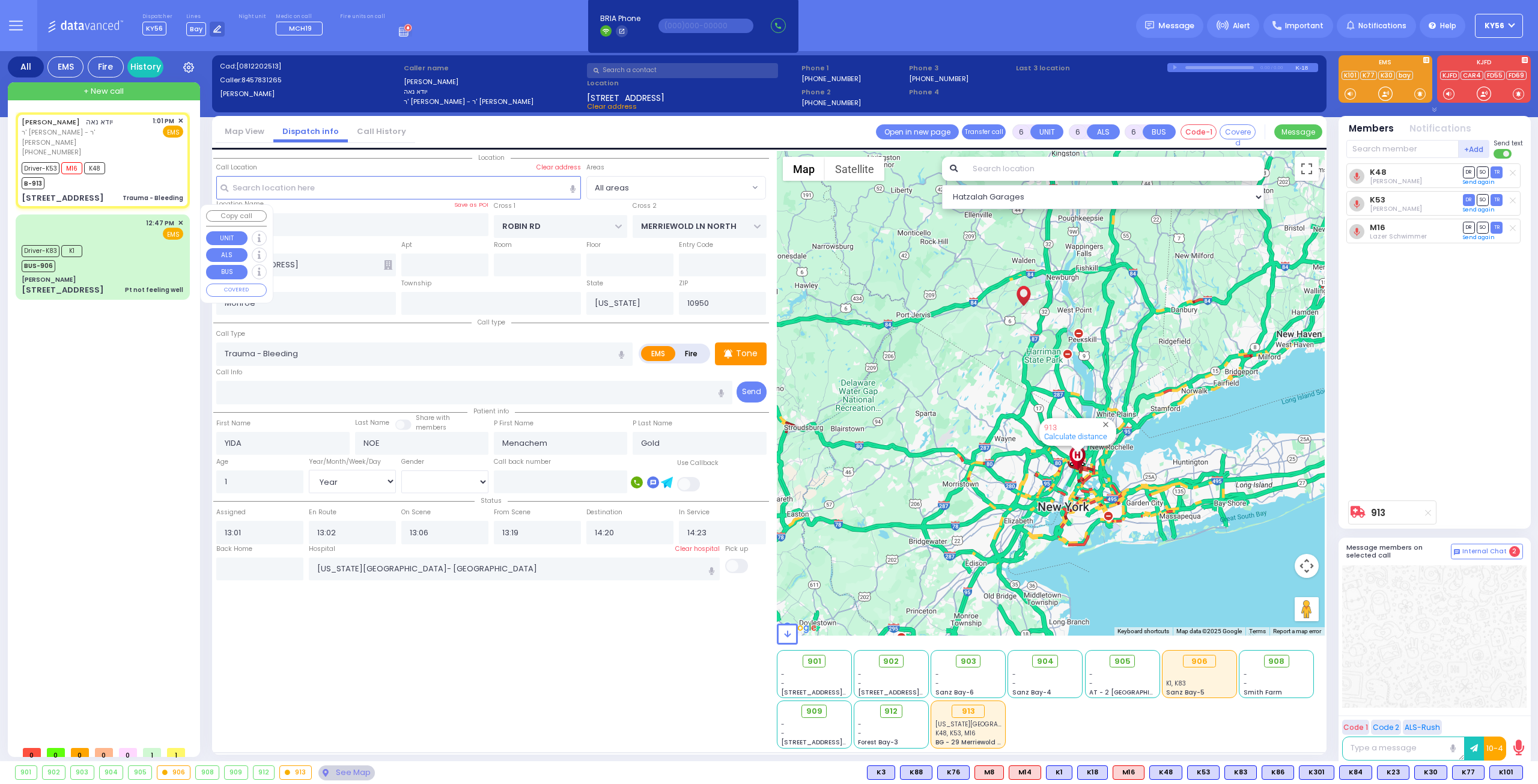
click at [137, 242] on div "Driver-K83 K1 BUS-906" at bounding box center [102, 256] width 161 height 30
select select
type input "Pt not feeling well"
radio input "true"
type input "Unknown"
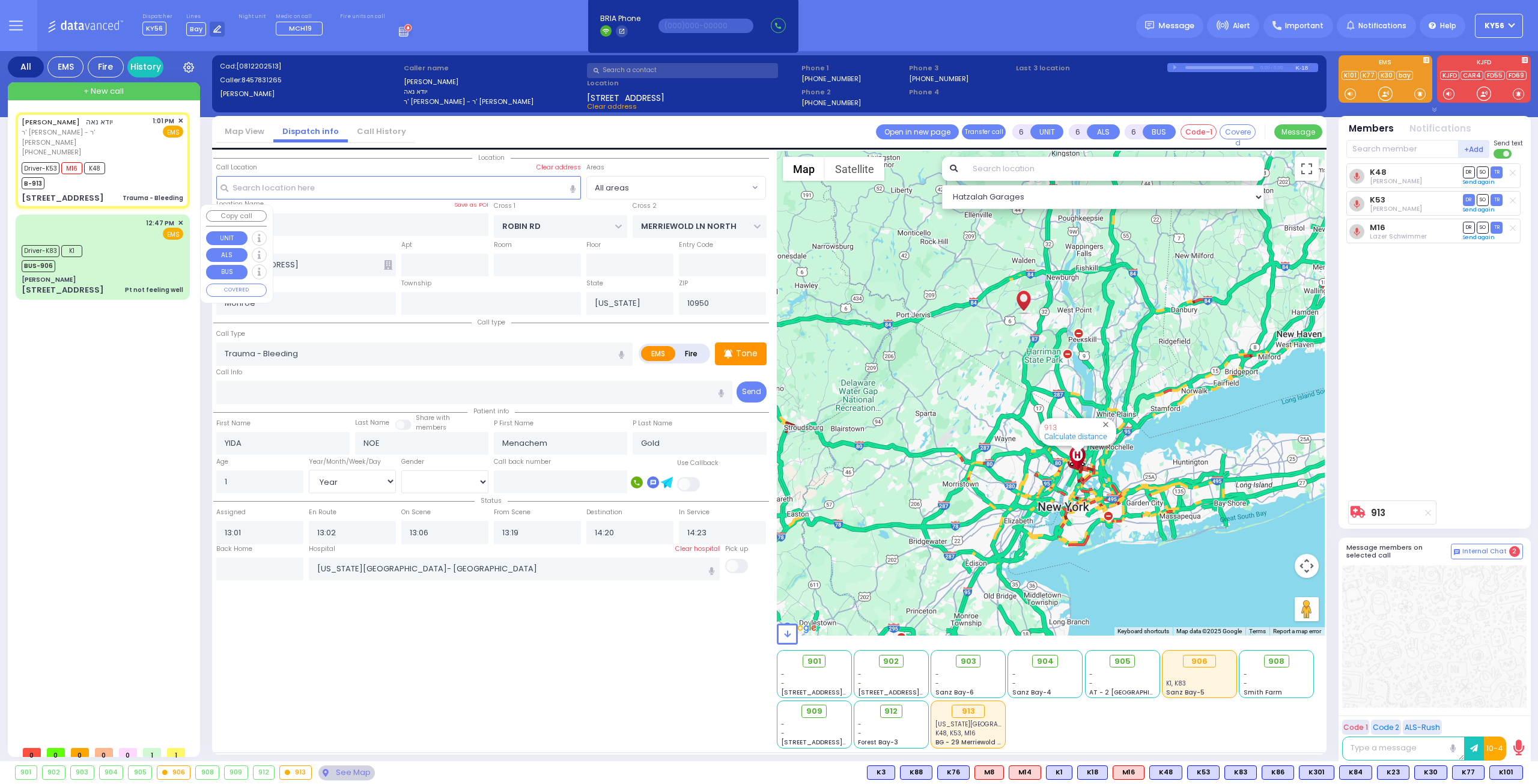
type input "Unknown"
type input "36"
select select "Year"
select select "[DEMOGRAPHIC_DATA]"
type input "12:47"
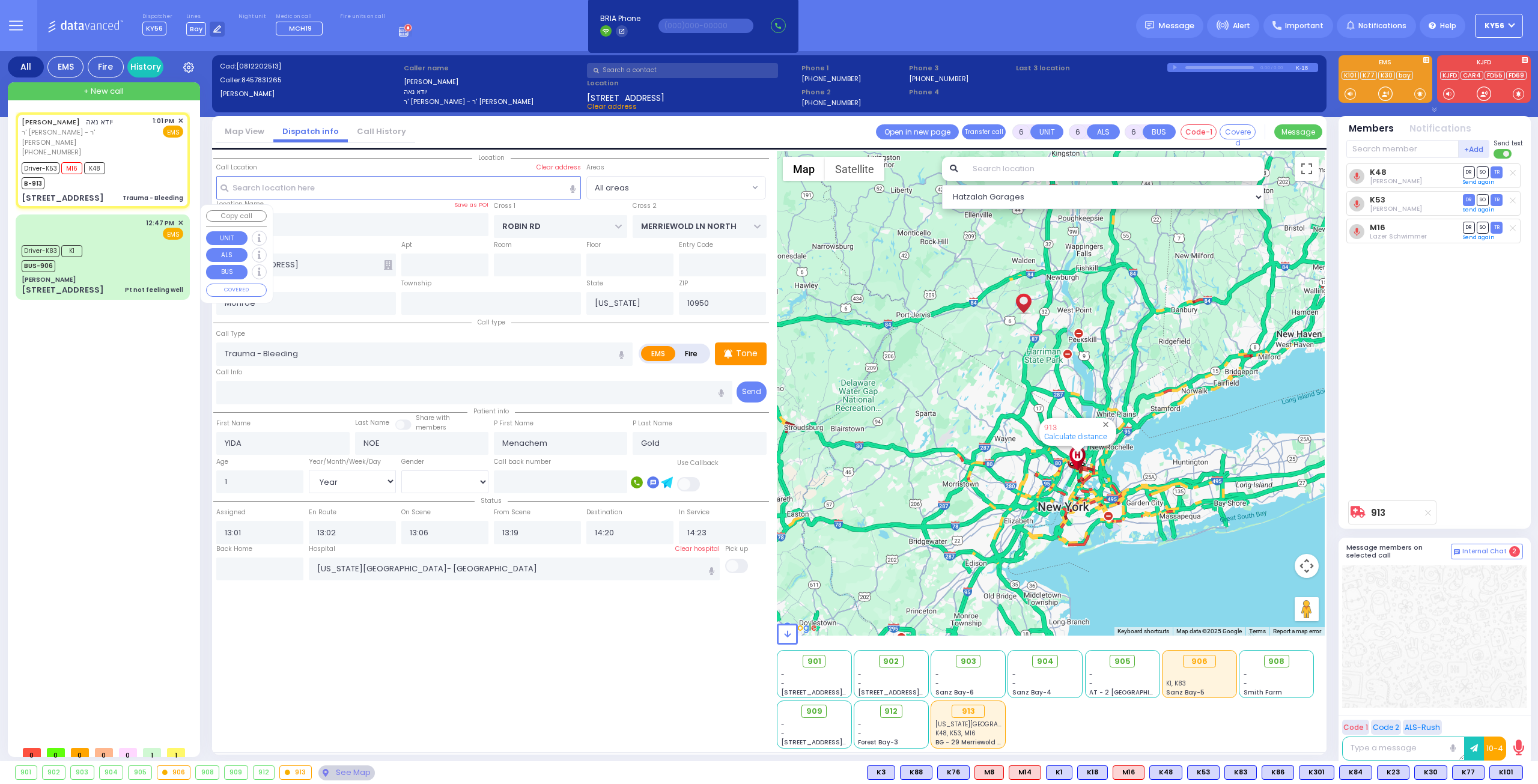
type input "12:50"
type input "13:20"
type input "Northwell Health Lenox Hill"
select select "Hatzalah Garages"
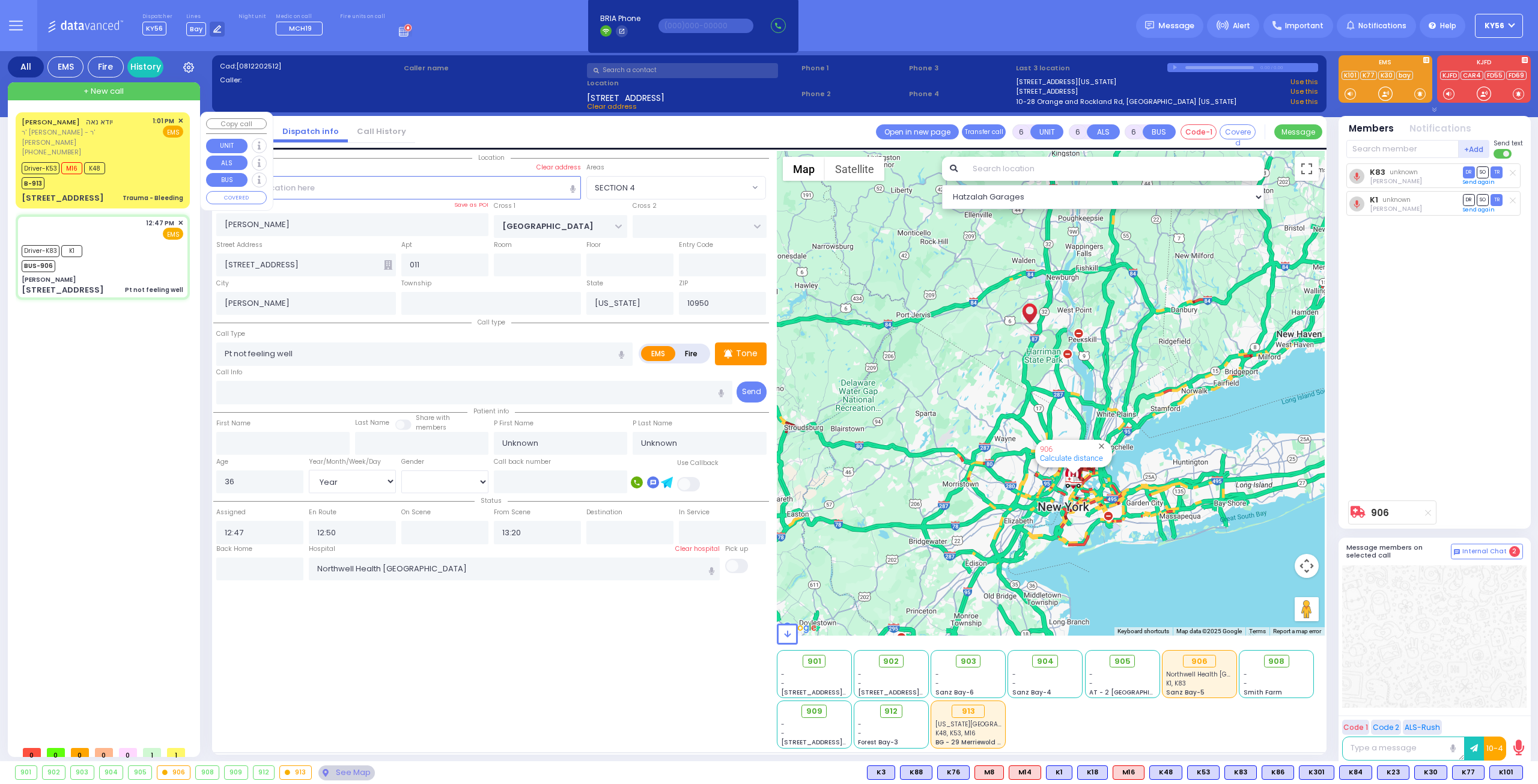
click at [140, 194] on div "Trauma - Bleeding" at bounding box center [153, 198] width 61 height 9
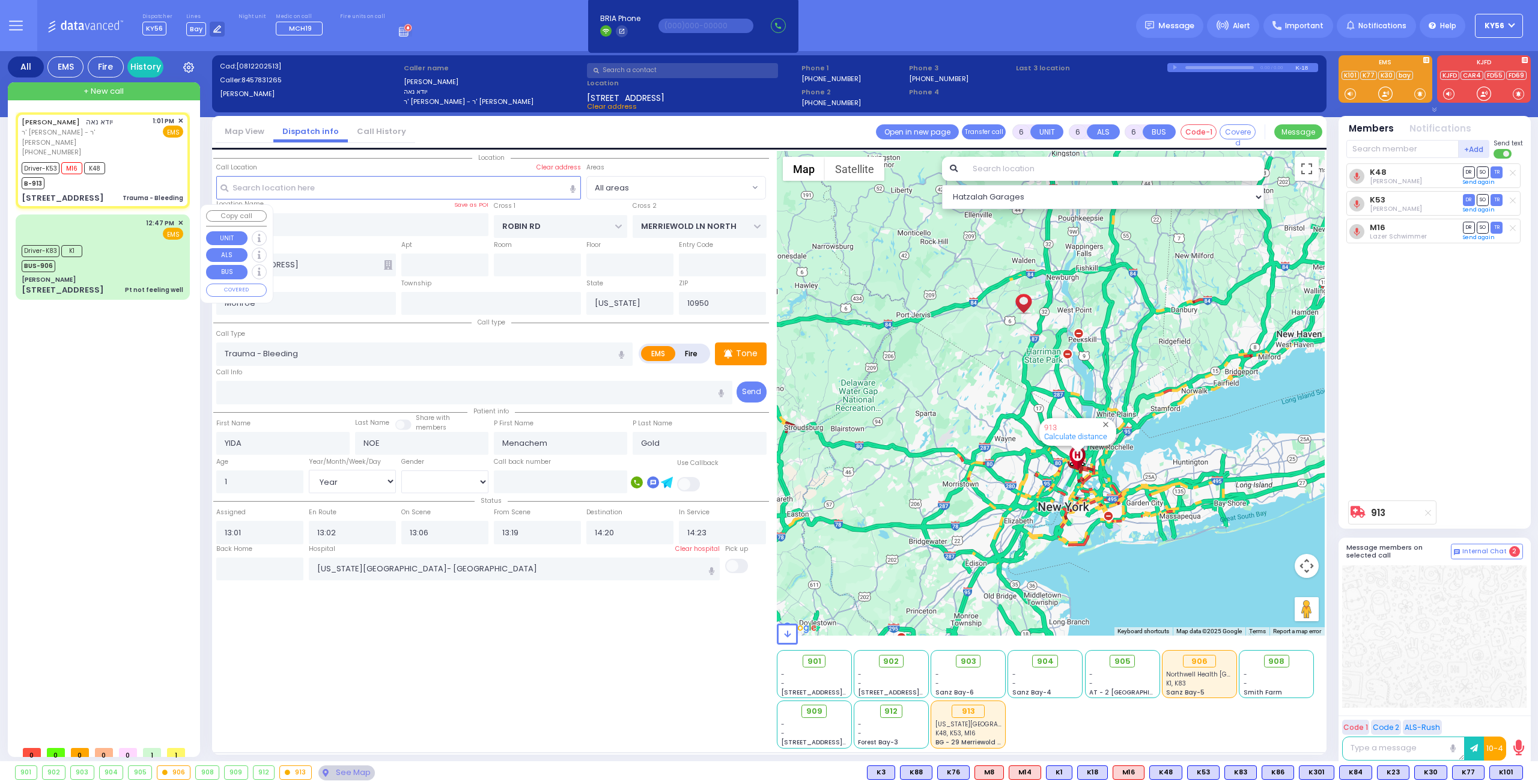
click at [138, 255] on div "Driver-K83 K1 BUS-906" at bounding box center [102, 256] width 161 height 30
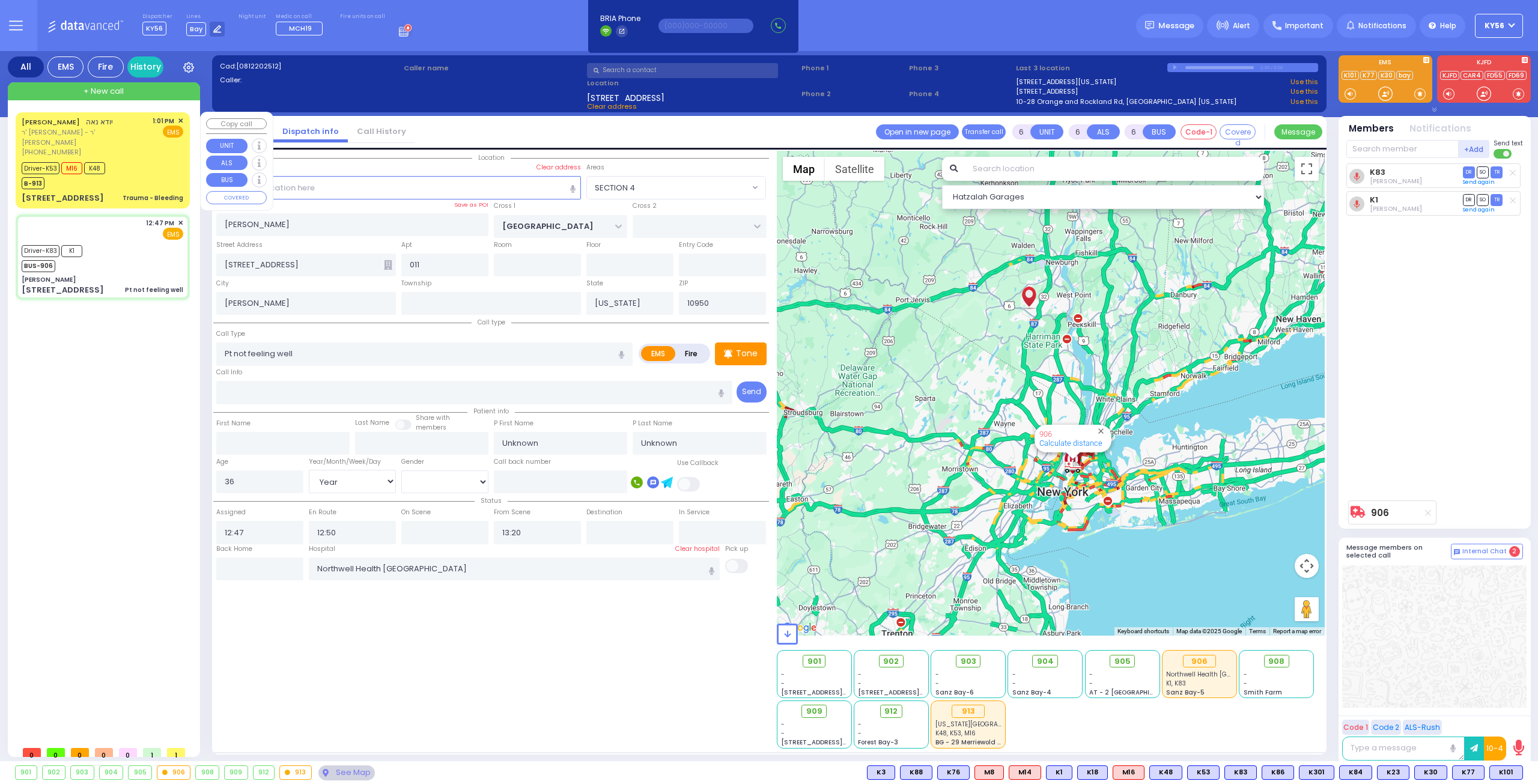
click at [139, 194] on div "Trauma - Bleeding" at bounding box center [153, 198] width 61 height 9
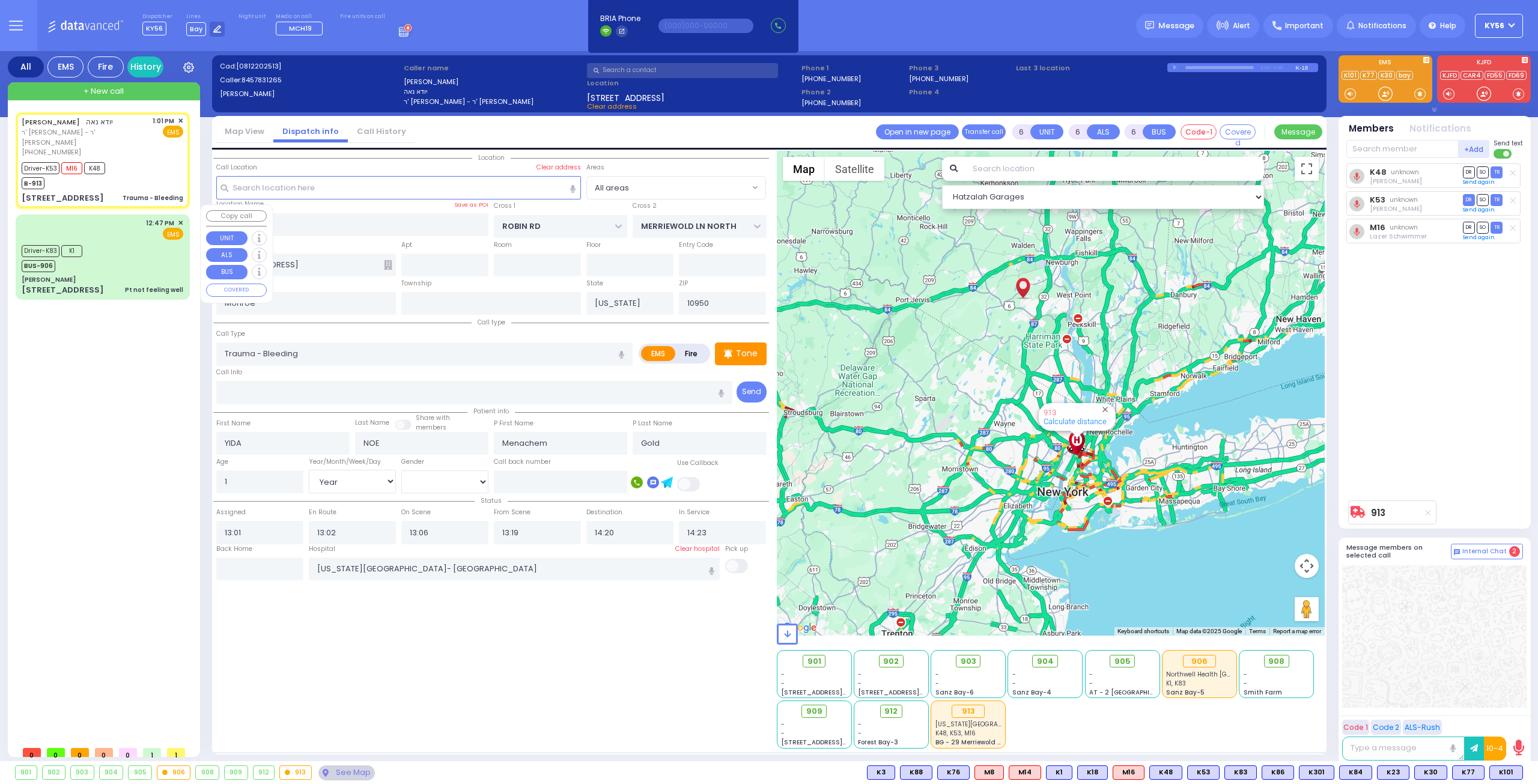
click at [142, 242] on div "Driver-K83 K1 BUS-906" at bounding box center [102, 256] width 161 height 30
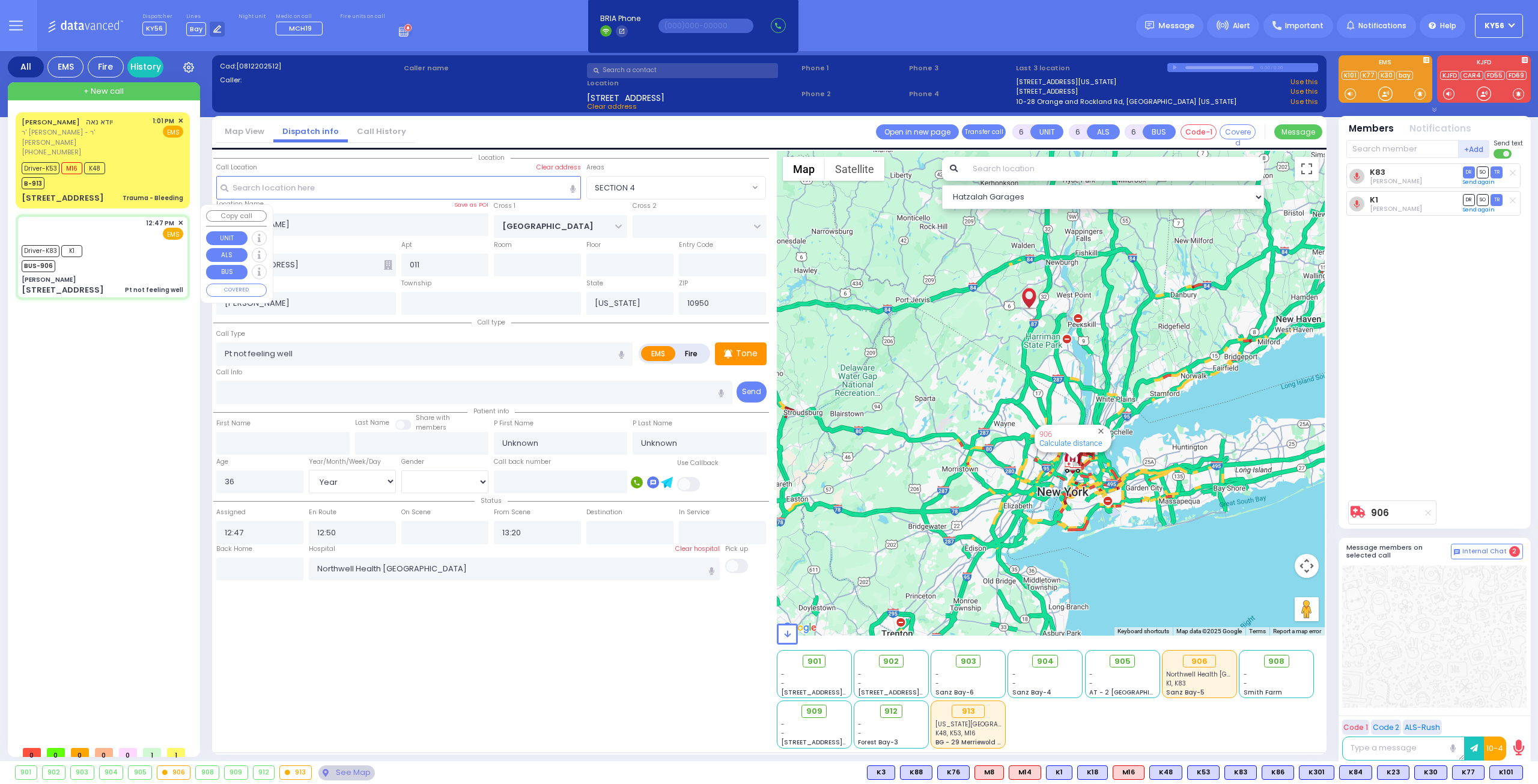
click at [129, 395] on div "YIDA NOE יודא נאה ר' יצחק - ר' הערש ראלניצקי (845) 783-1265 1:01 PM ✕ Driver-K5…" at bounding box center [104, 425] width 179 height 627
click at [143, 194] on div "Trauma - Bleeding" at bounding box center [153, 198] width 61 height 9
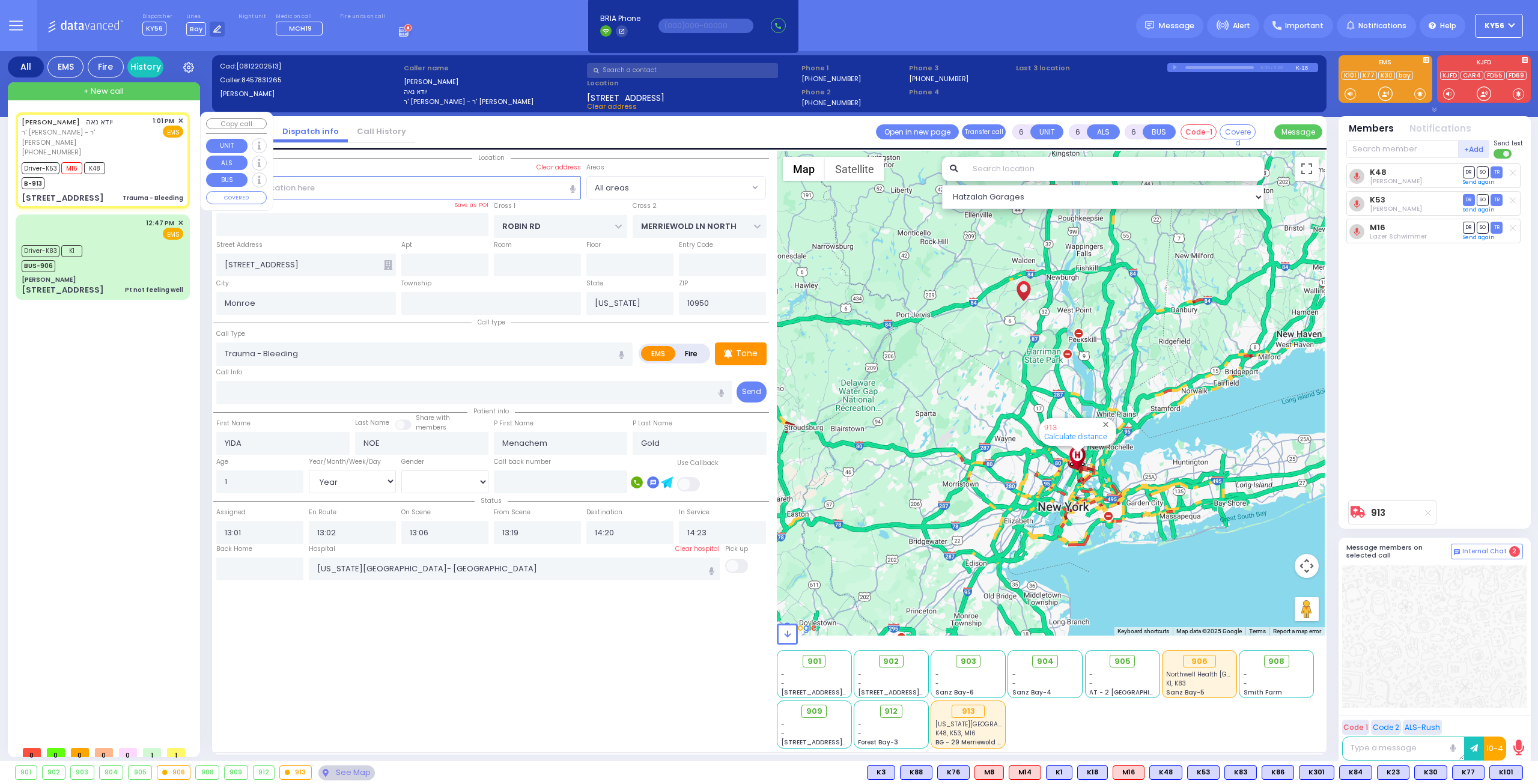
click at [108, 93] on span "+ New call" at bounding box center [104, 91] width 40 height 12
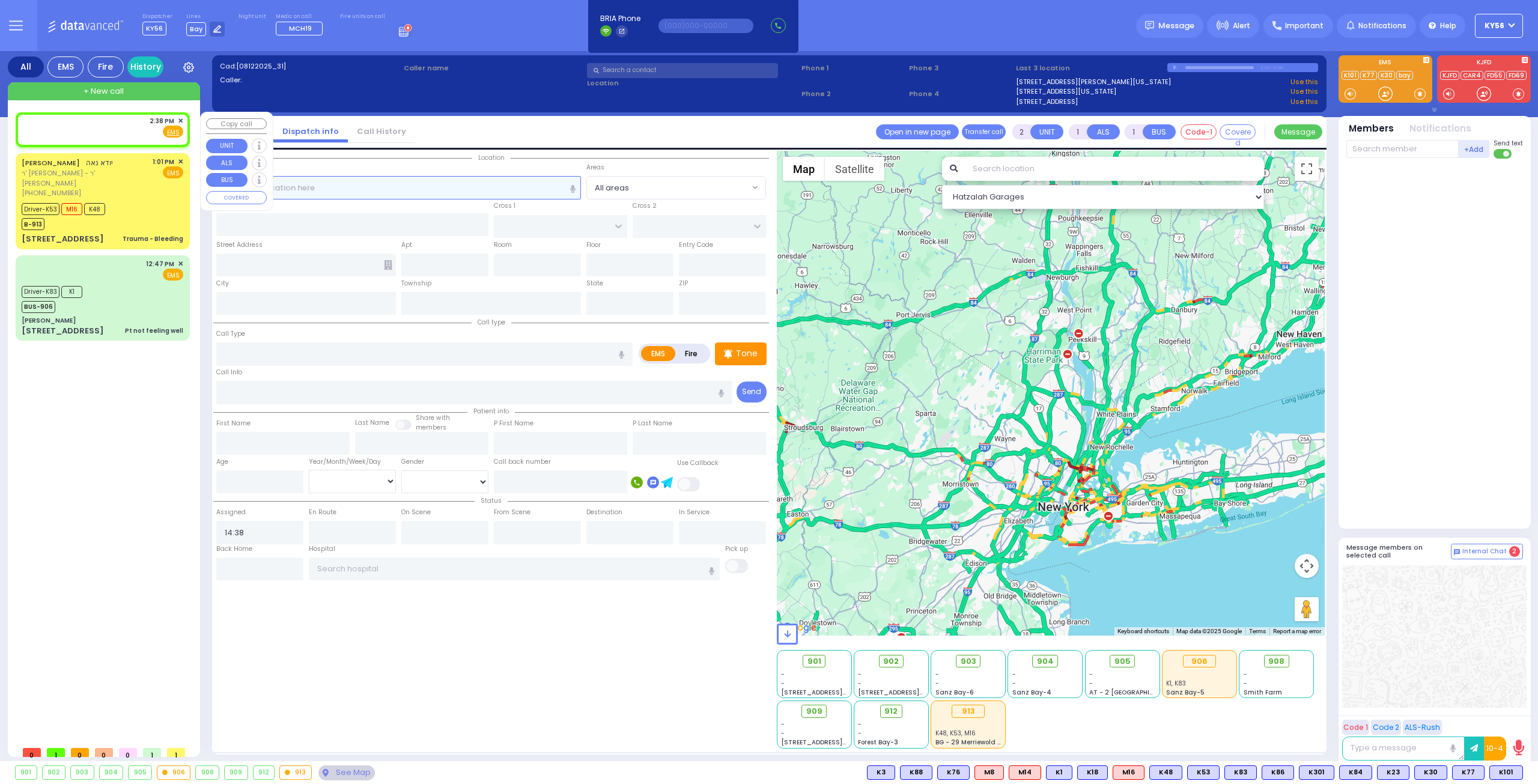
click at [373, 188] on input "text" at bounding box center [399, 187] width 365 height 23
click at [351, 187] on input "text" at bounding box center [399, 187] width 365 height 23
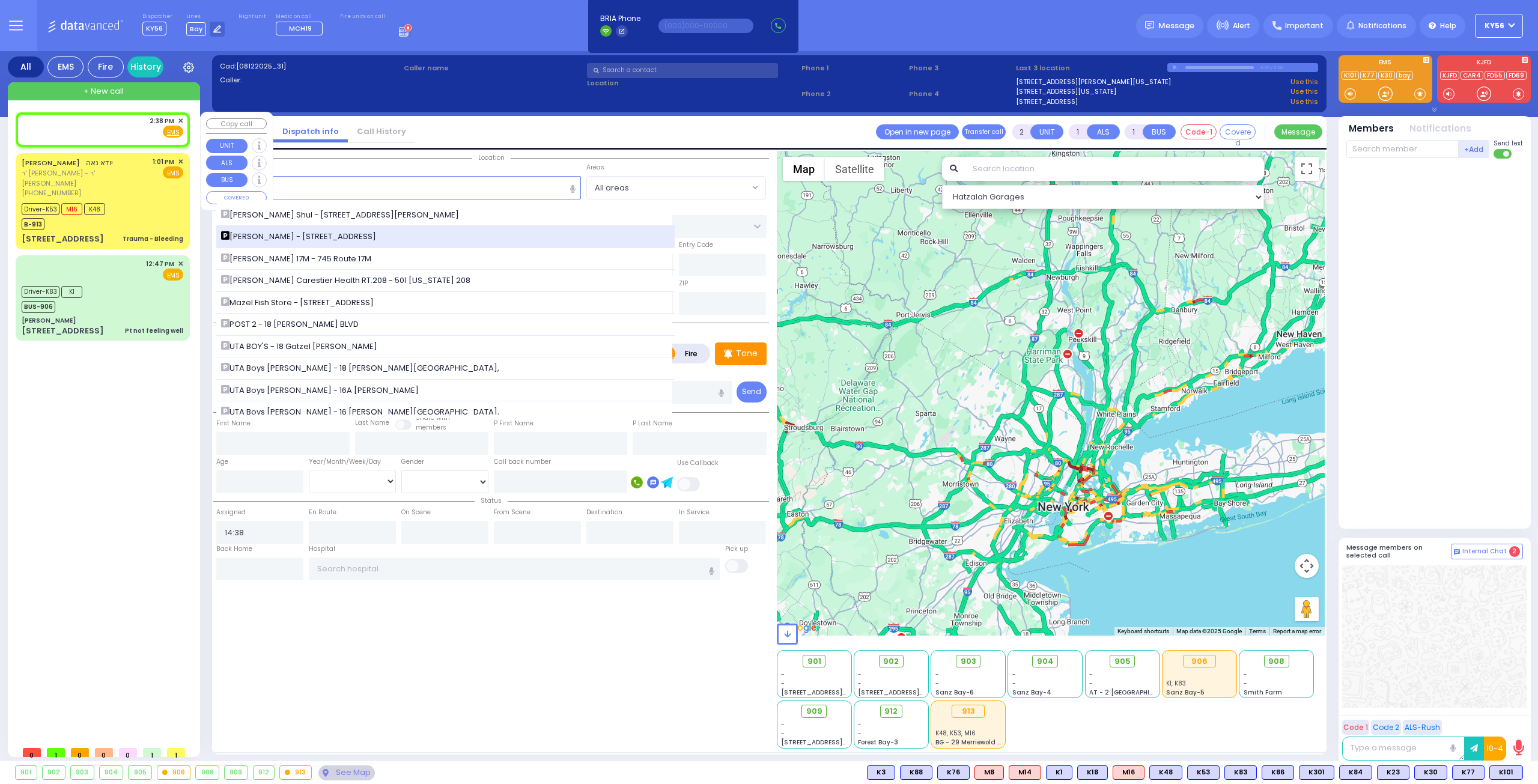
click at [328, 237] on span "Dr. Markowitz - ZelCare - 3 Hamaspik Way 011" at bounding box center [300, 237] width 159 height 12
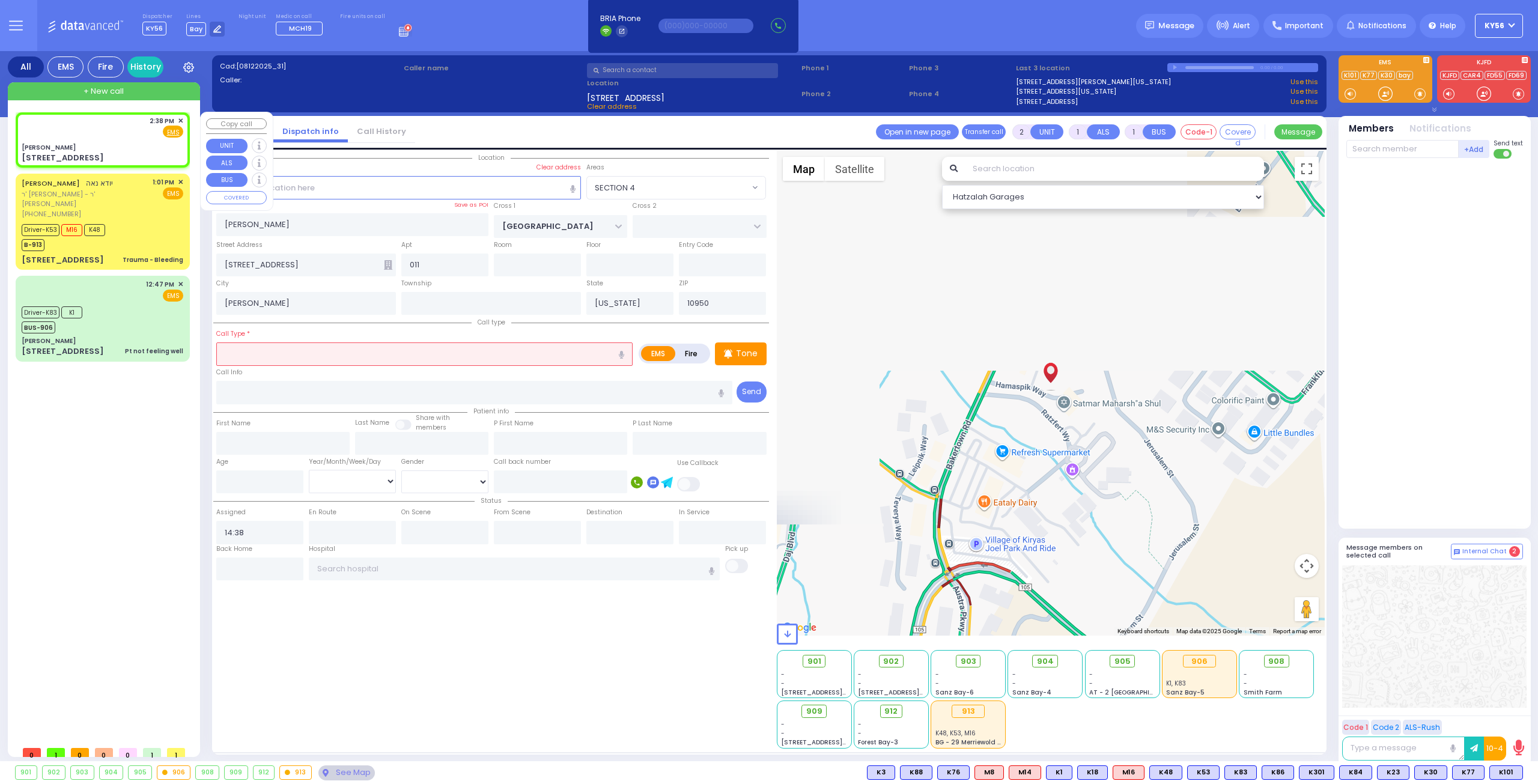
click at [334, 350] on input "text" at bounding box center [425, 354] width 416 height 23
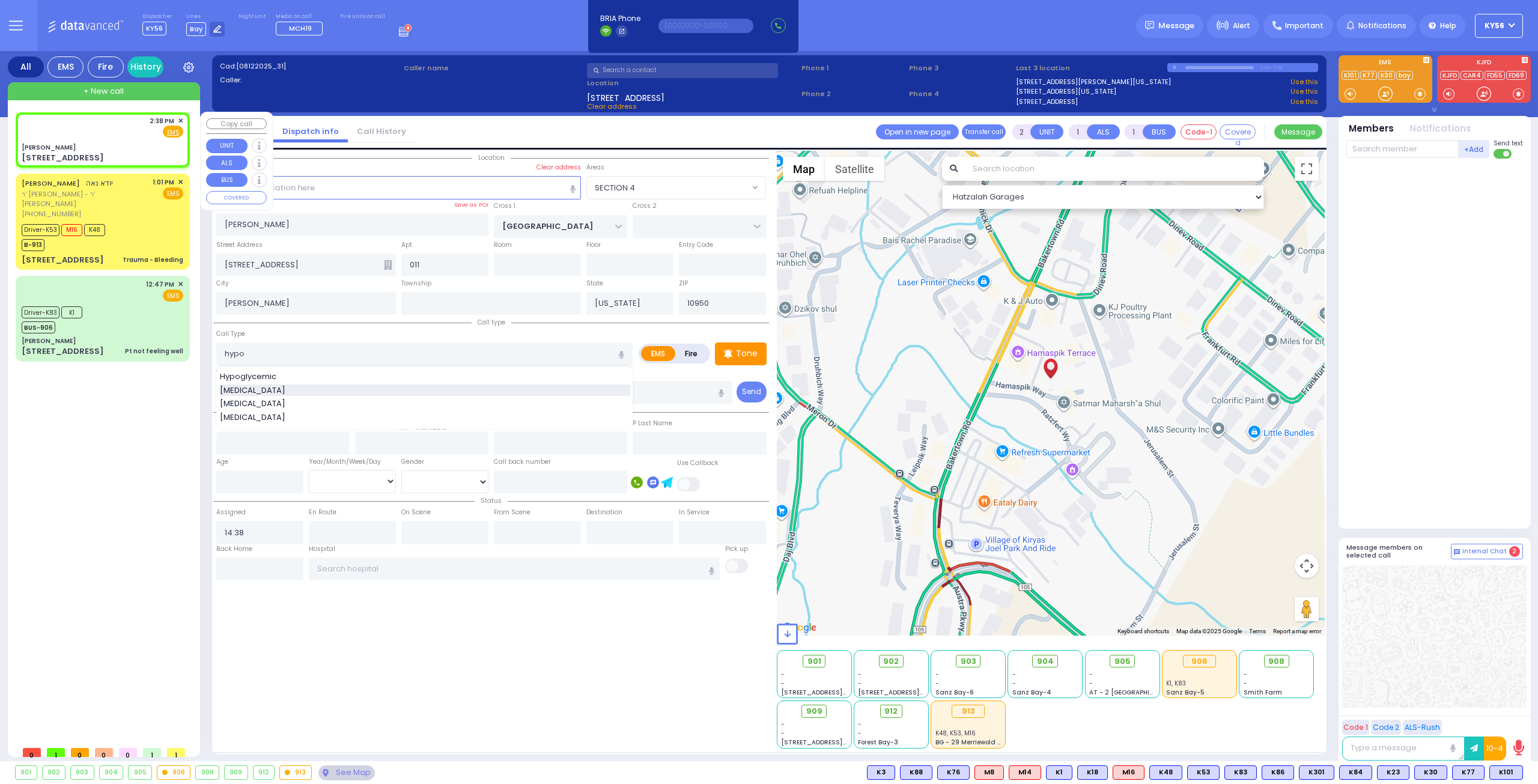
click at [264, 385] on span "Hypotension" at bounding box center [254, 391] width 70 height 12
click at [356, 374] on div "Call Info" at bounding box center [475, 385] width 517 height 38
click at [338, 373] on div "Call Info" at bounding box center [475, 385] width 517 height 38
click at [256, 480] on input "number" at bounding box center [260, 481] width 87 height 23
click at [313, 480] on select "Year Month Week Day" at bounding box center [352, 481] width 87 height 23
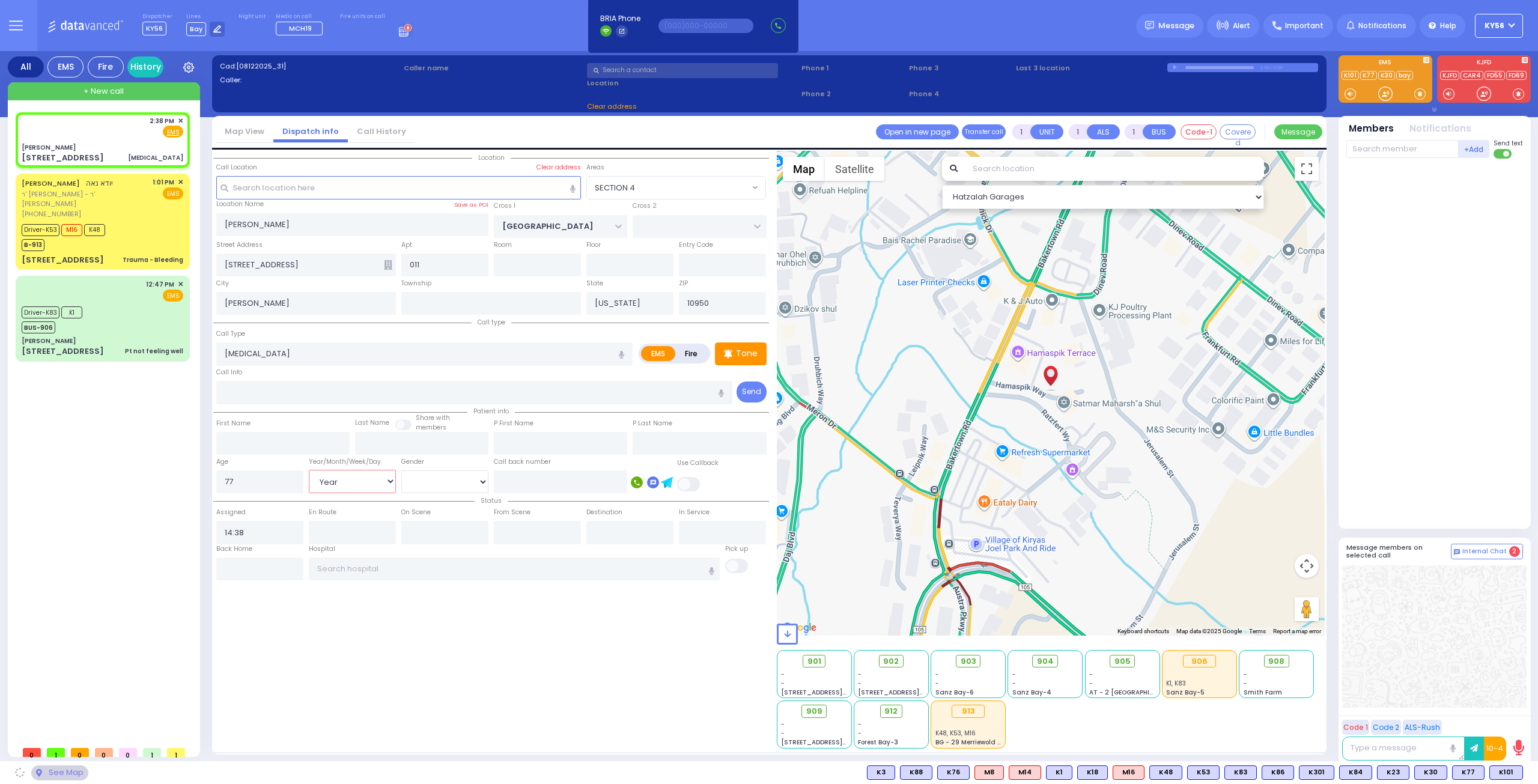
click at [309, 470] on select "Year Month Week Day" at bounding box center [352, 481] width 87 height 23
click at [435, 479] on select "Male Female" at bounding box center [444, 481] width 87 height 23
click at [401, 470] on select "Male Female" at bounding box center [444, 481] width 87 height 23
click at [629, 457] on div at bounding box center [673, 474] width 96 height 36
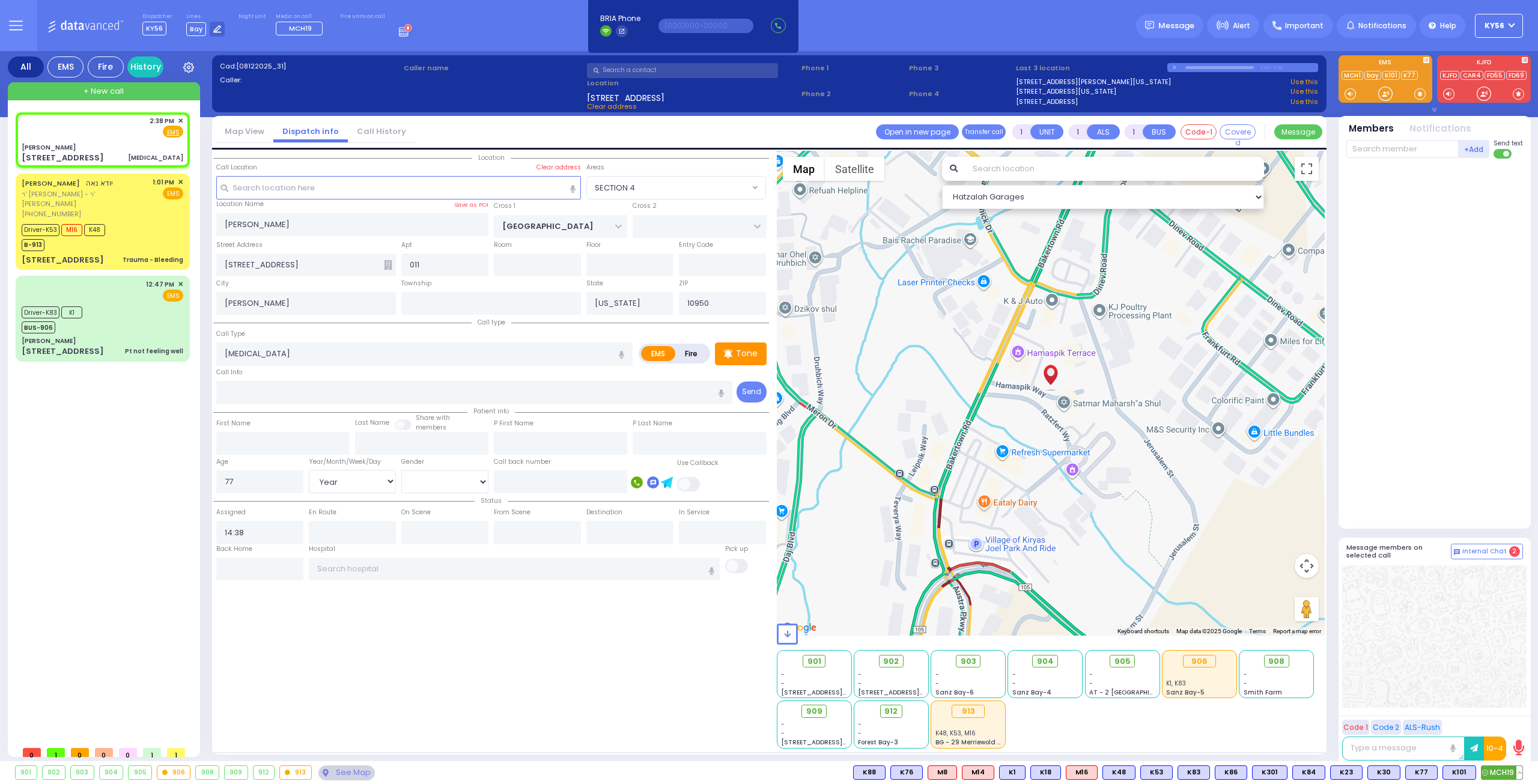
click at [1506, 767] on span "MCH19" at bounding box center [1502, 772] width 41 height 13
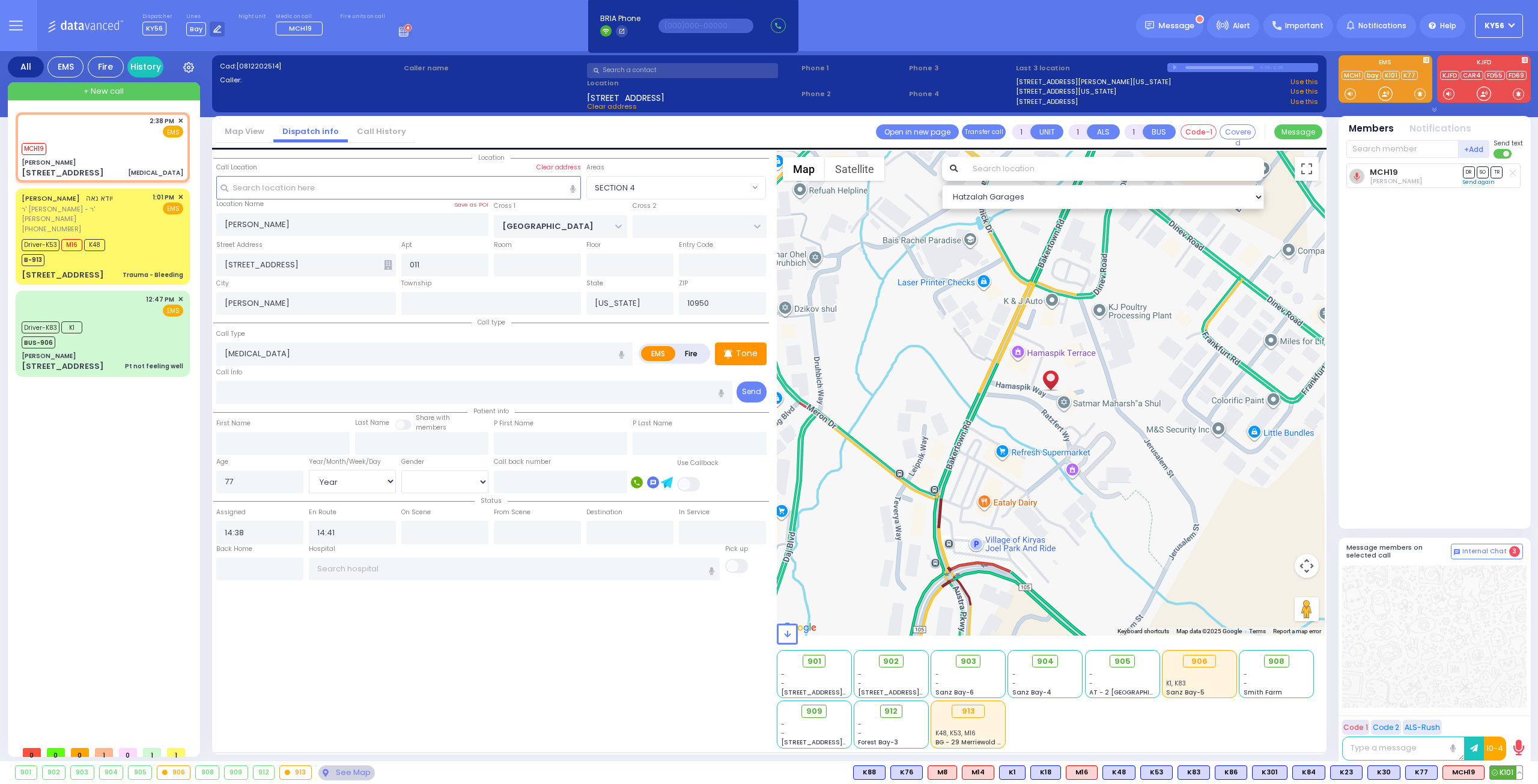
click at [1503, 773] on span "K101" at bounding box center [1506, 772] width 32 height 13
click at [322, 350] on input "Hypotension" at bounding box center [425, 354] width 416 height 23
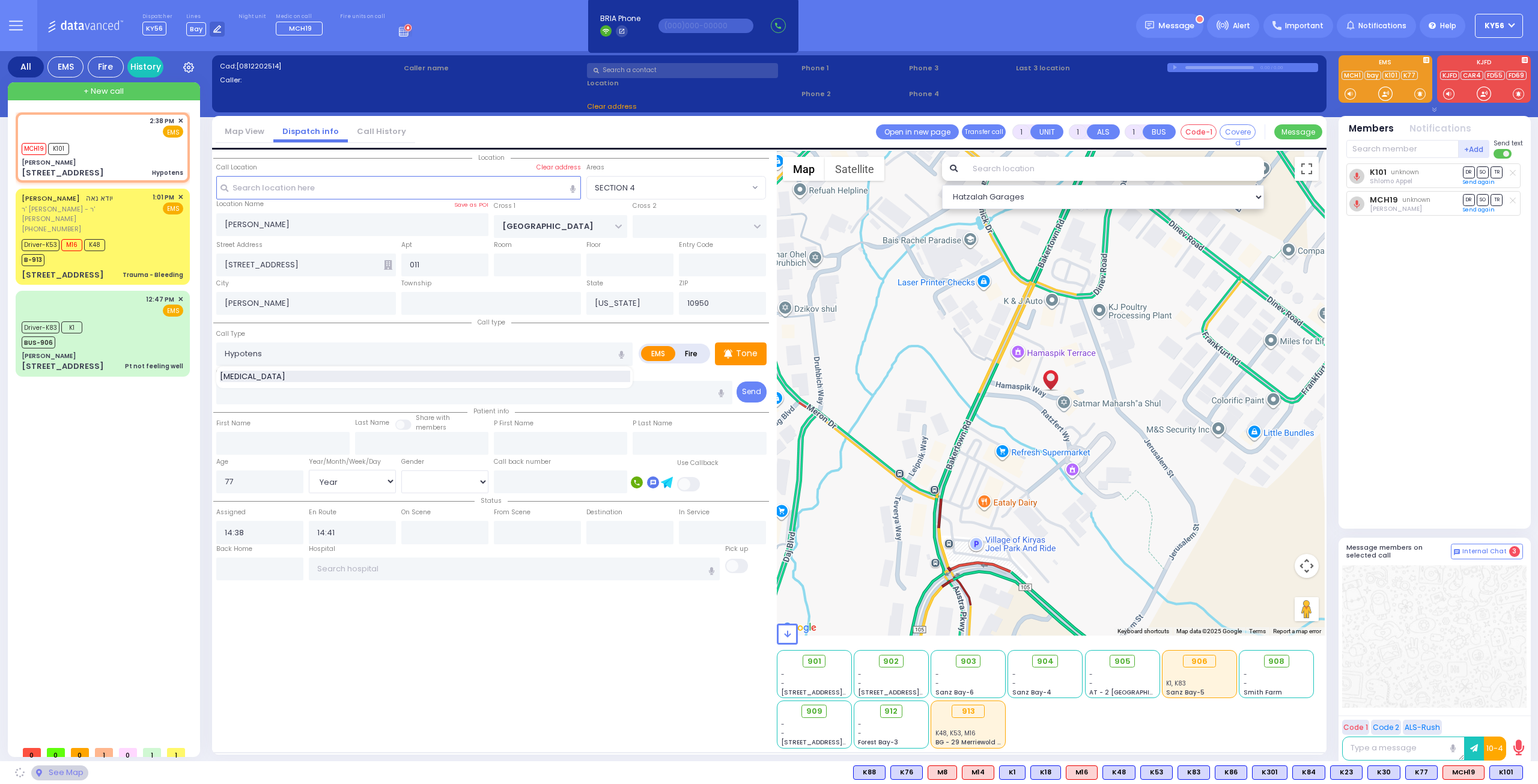
click at [320, 379] on div "Hypotension" at bounding box center [425, 377] width 410 height 12
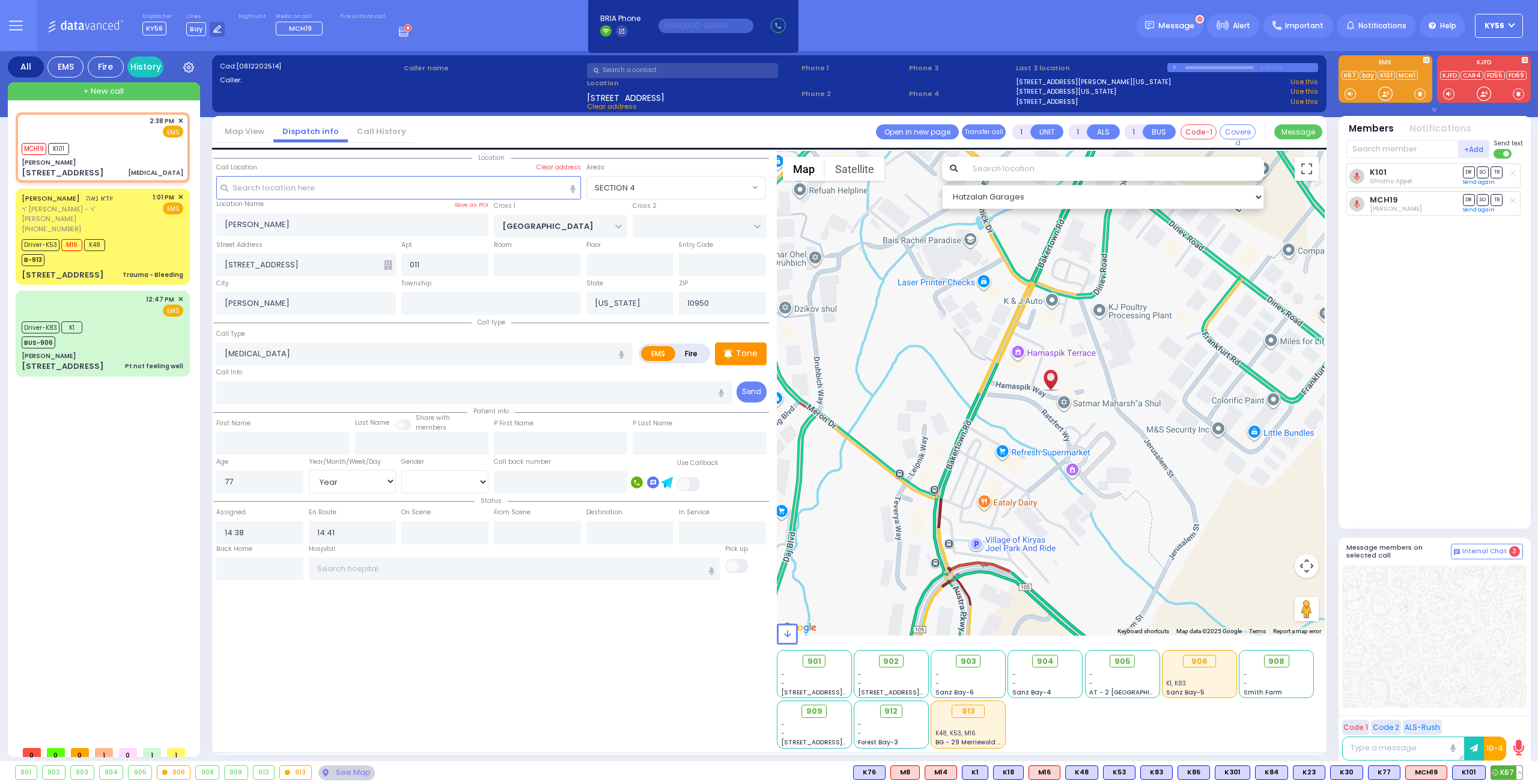
click at [1510, 772] on span "K67" at bounding box center [1507, 772] width 31 height 13
click at [899, 663] on span "902" at bounding box center [891, 661] width 15 height 12
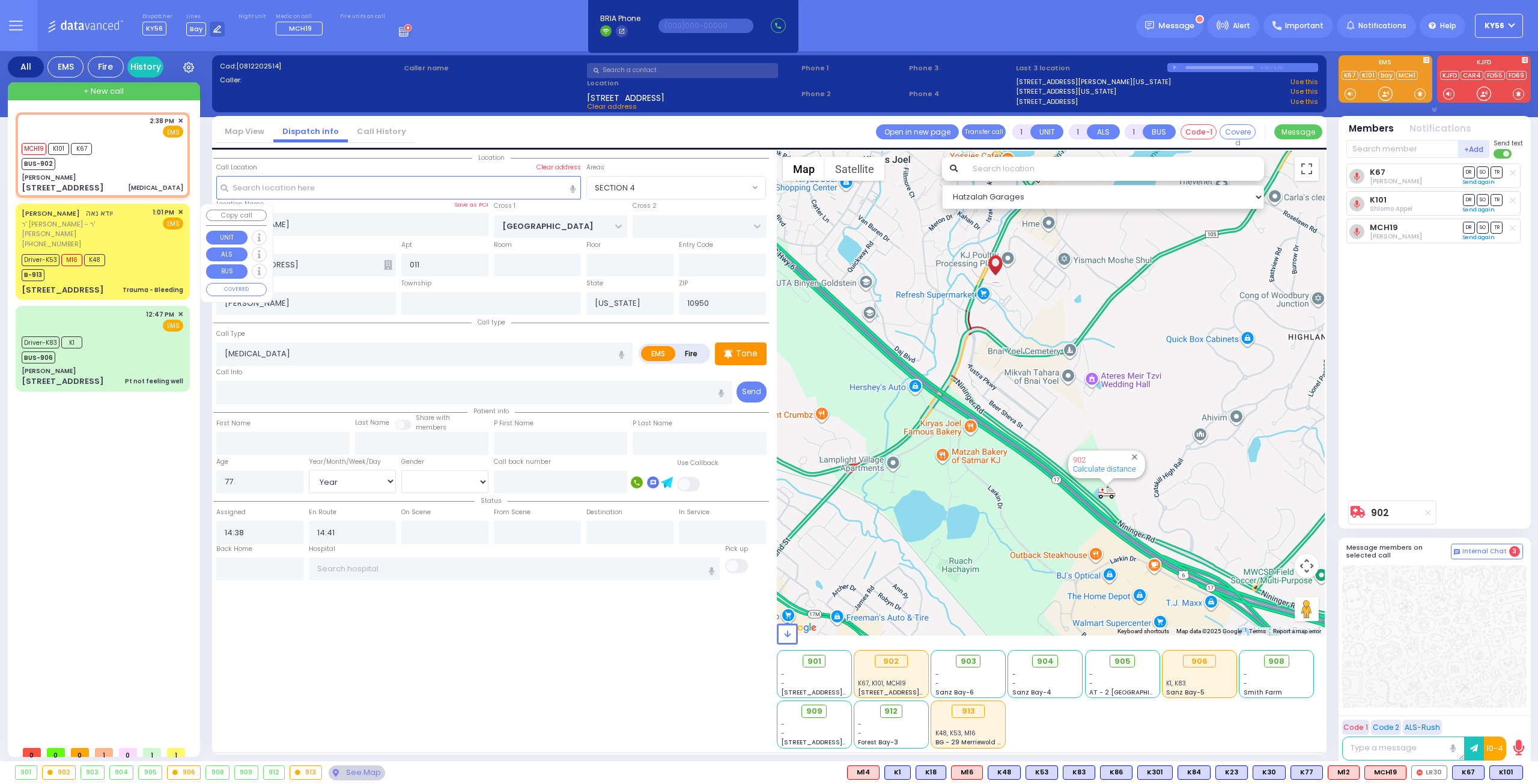
click at [134, 259] on div "Driver-K53 M16 K48 B-913" at bounding box center [102, 266] width 161 height 30
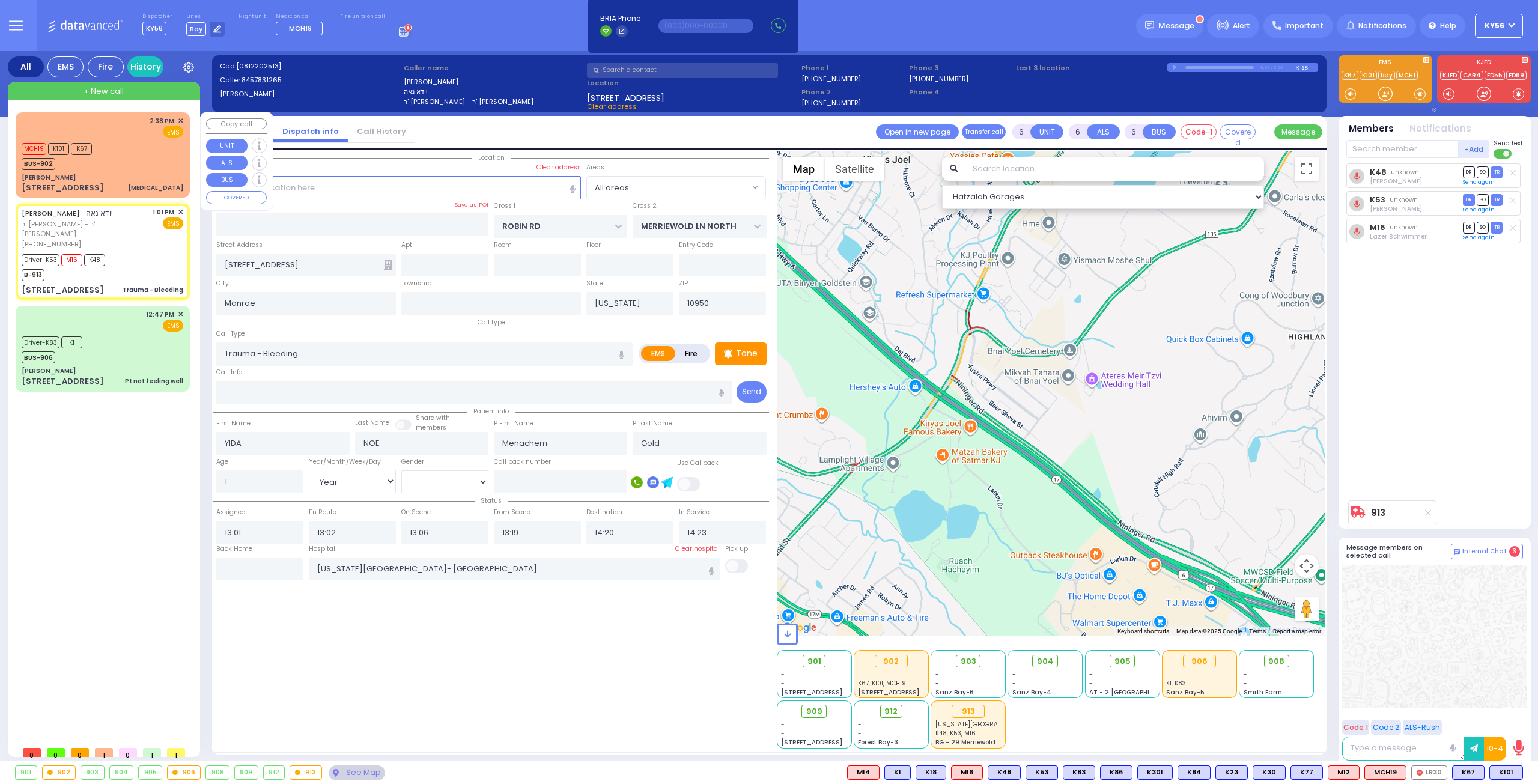
click at [134, 179] on div "Dr. Markowitz - ZelCare" at bounding box center [102, 177] width 161 height 9
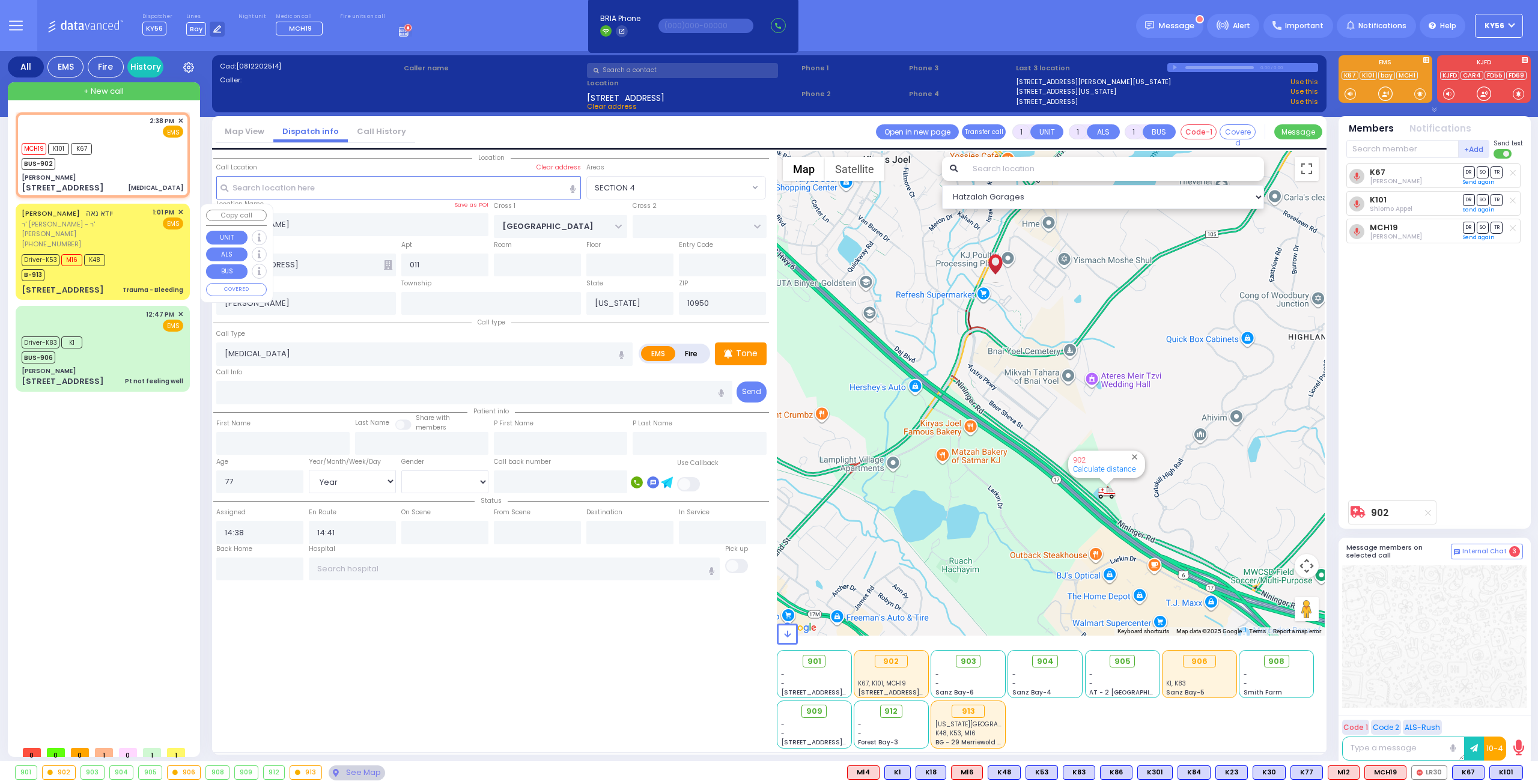
click at [147, 263] on div "Driver-K53 M16 K48 B-913" at bounding box center [102, 266] width 161 height 30
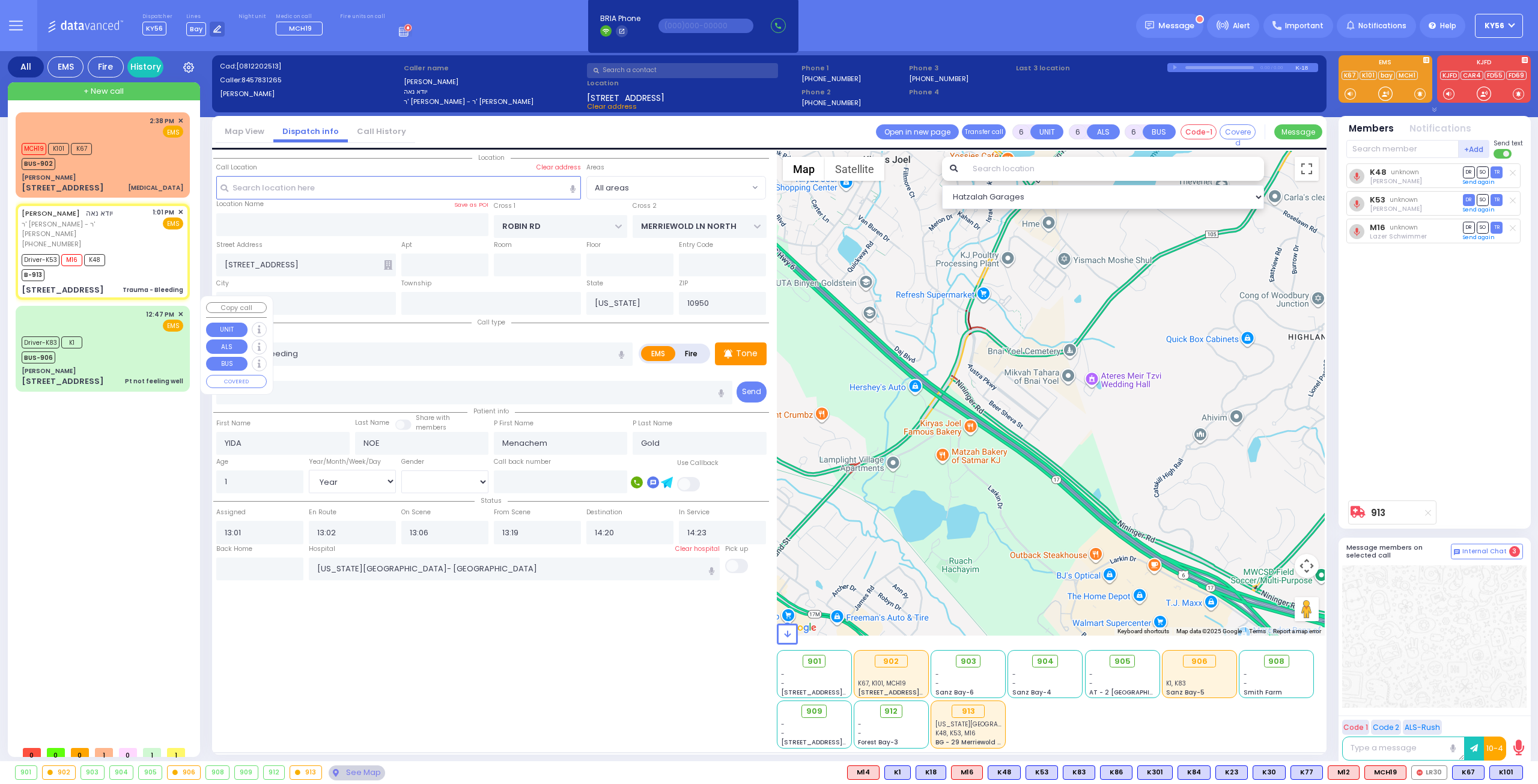
click at [117, 333] on div "Driver-K83 K1 BUS-906" at bounding box center [102, 348] width 161 height 30
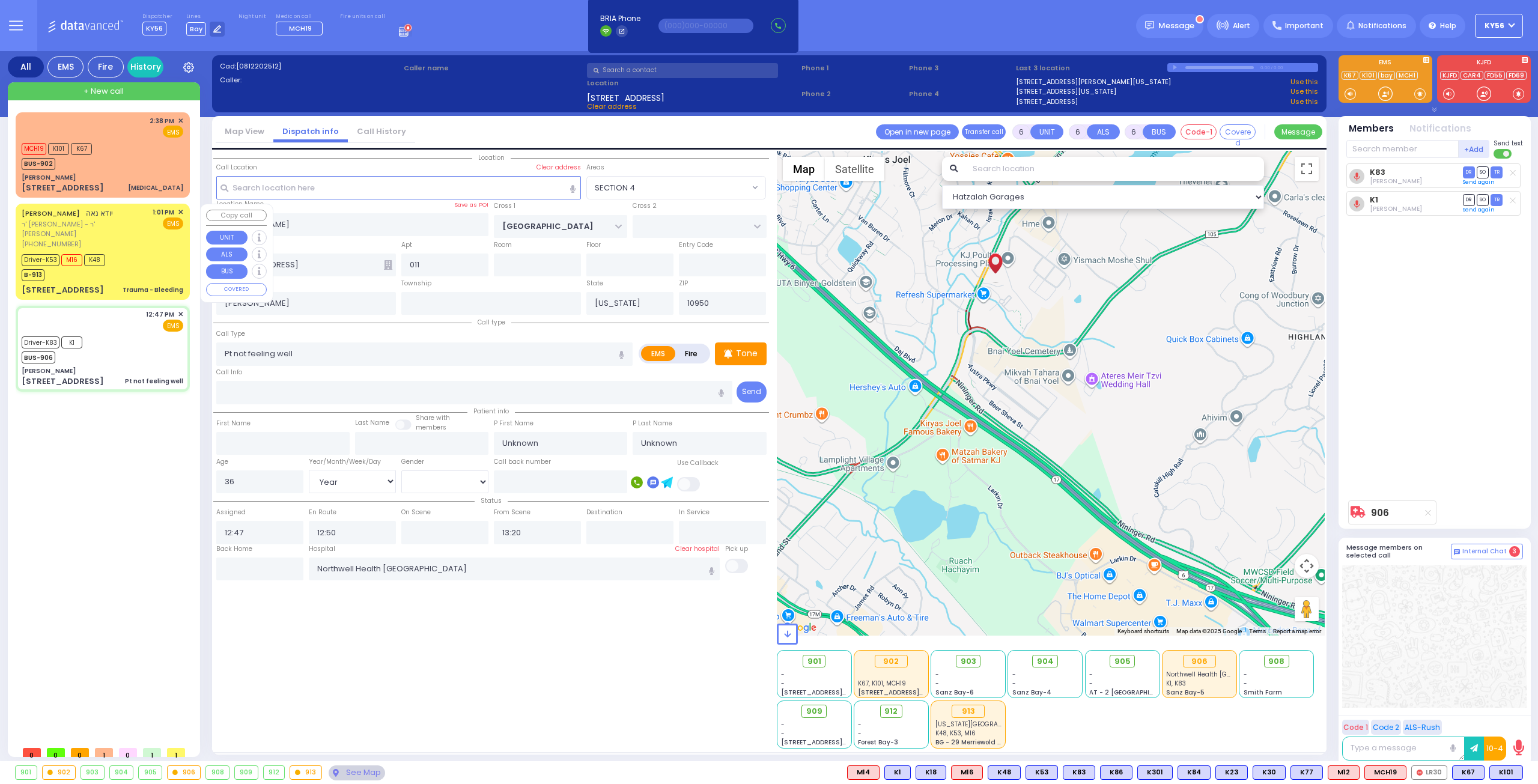
click at [131, 285] on div "Trauma - Bleeding" at bounding box center [153, 289] width 61 height 9
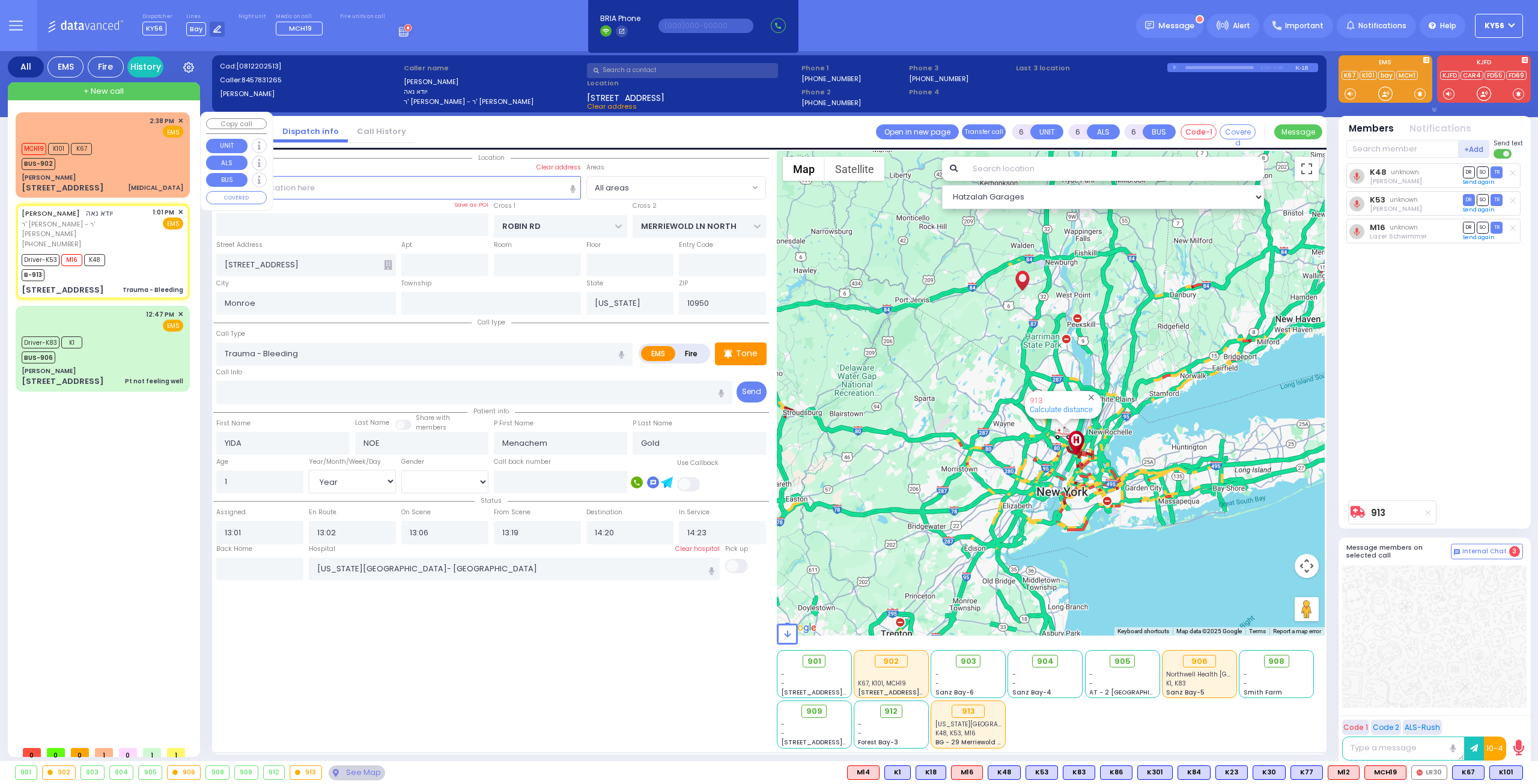
click at [110, 157] on div "MCH19 K101 K67 BUS-902" at bounding box center [102, 154] width 161 height 30
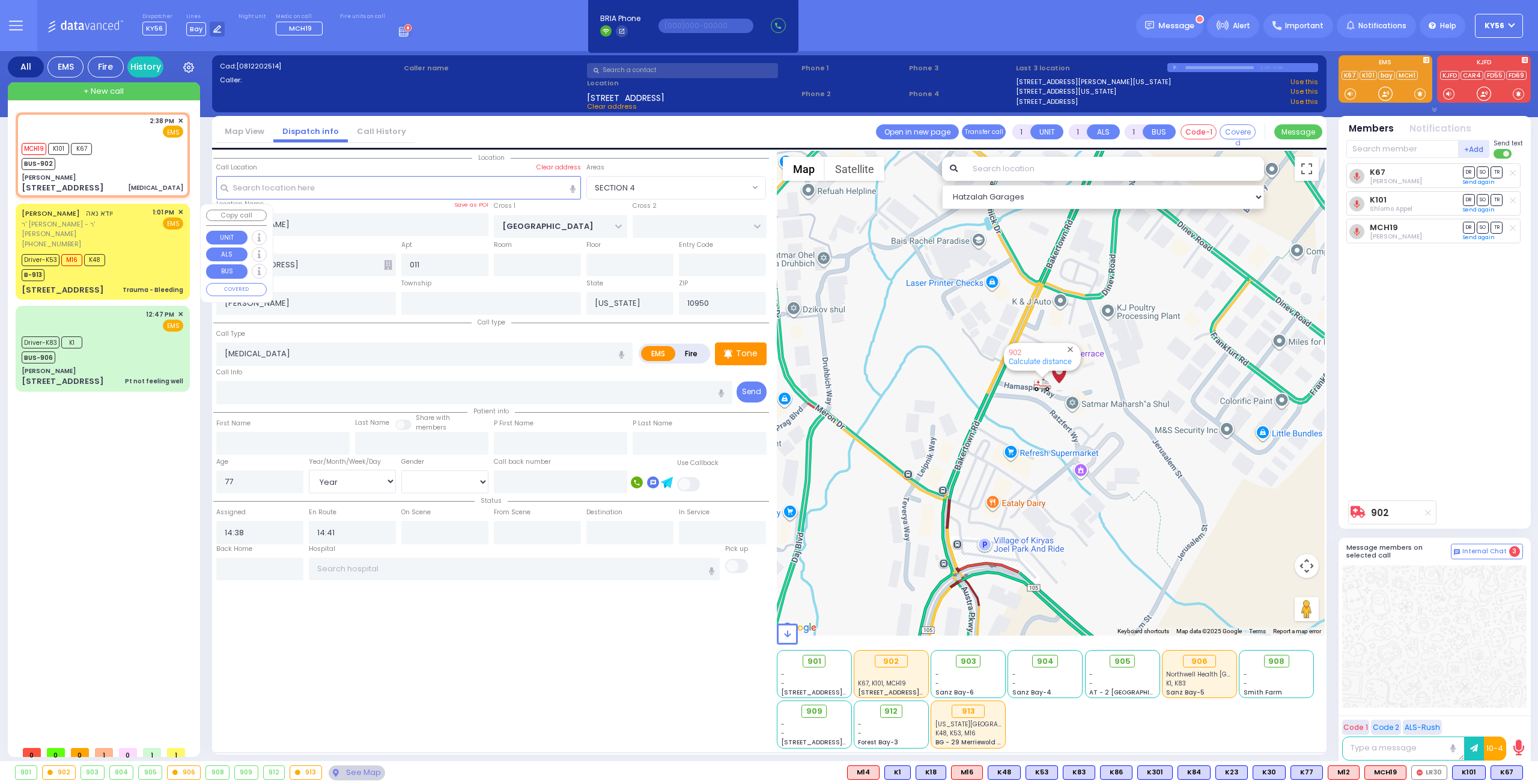
click at [124, 254] on div "Driver-K53 M16 K48 B-913" at bounding box center [102, 266] width 161 height 30
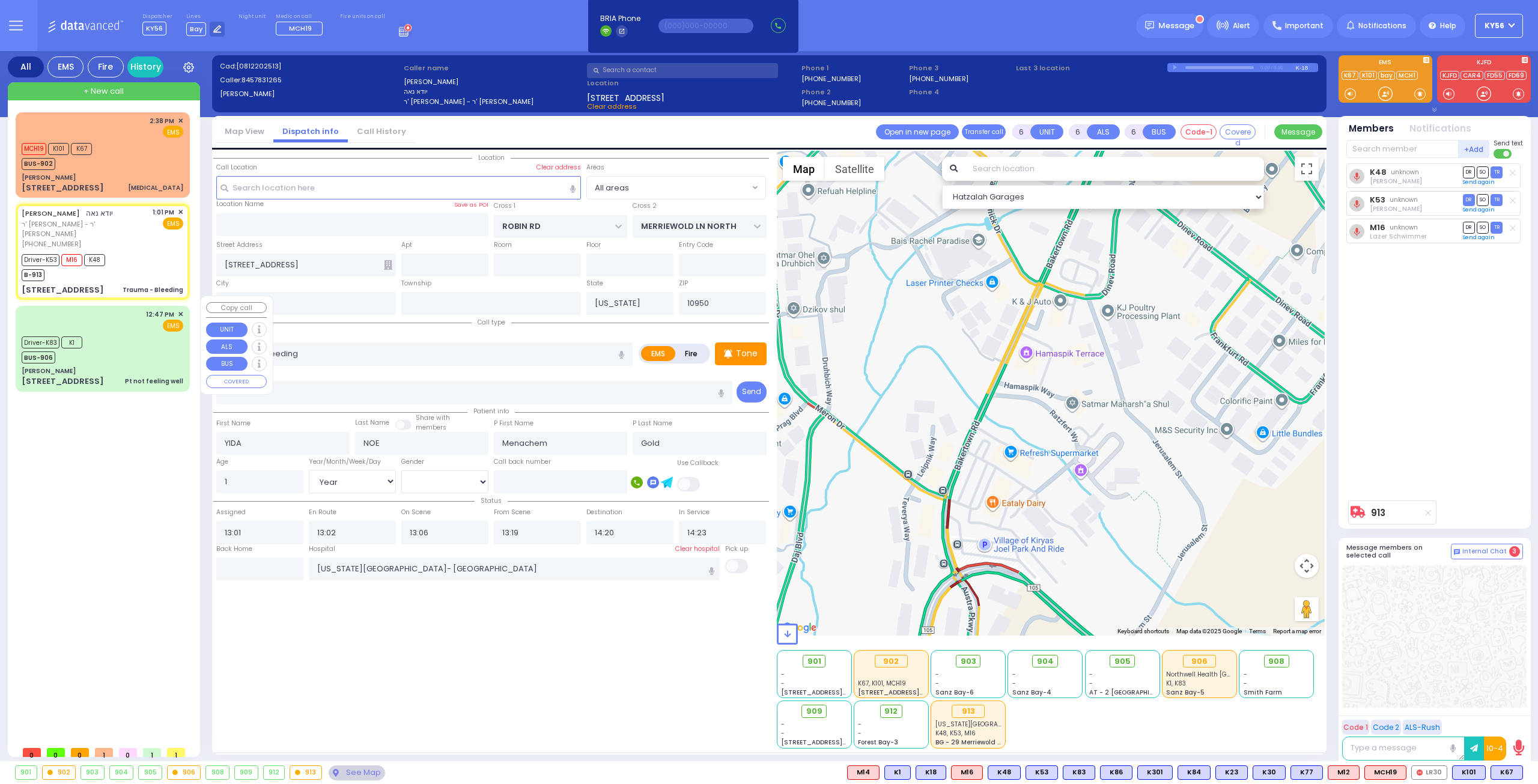
click at [94, 333] on div "Driver-K83 K1 BUS-906" at bounding box center [102, 348] width 161 height 30
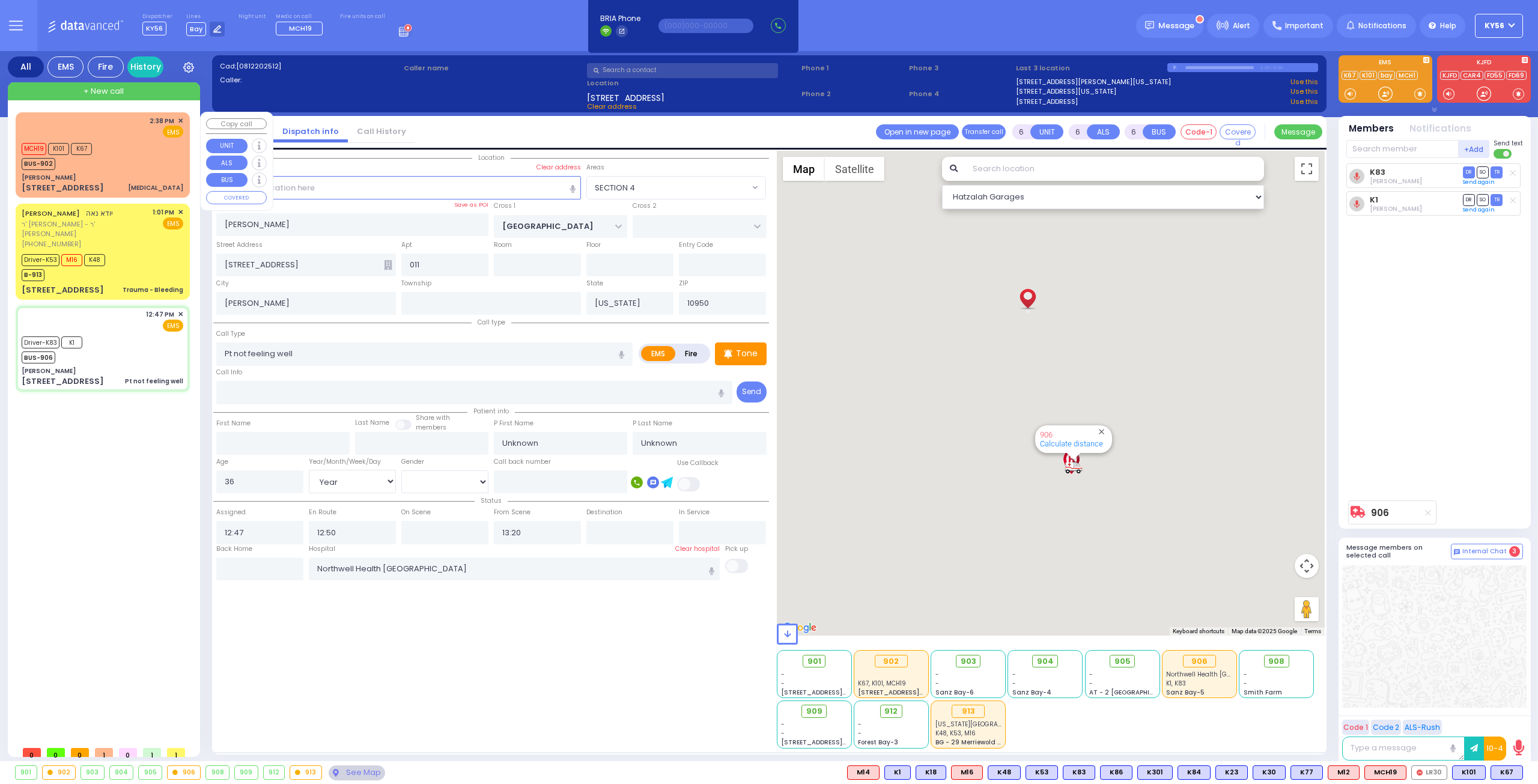
click at [128, 186] on div "3 Hamaspik Way 011 Hypotension" at bounding box center [102, 188] width 161 height 12
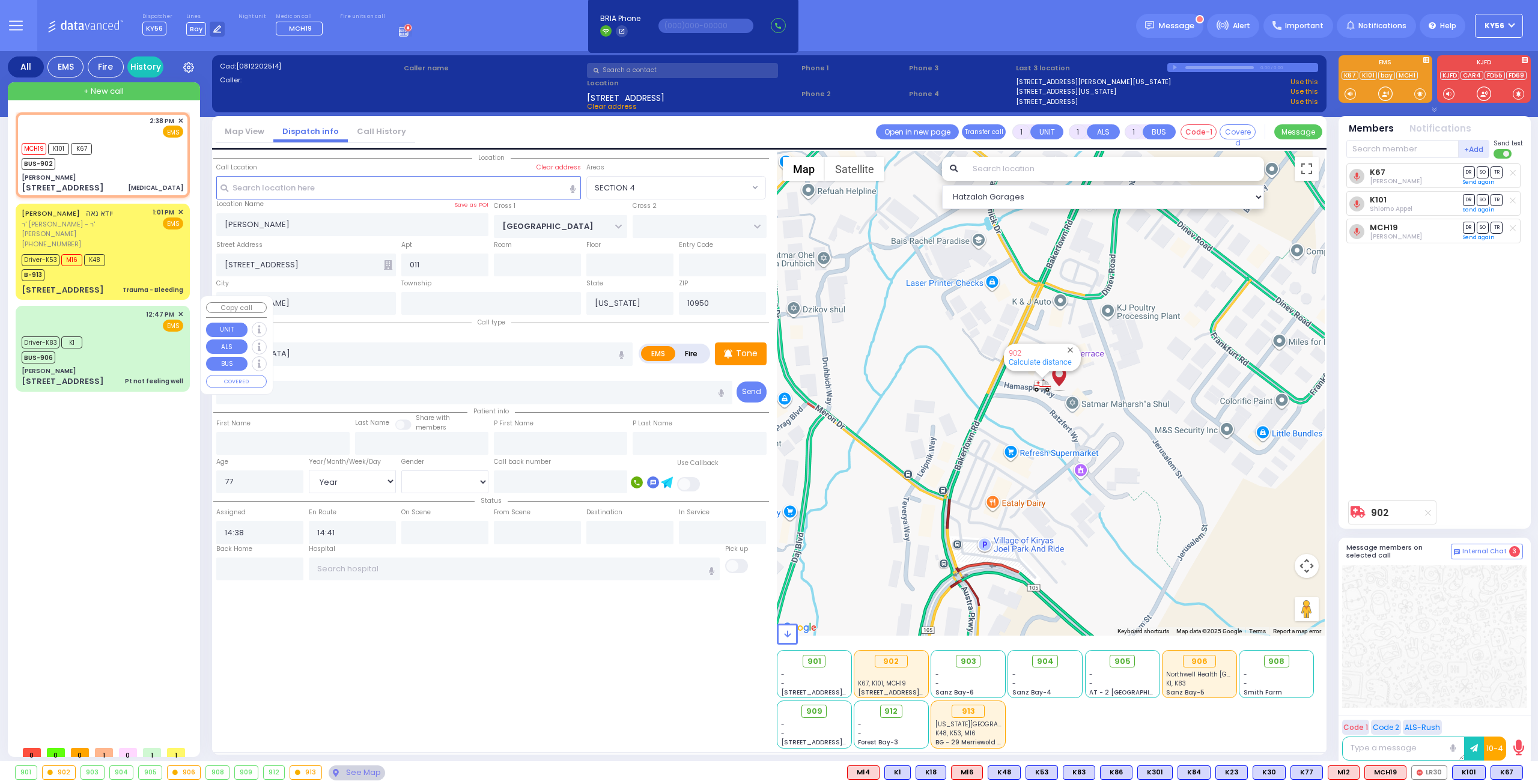
click at [97, 333] on div "Driver-K83 K1 BUS-906" at bounding box center [102, 348] width 161 height 30
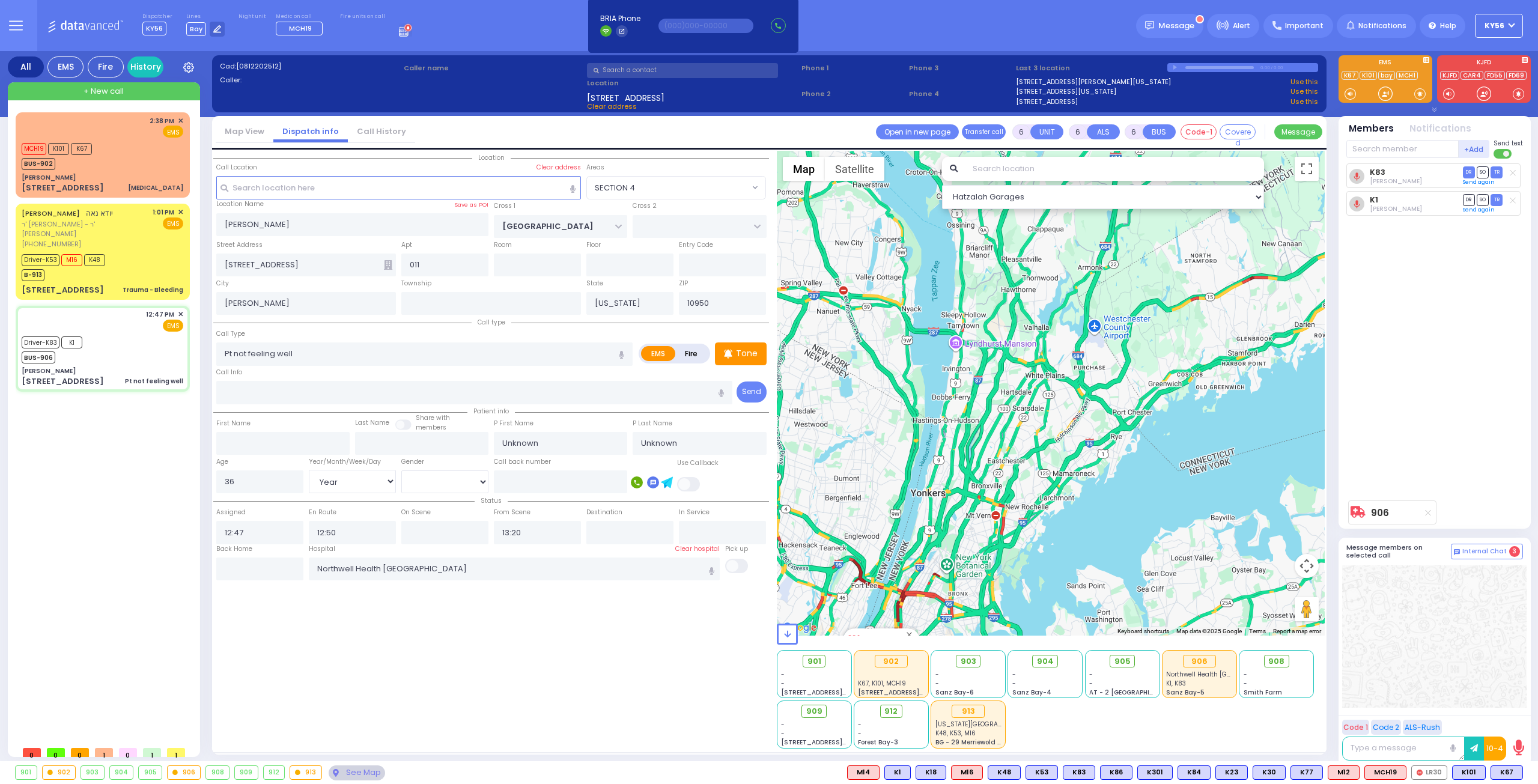
drag, startPoint x: 1025, startPoint y: 448, endPoint x: 1047, endPoint y: 359, distance: 91.7
click at [1047, 365] on div "906 Calculate distance" at bounding box center [1051, 392] width 549 height 485
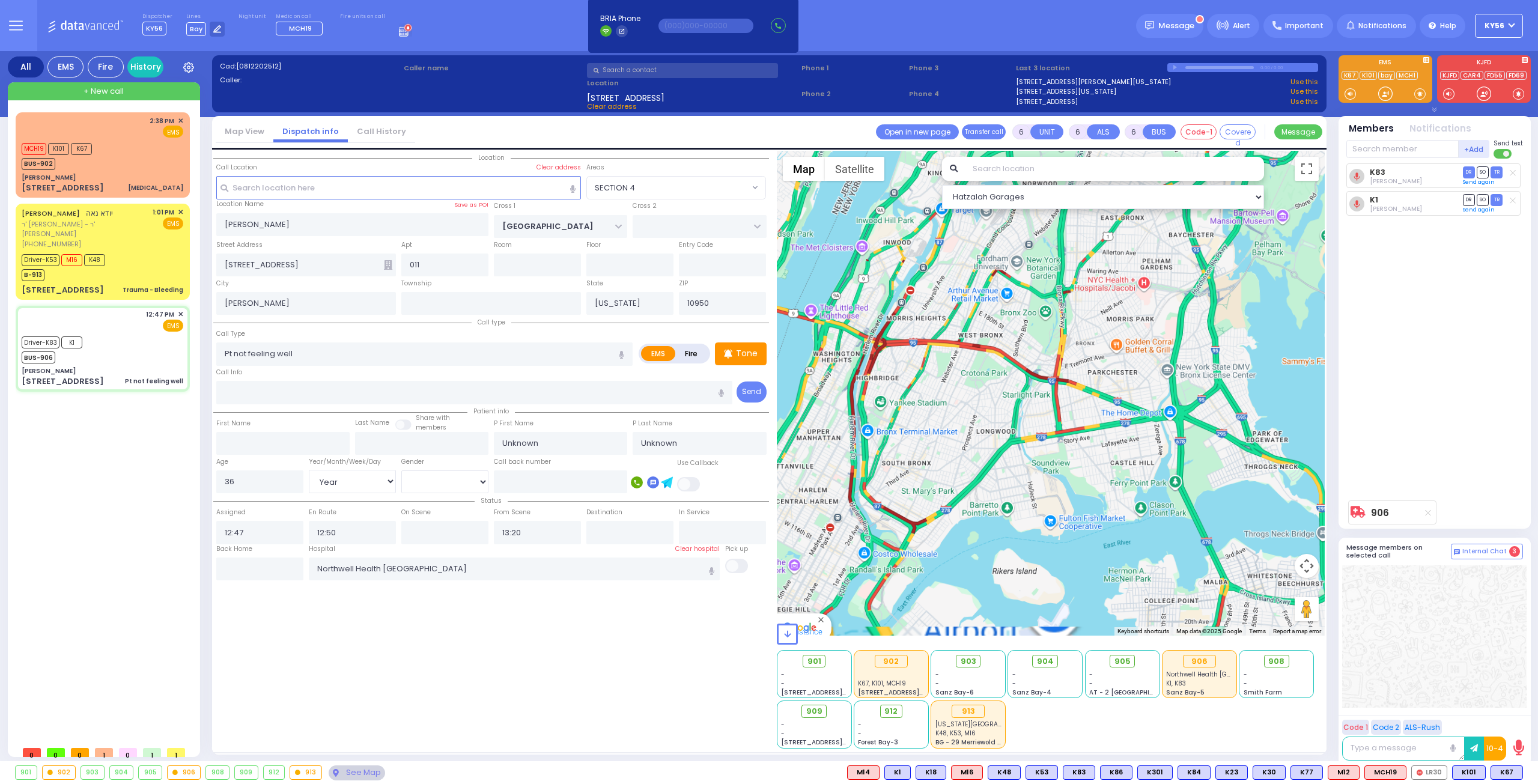
drag, startPoint x: 950, startPoint y: 462, endPoint x: 1005, endPoint y: 378, distance: 100.4
click at [1005, 378] on div "906 Calculate distance" at bounding box center [1051, 392] width 549 height 485
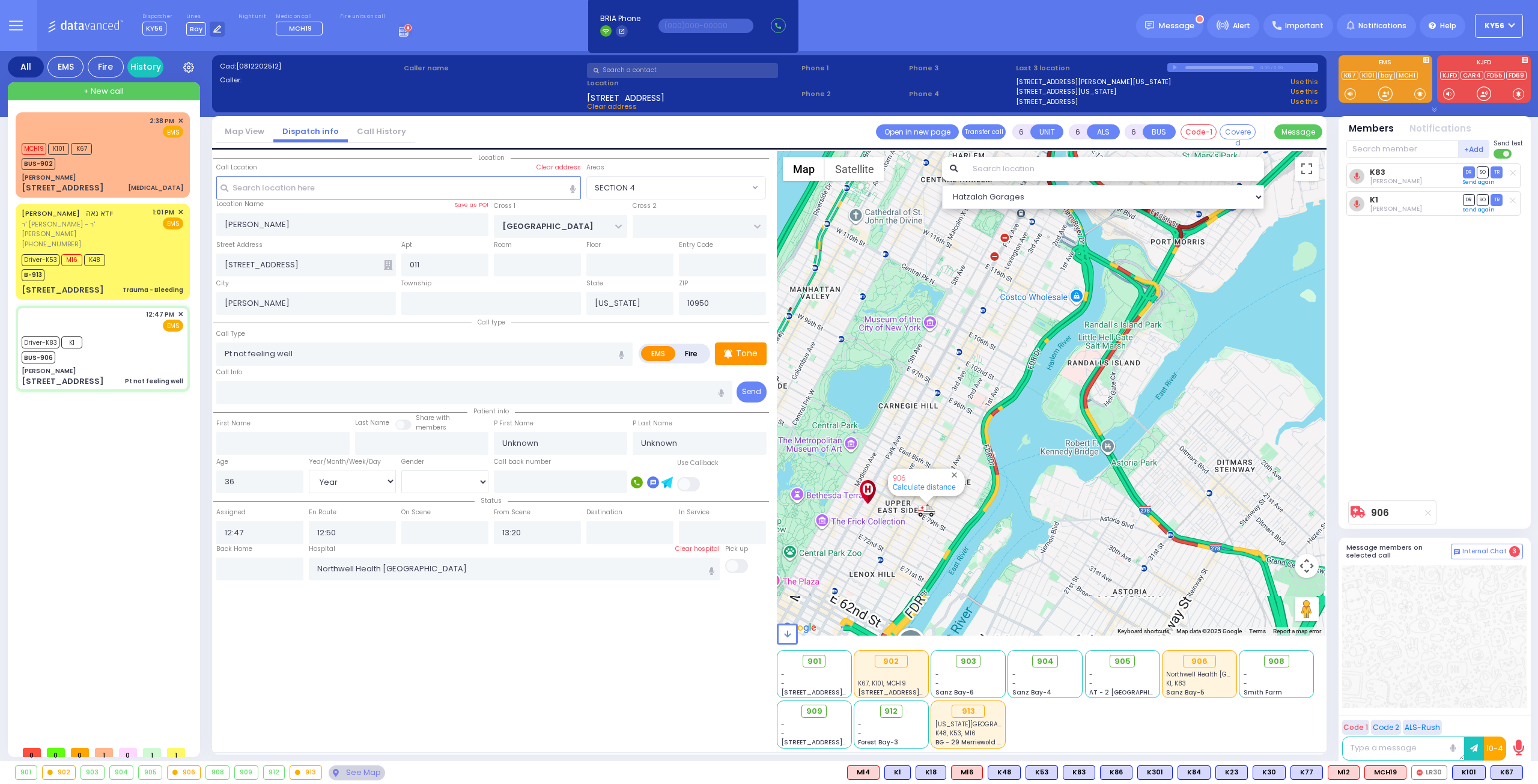
drag, startPoint x: 946, startPoint y: 352, endPoint x: 954, endPoint y: 321, distance: 32.0
click at [955, 329] on div "906 Calculate distance" at bounding box center [1051, 392] width 549 height 485
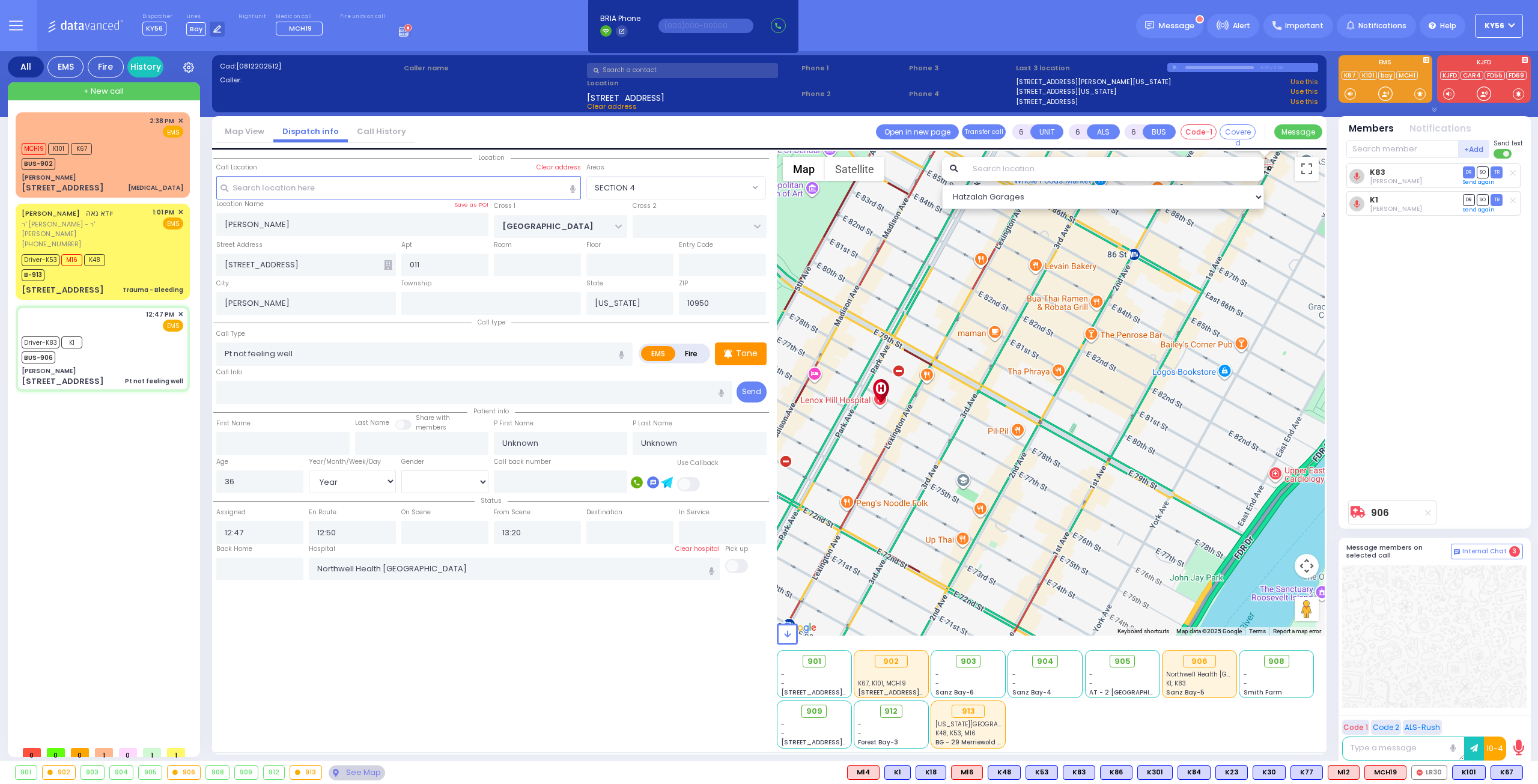
click at [1494, 25] on span "KY56" at bounding box center [1494, 26] width 20 height 11
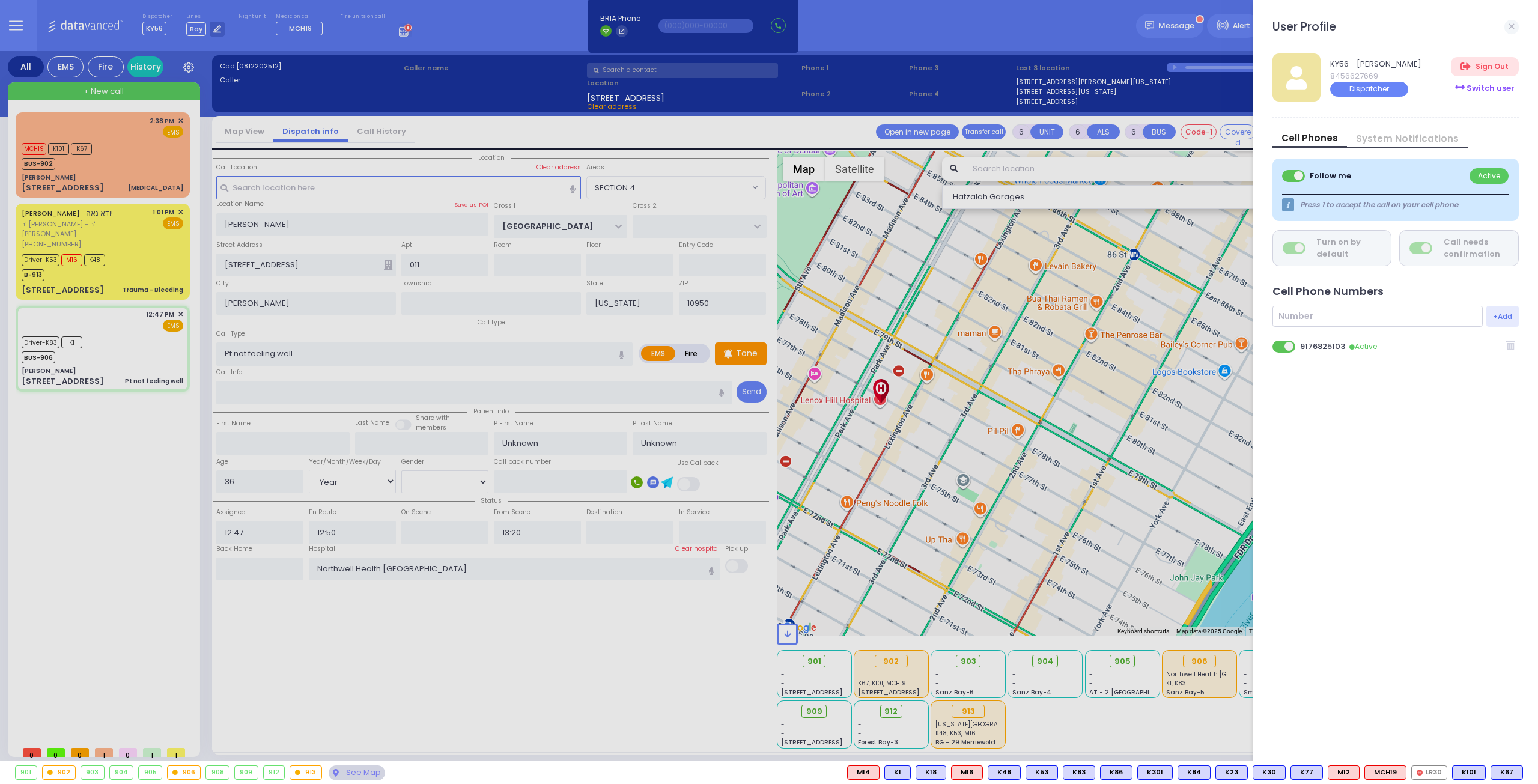
click at [1491, 90] on div "Switch user" at bounding box center [1485, 88] width 68 height 20
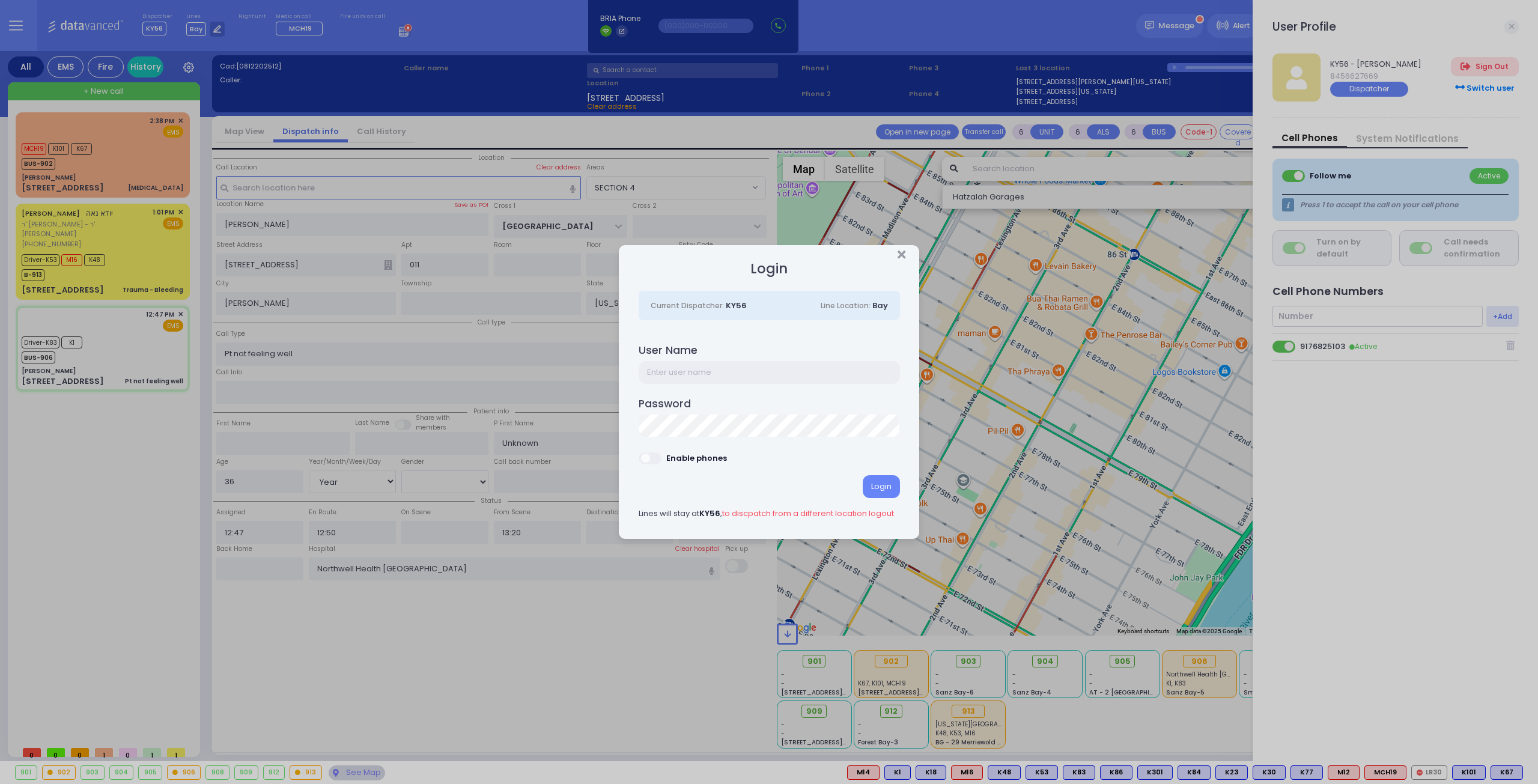
click at [684, 371] on input "text" at bounding box center [769, 372] width 261 height 23
click at [900, 255] on icon "Close" at bounding box center [901, 255] width 8 height 12
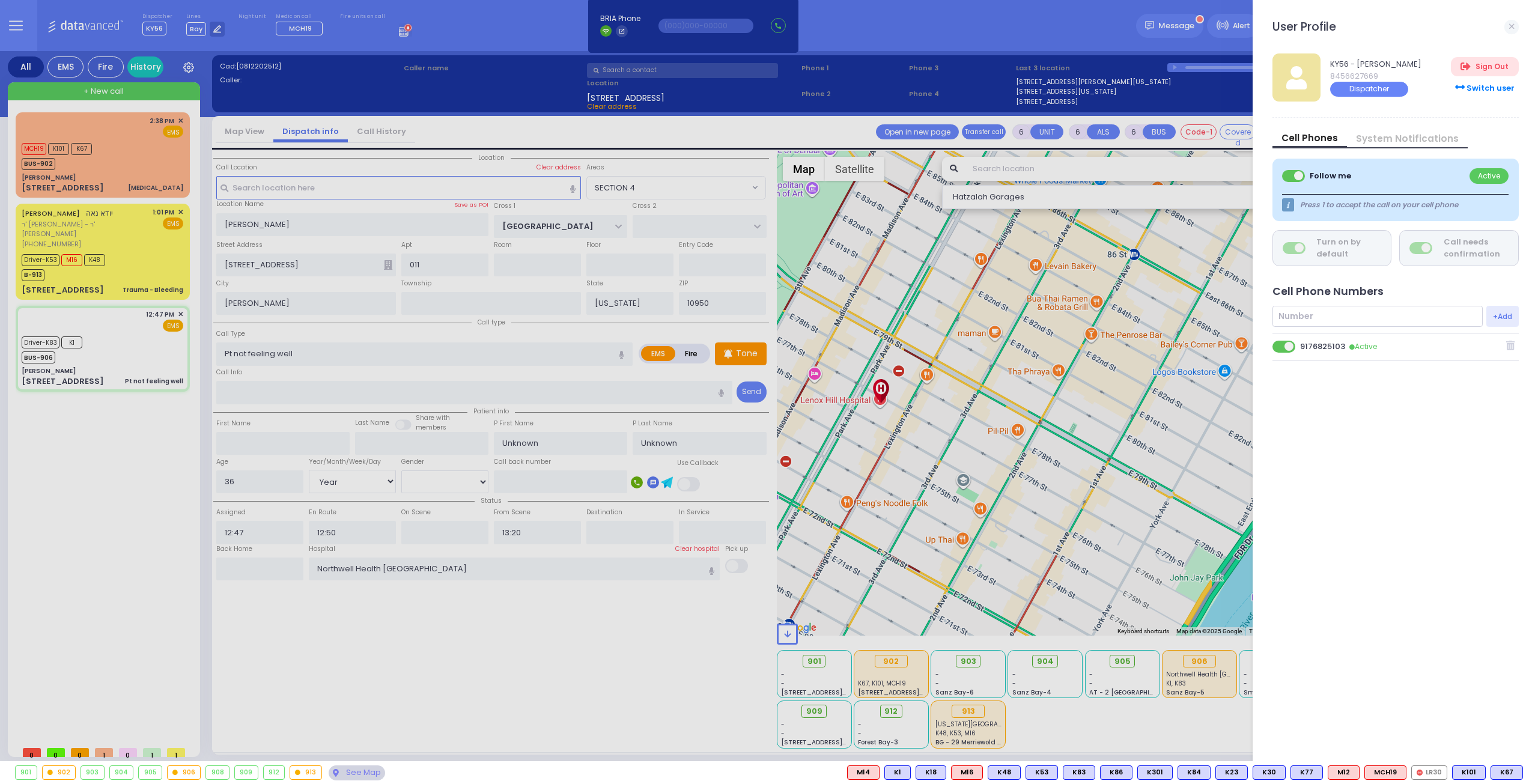
drag, startPoint x: 1005, startPoint y: 330, endPoint x: 913, endPoint y: 379, distance: 104.2
click at [913, 375] on div at bounding box center [769, 392] width 1538 height 784
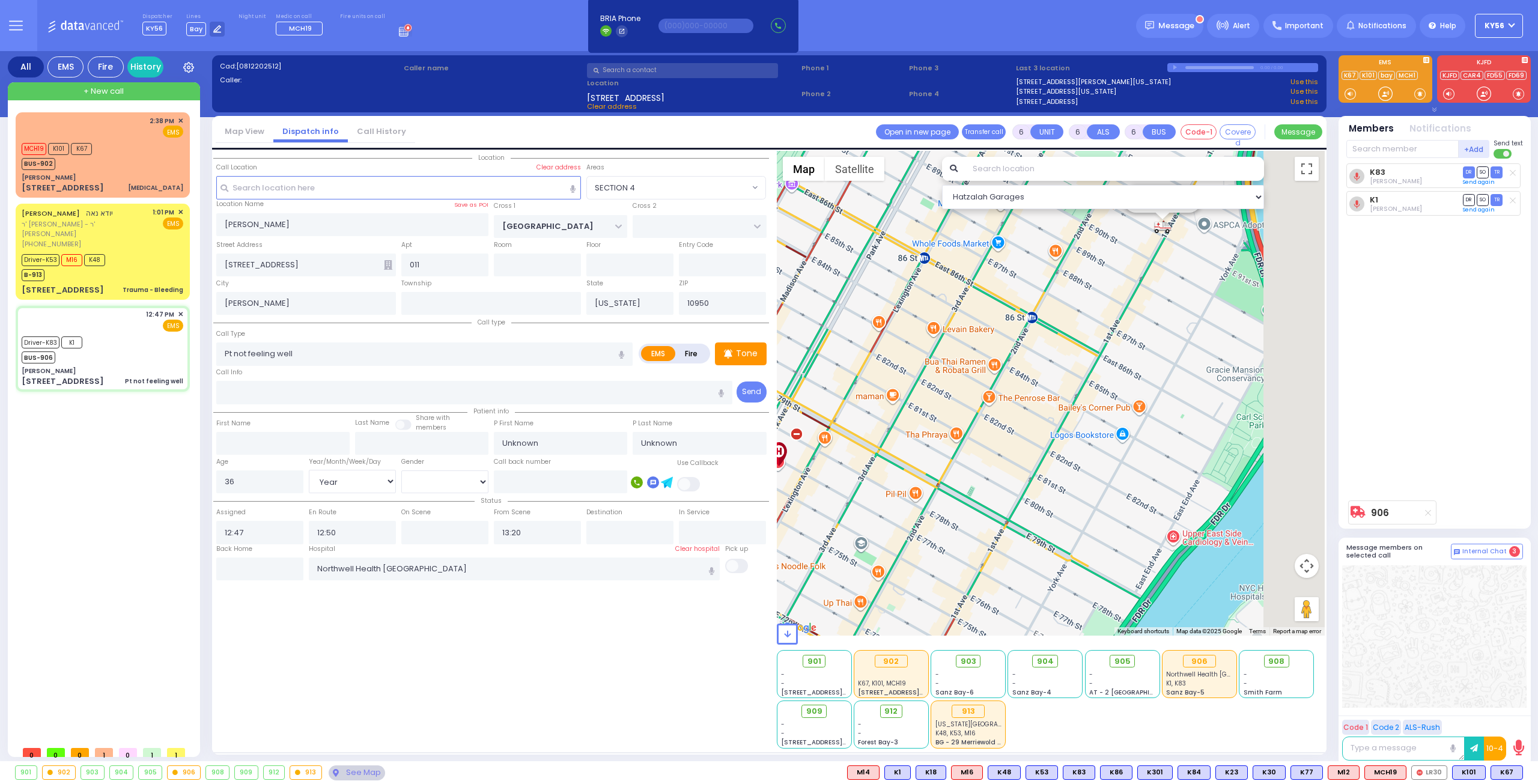
drag, startPoint x: 1107, startPoint y: 402, endPoint x: 972, endPoint y: 485, distance: 158.5
click at [996, 471] on div "906 Calculate distance" at bounding box center [1051, 392] width 549 height 485
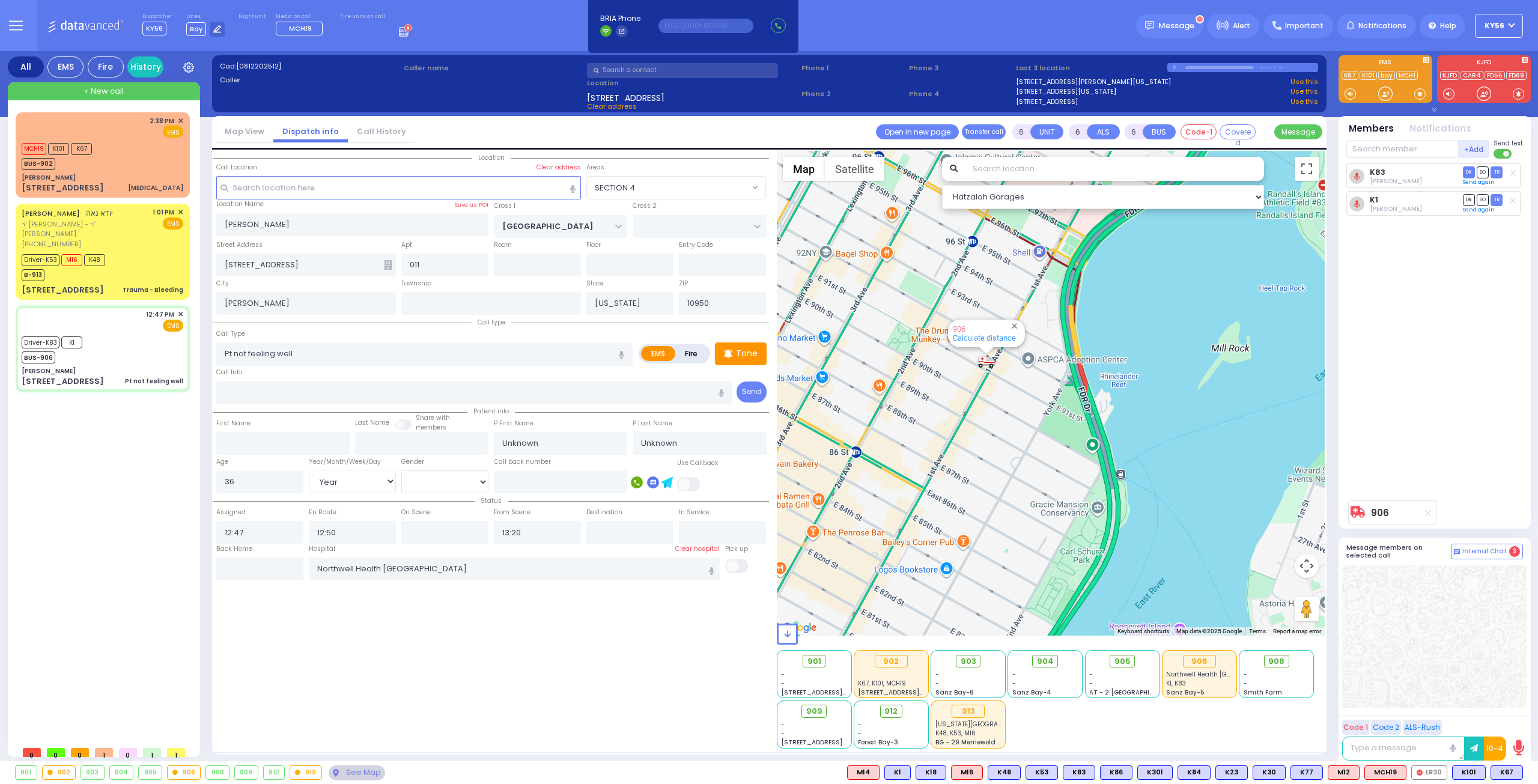
drag, startPoint x: 1038, startPoint y: 435, endPoint x: 1029, endPoint y: 465, distance: 31.3
click at [1029, 463] on div "906 Calculate distance" at bounding box center [1051, 392] width 549 height 485
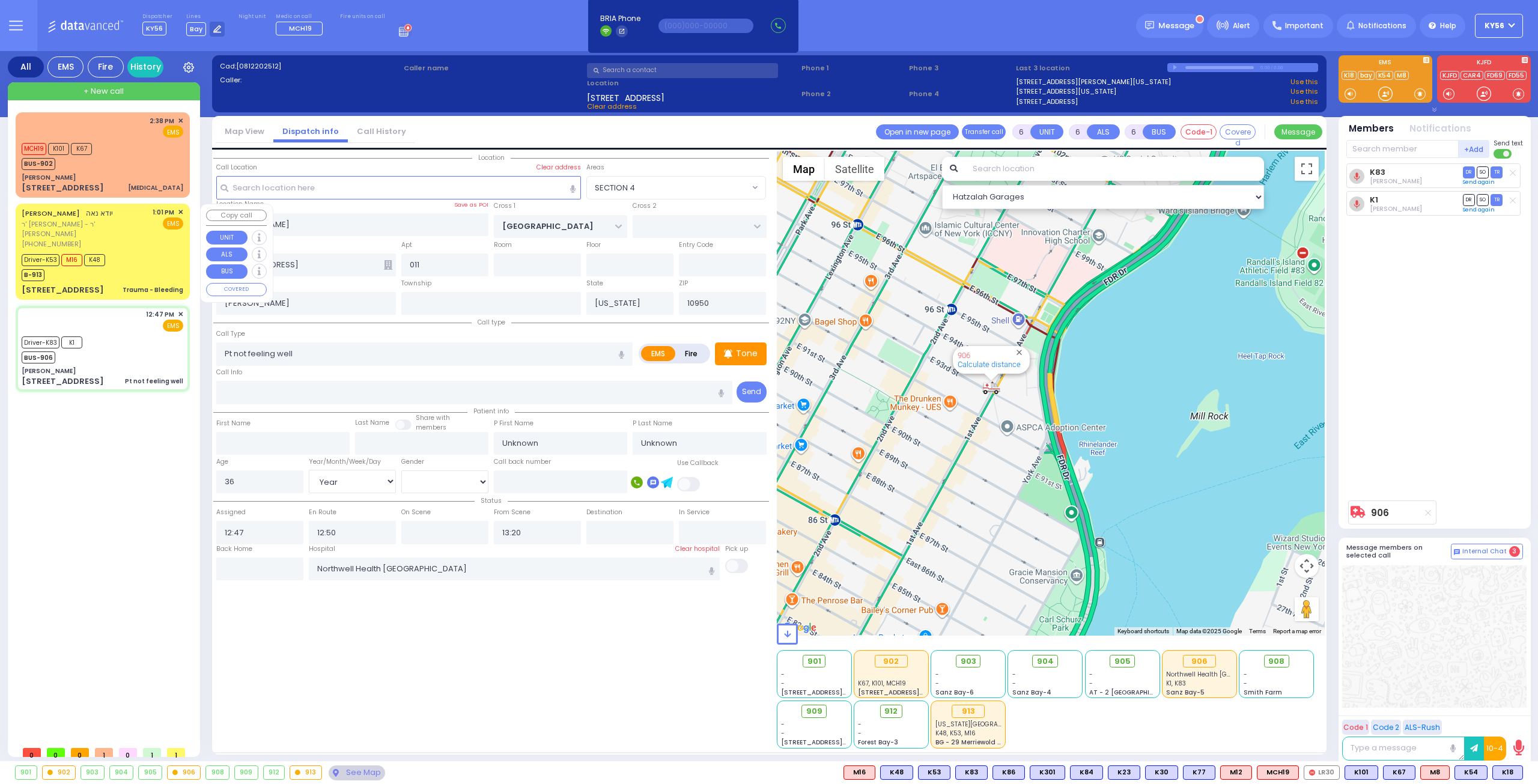
click at [154, 260] on div "Driver-K53 M16 K48 B-913" at bounding box center [102, 266] width 161 height 30
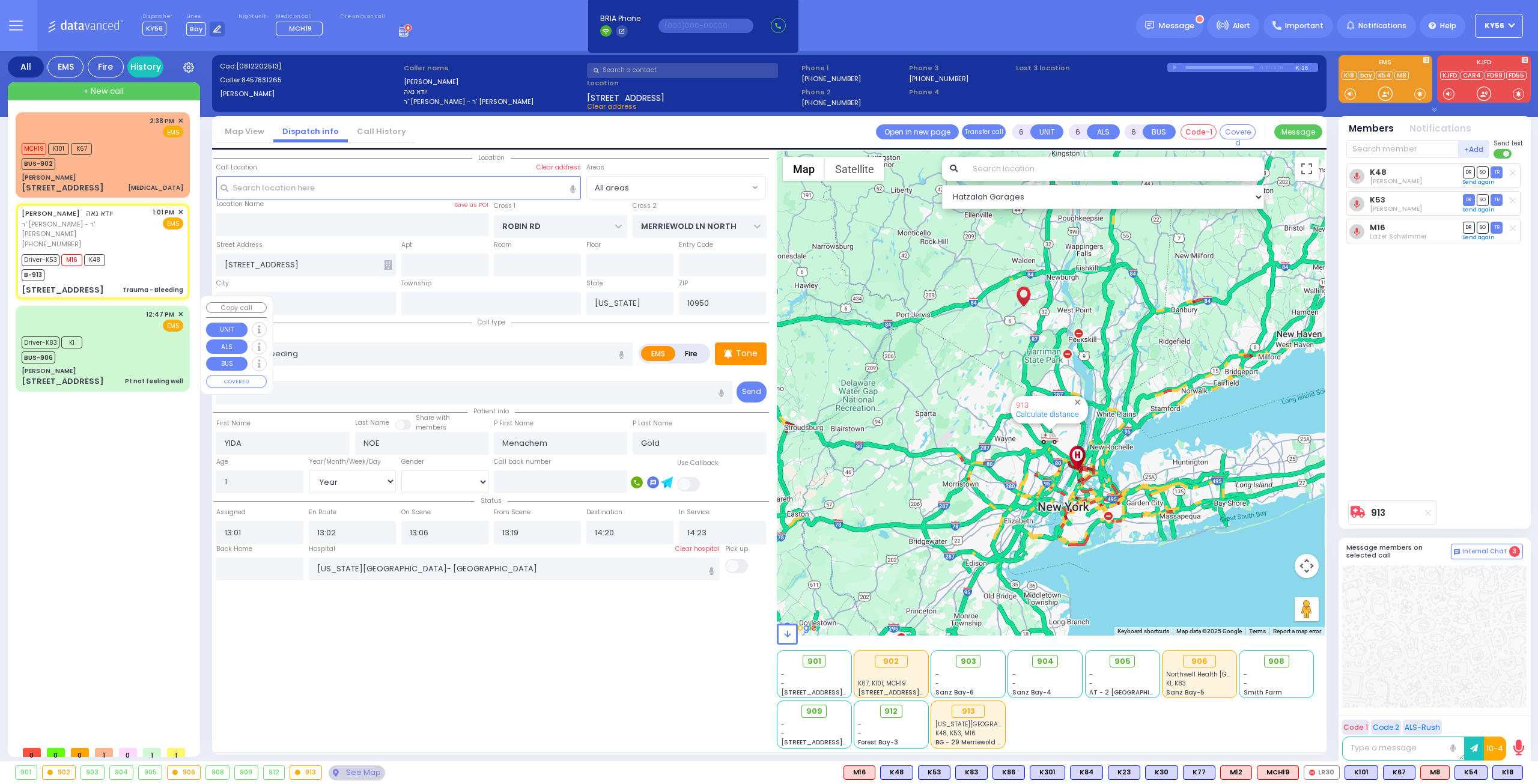
click at [139, 337] on div "Driver-K83 K1 BUS-906" at bounding box center [102, 348] width 161 height 30
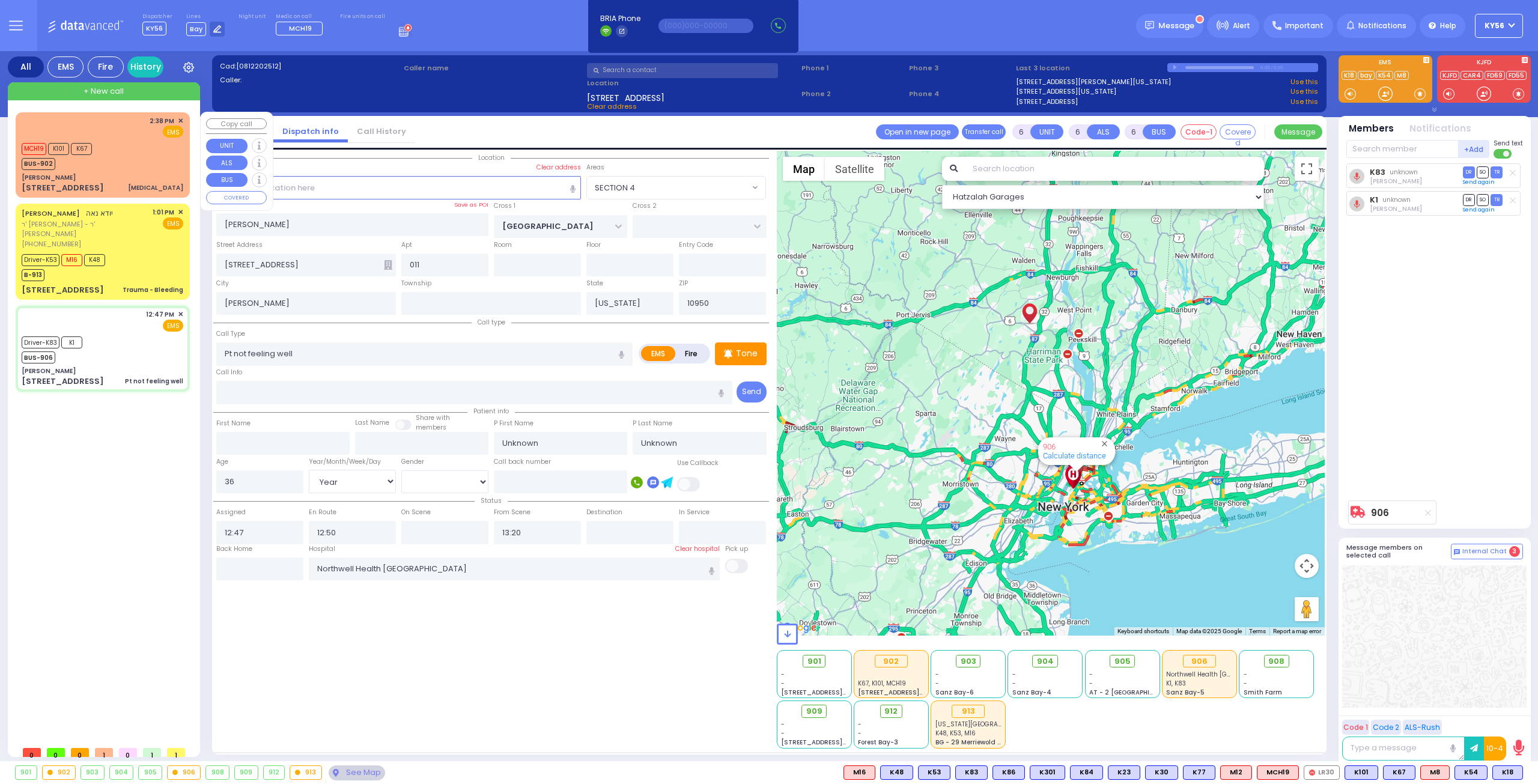
click at [143, 174] on div "Dr. Markowitz - ZelCare" at bounding box center [102, 177] width 161 height 9
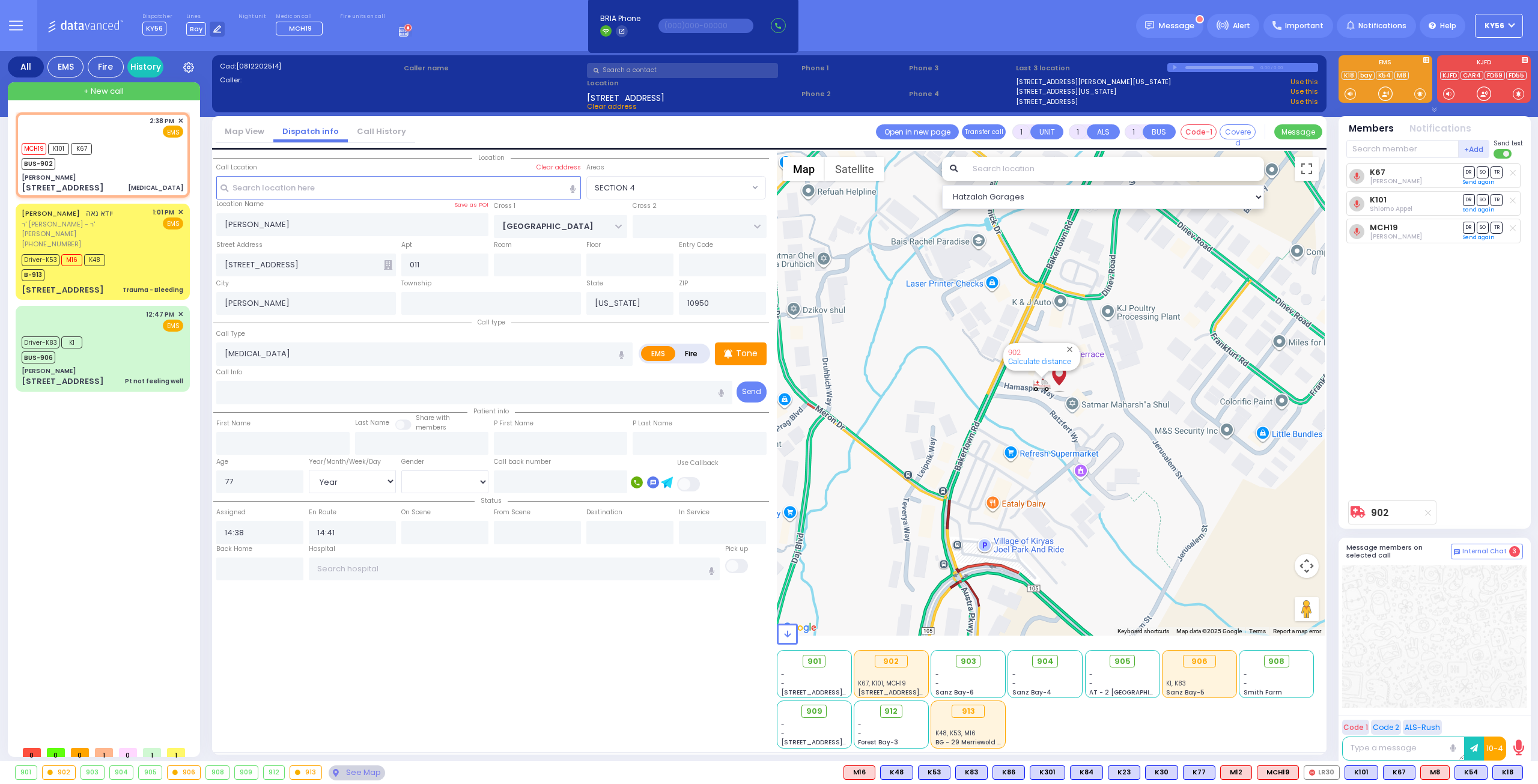
click at [1517, 26] on button "KY56" at bounding box center [1499, 25] width 48 height 24
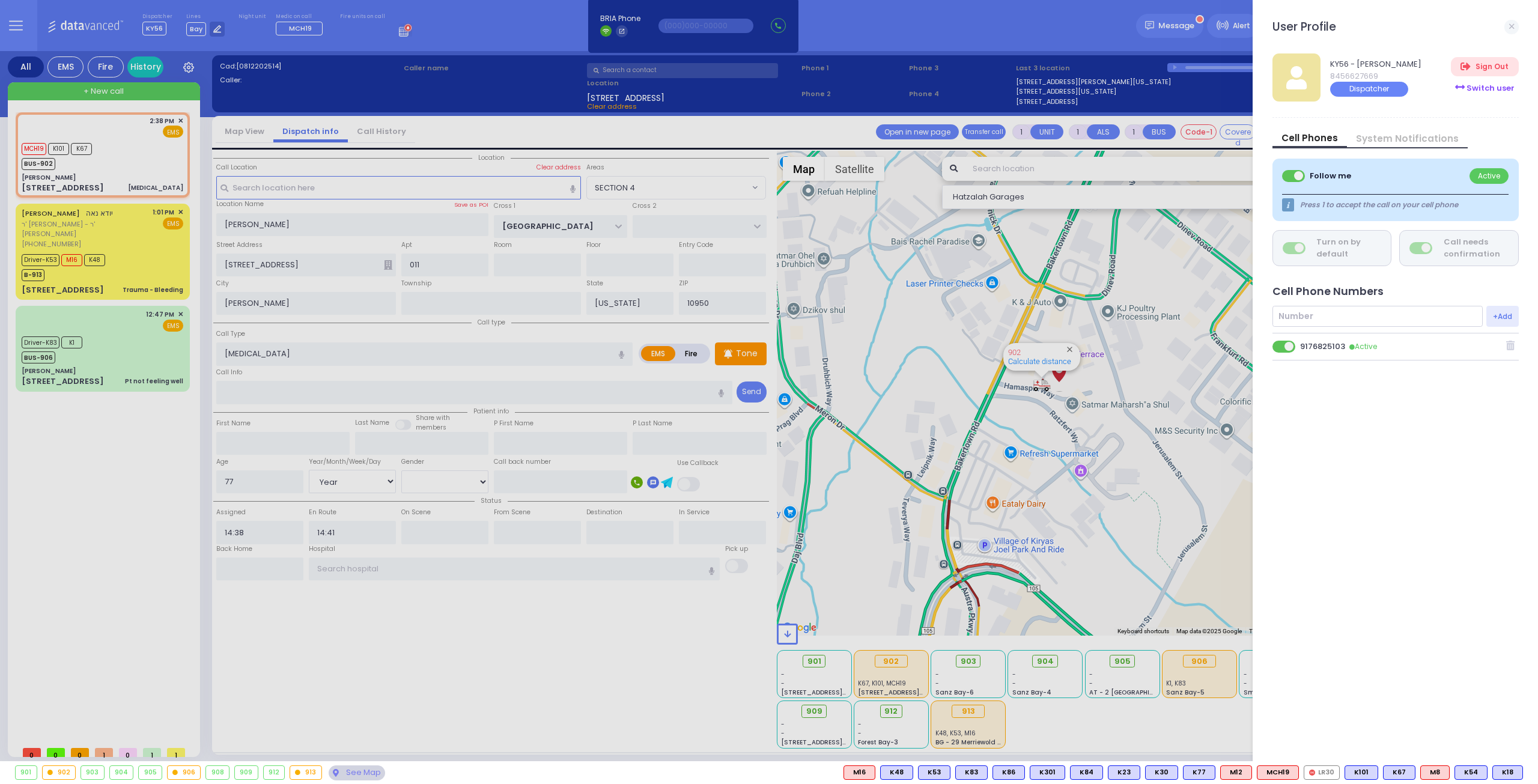
click at [1483, 84] on div "Switch user" at bounding box center [1485, 88] width 68 height 20
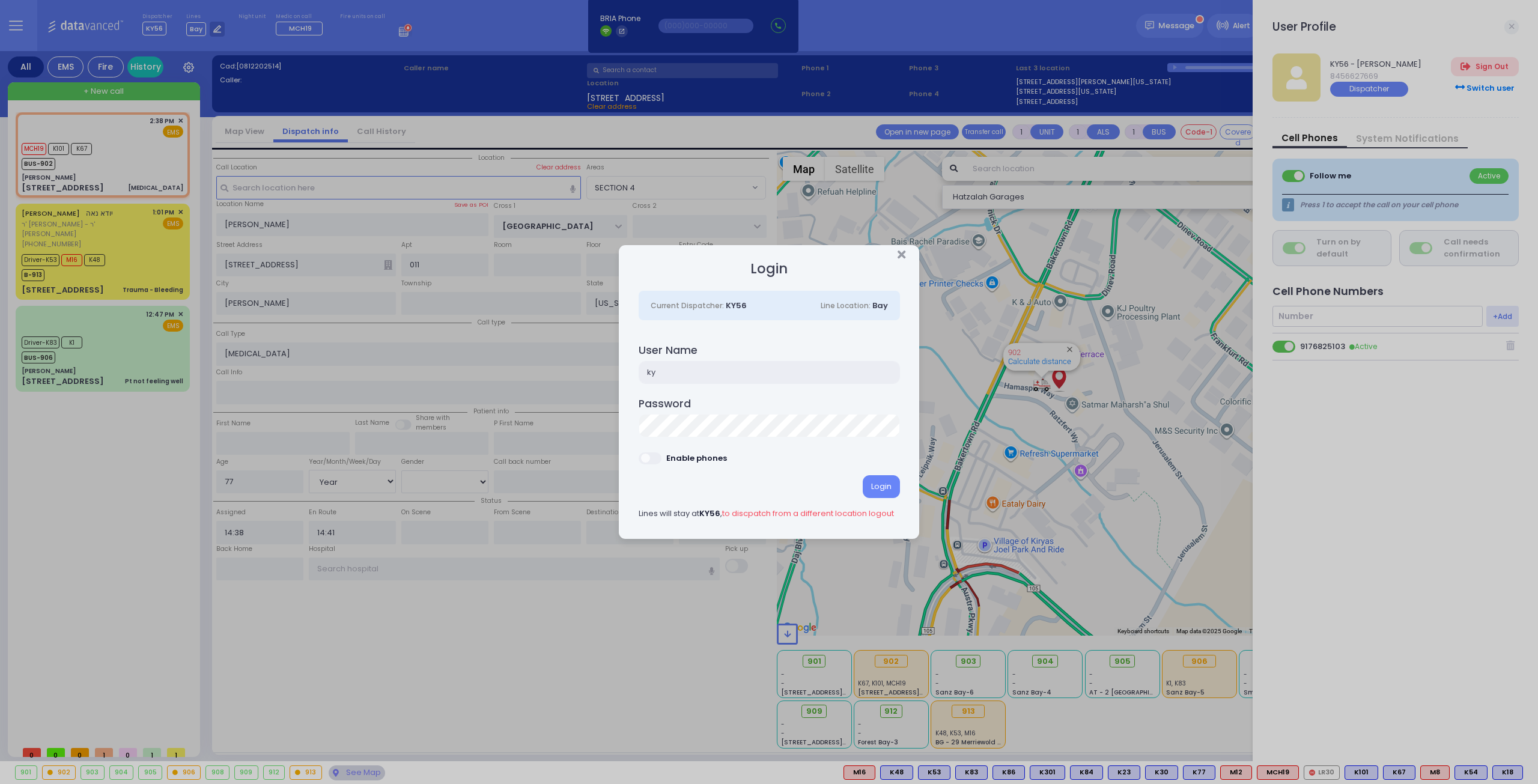
click at [681, 368] on input "ky" at bounding box center [769, 372] width 261 height 23
